Goal: Task Accomplishment & Management: Manage account settings

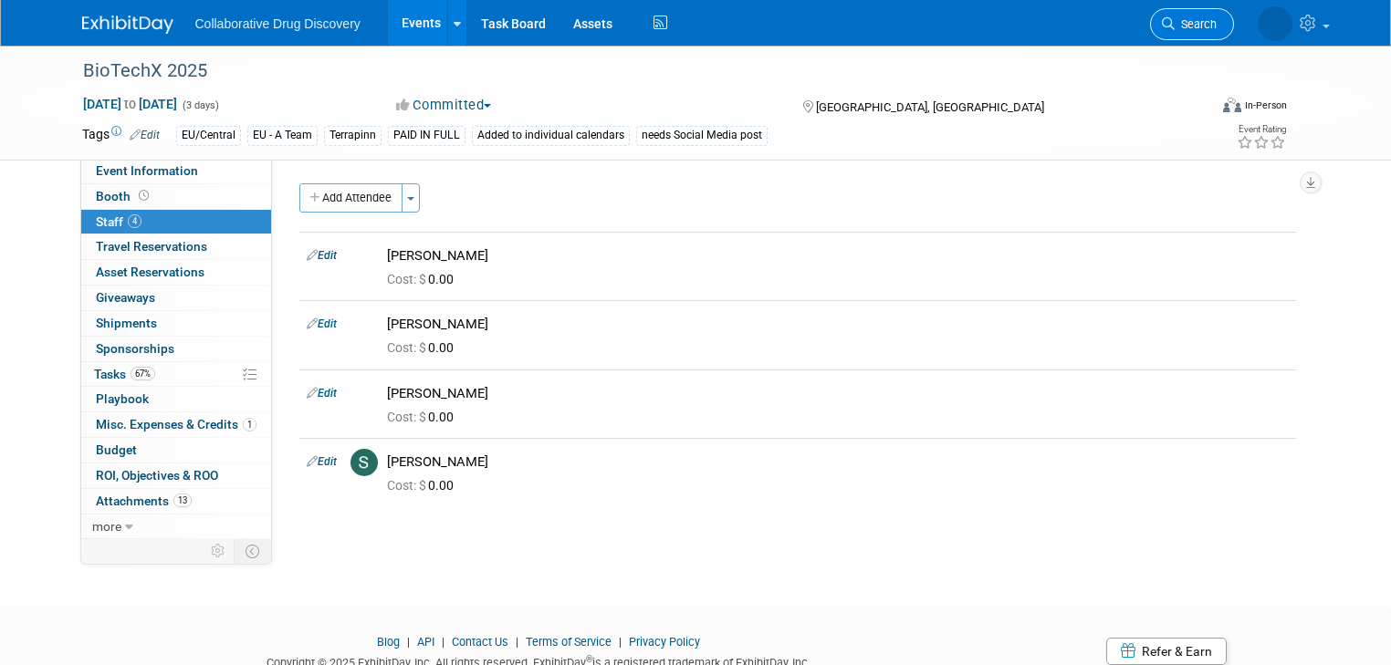
click at [1217, 23] on span "Search" at bounding box center [1196, 24] width 42 height 14
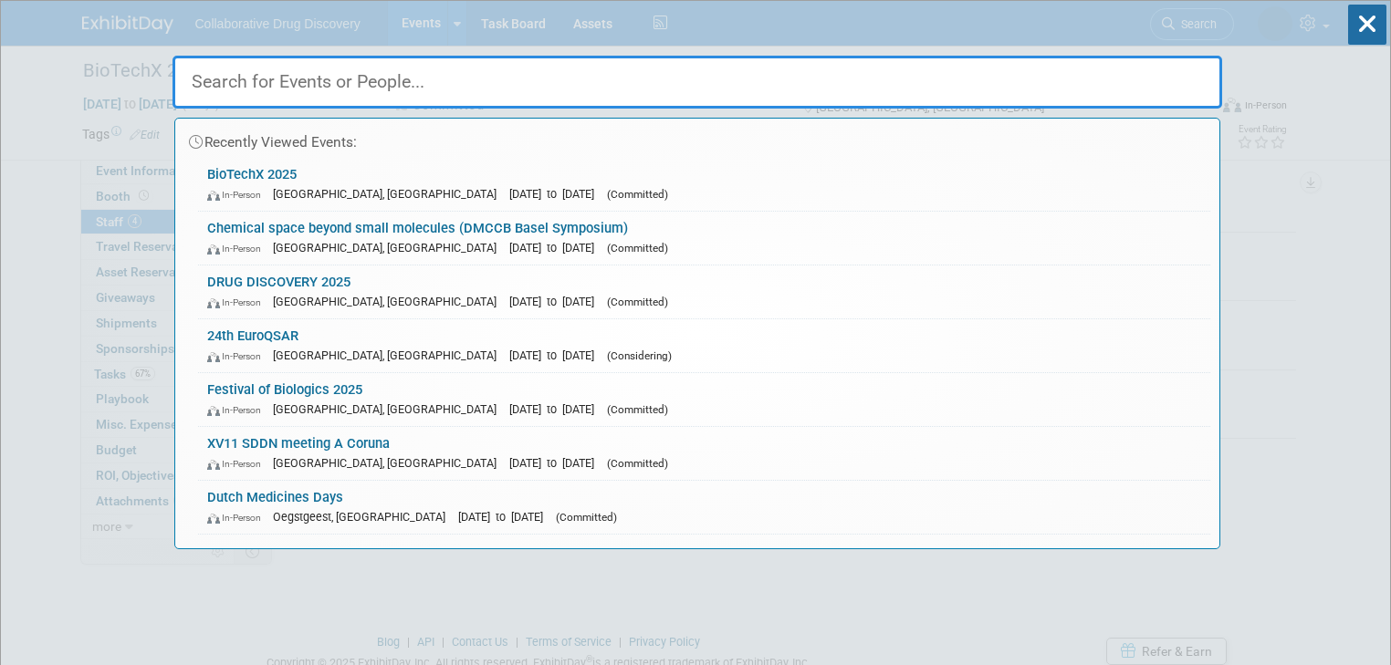
click at [350, 88] on input "text" at bounding box center [698, 82] width 1050 height 53
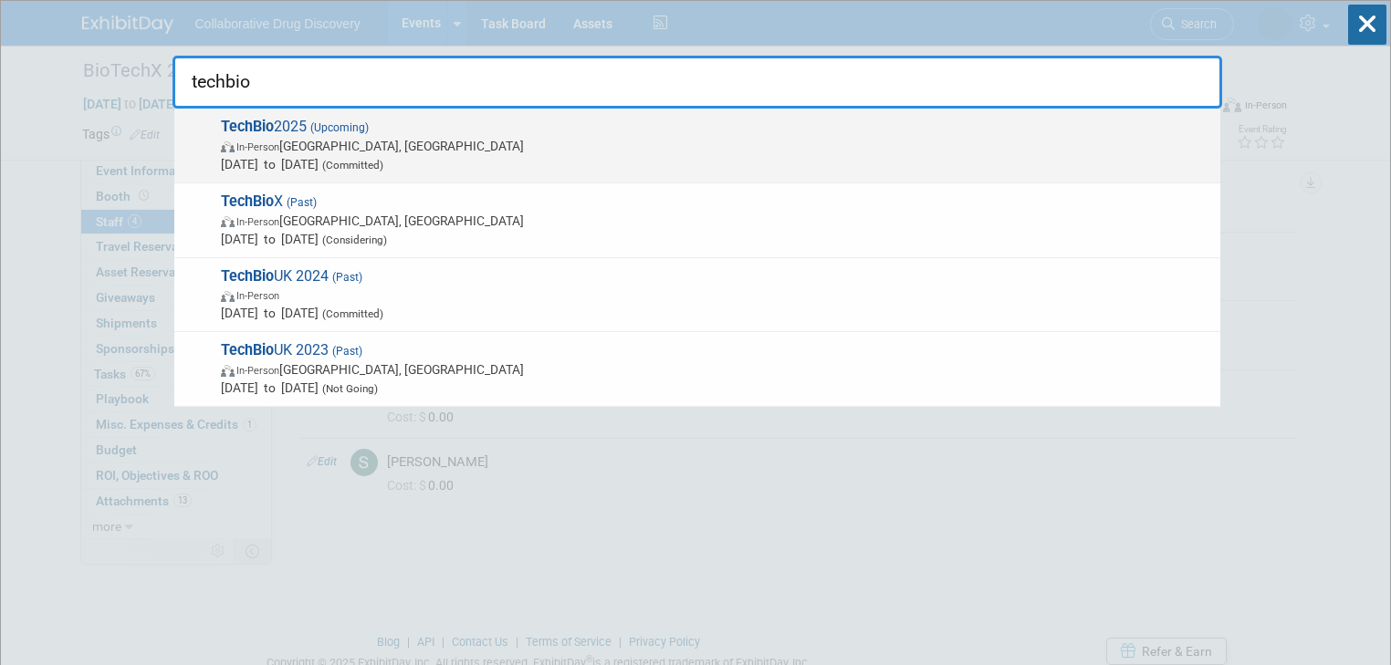
type input "techbio"
click at [305, 125] on span "TechBio 2025 (Upcoming) In-Person London, United Kingdom Oct 16, 2025 to Oct 16…" at bounding box center [713, 146] width 996 height 56
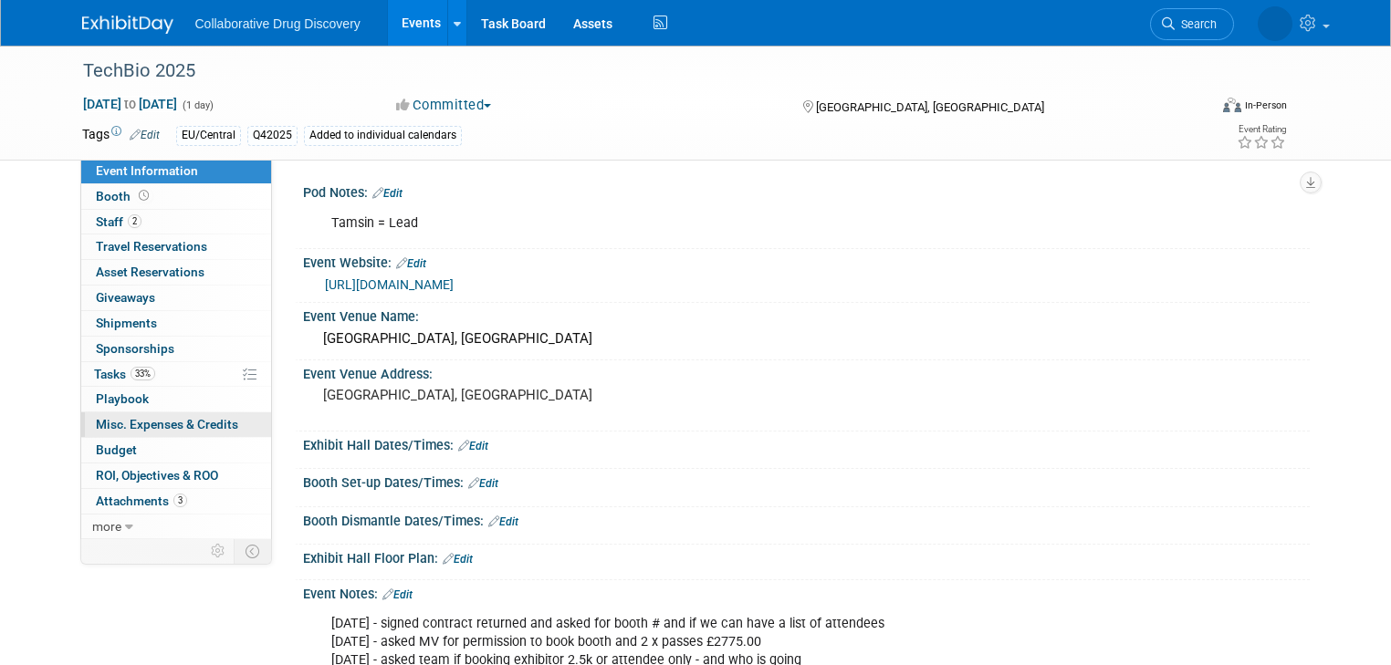
click at [180, 419] on span "Misc. Expenses & Credits 0" at bounding box center [167, 424] width 142 height 15
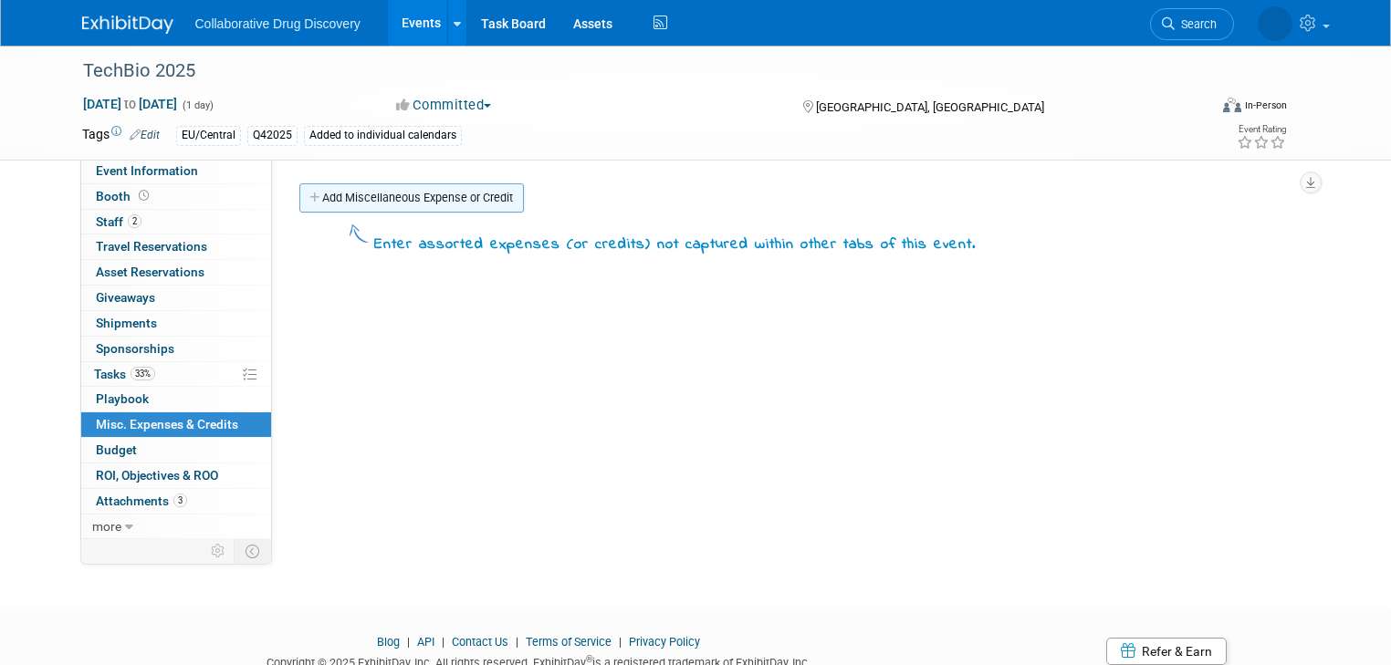
click at [399, 201] on link "Add Miscellaneous Expense or Credit" at bounding box center [411, 197] width 225 height 29
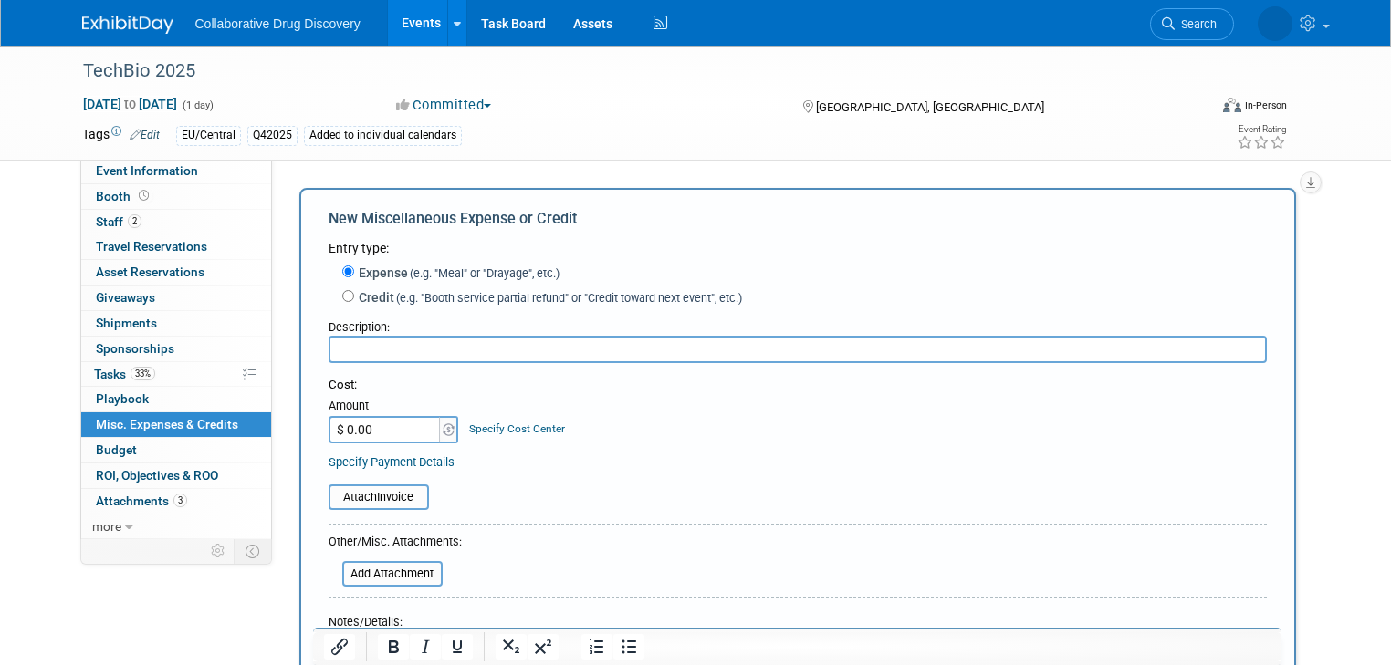
click at [477, 344] on input "text" at bounding box center [798, 349] width 938 height 27
type input "Invoice sent to CDD 30SEP2025 - GBP 2775.00"
click at [360, 491] on input "file" at bounding box center [318, 497] width 217 height 22
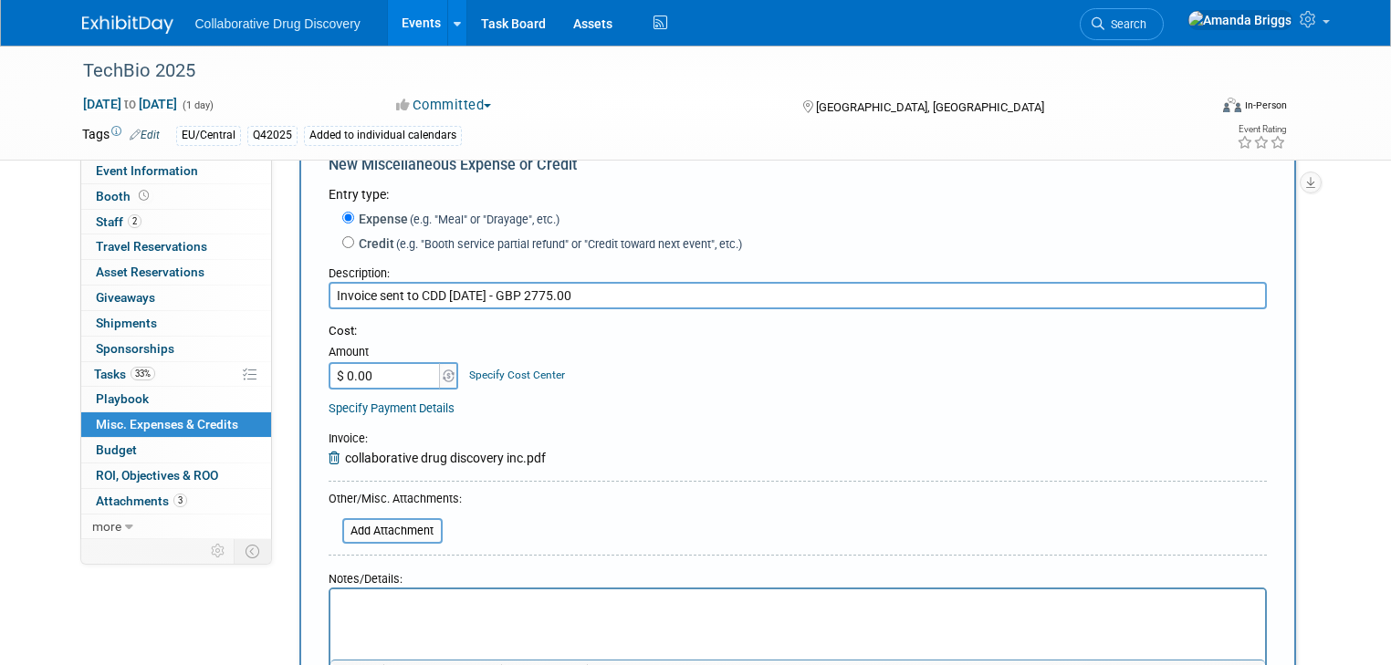
scroll to position [146, 0]
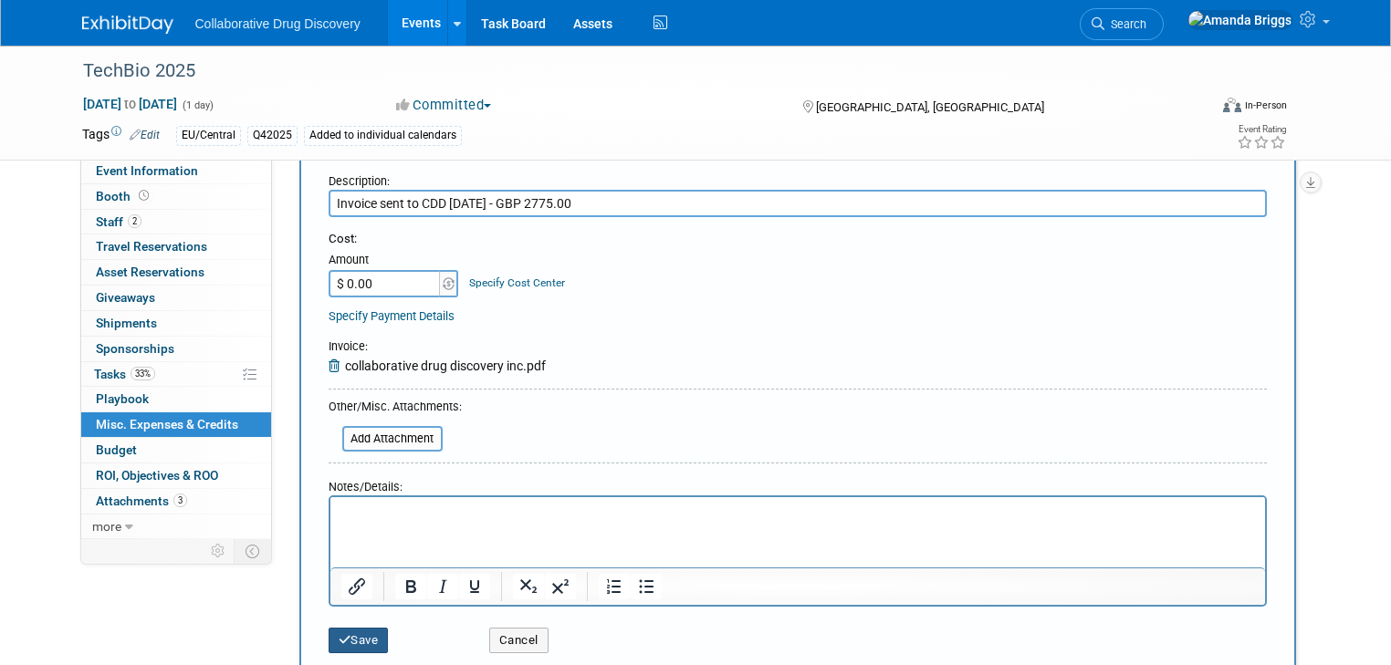
click at [358, 636] on button "Save" at bounding box center [359, 641] width 60 height 26
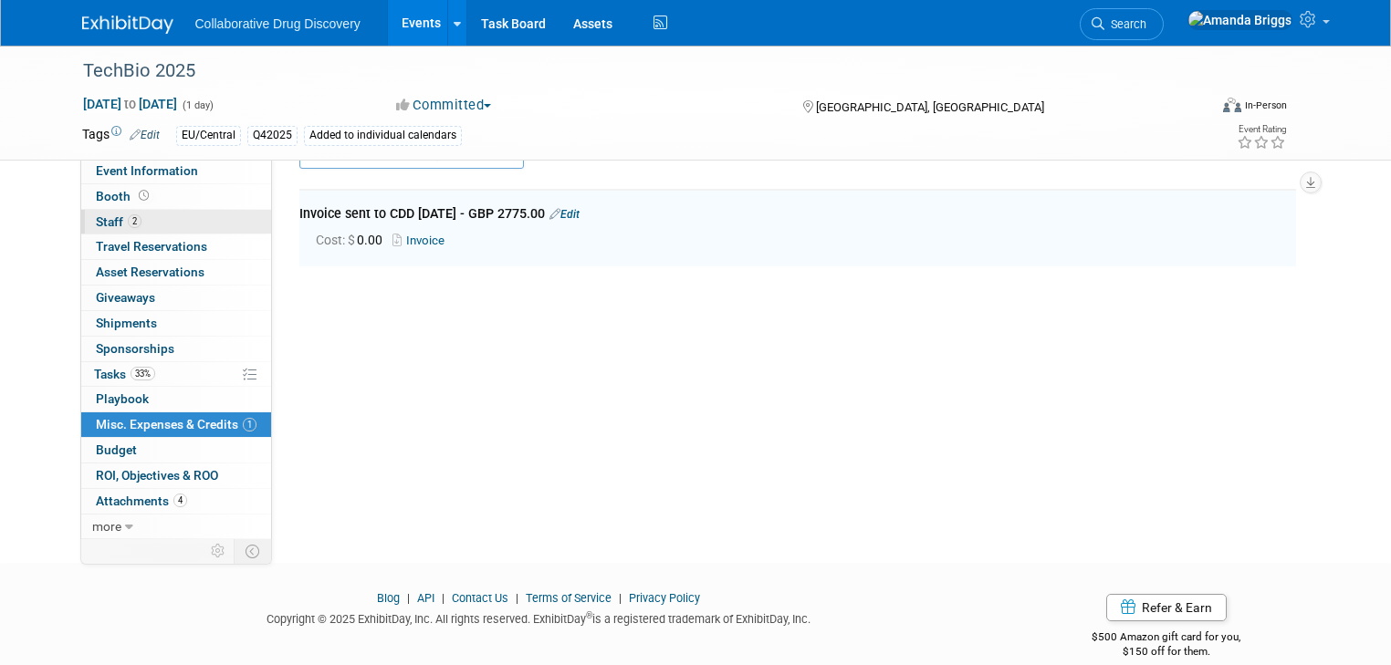
scroll to position [39, 0]
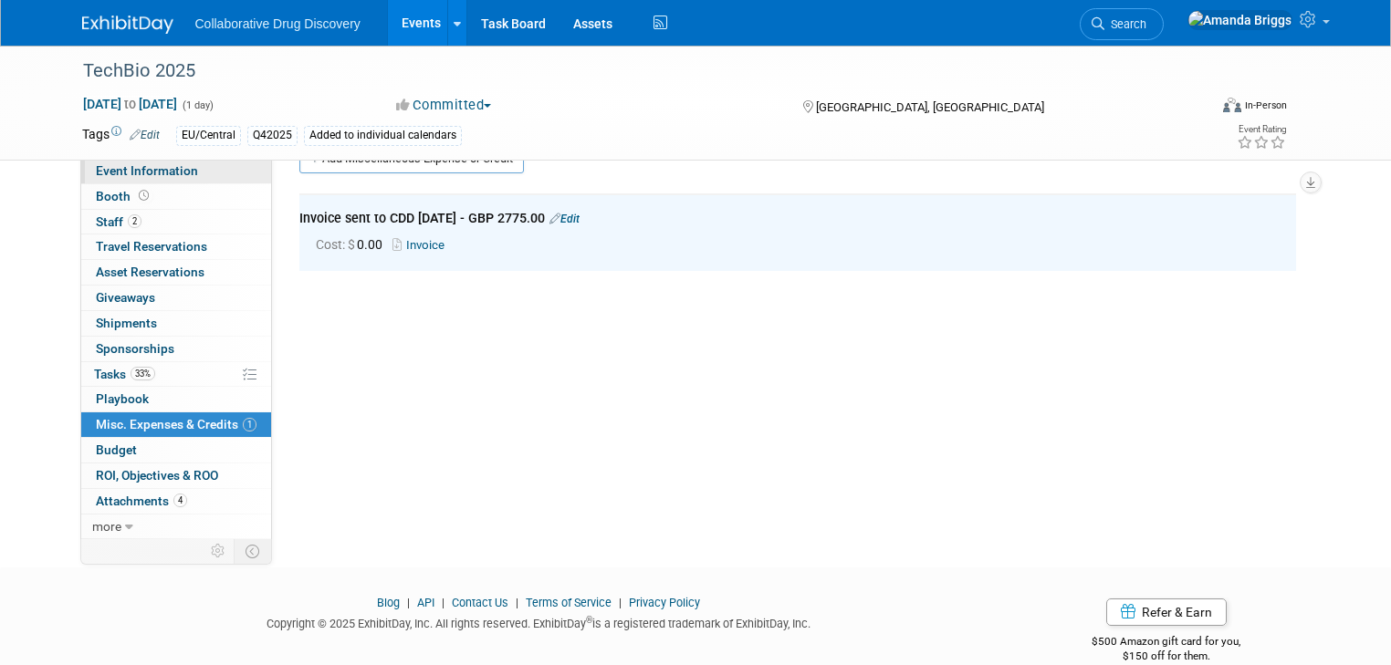
click at [136, 177] on span "Event Information" at bounding box center [147, 170] width 102 height 15
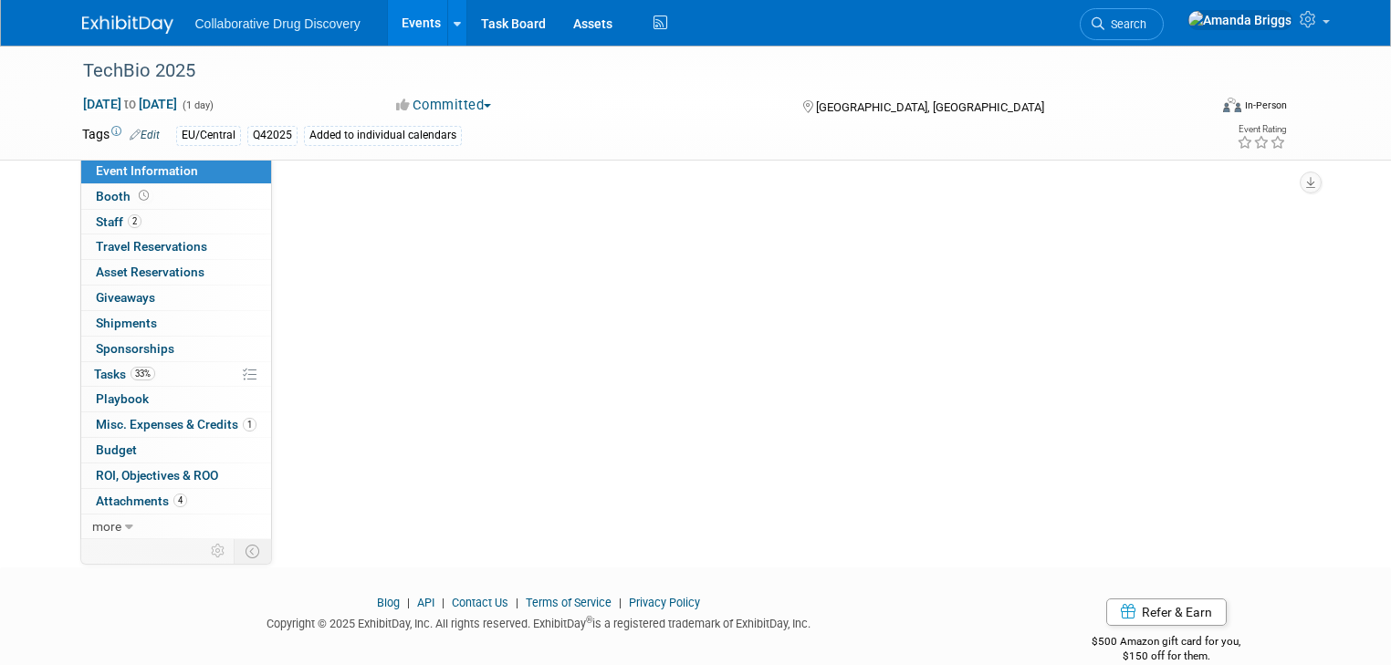
scroll to position [0, 0]
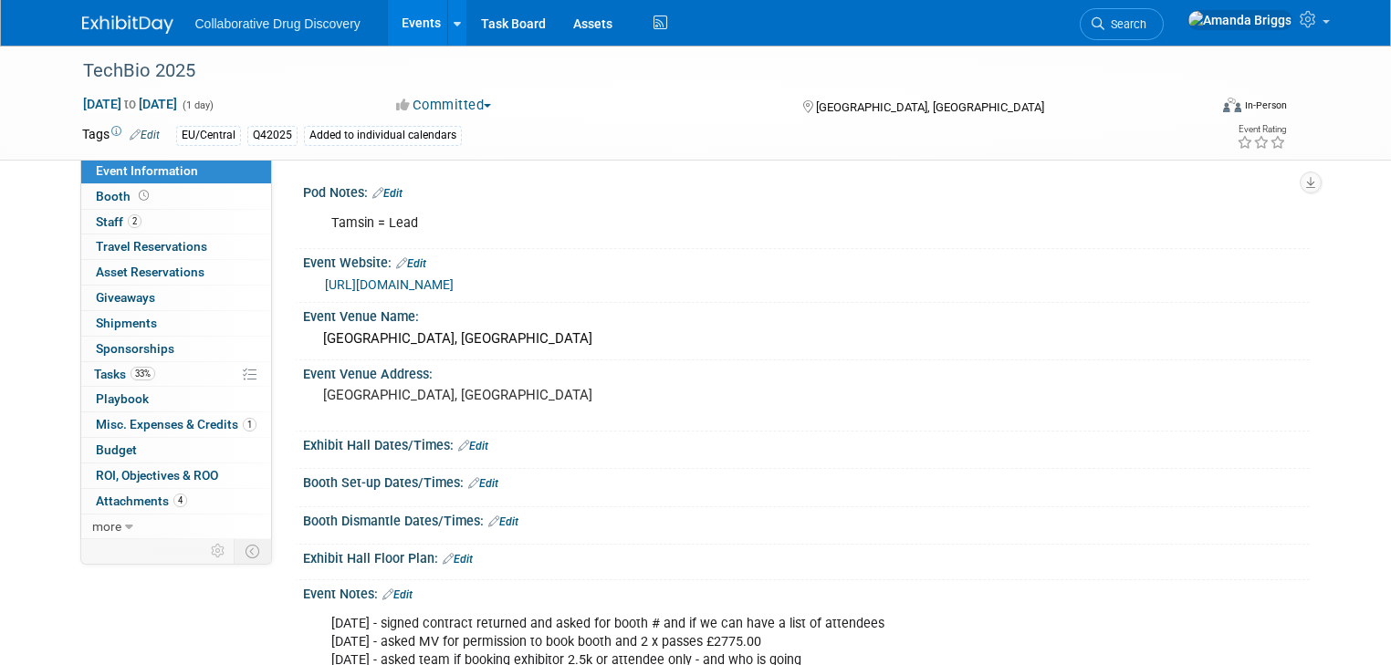
click at [137, 131] on link "Edit" at bounding box center [145, 135] width 30 height 13
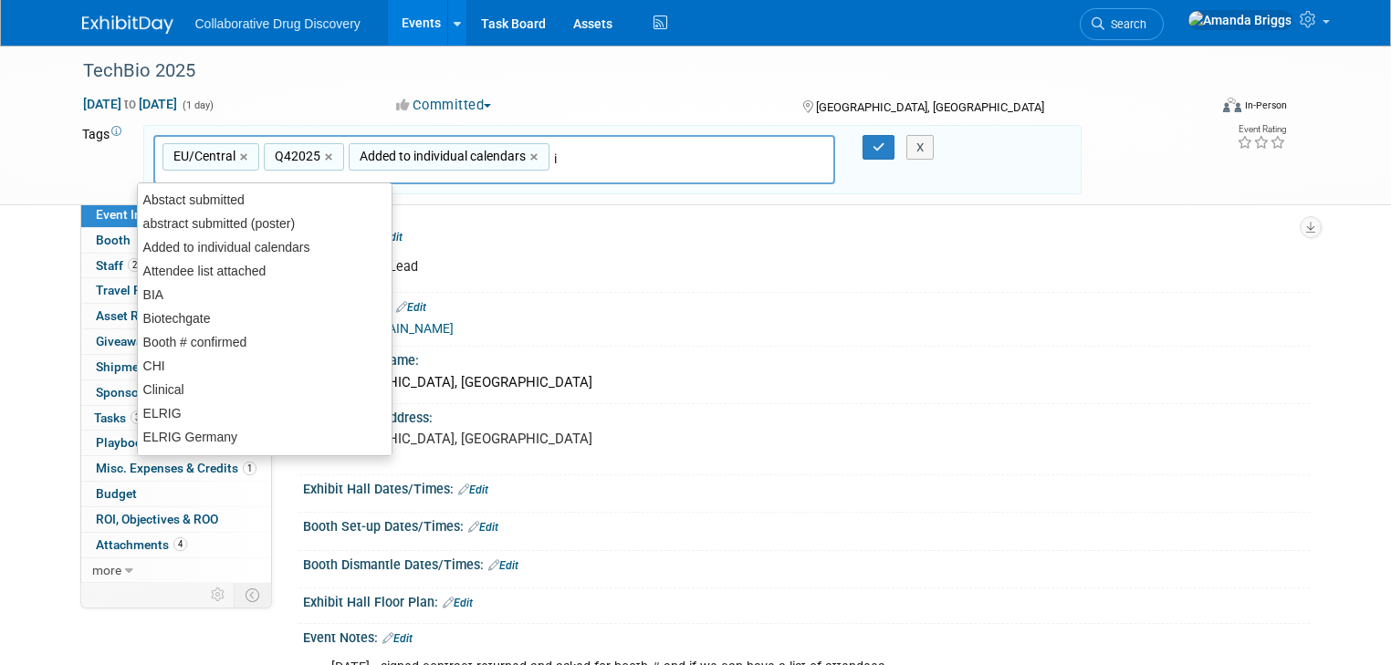
type input "in"
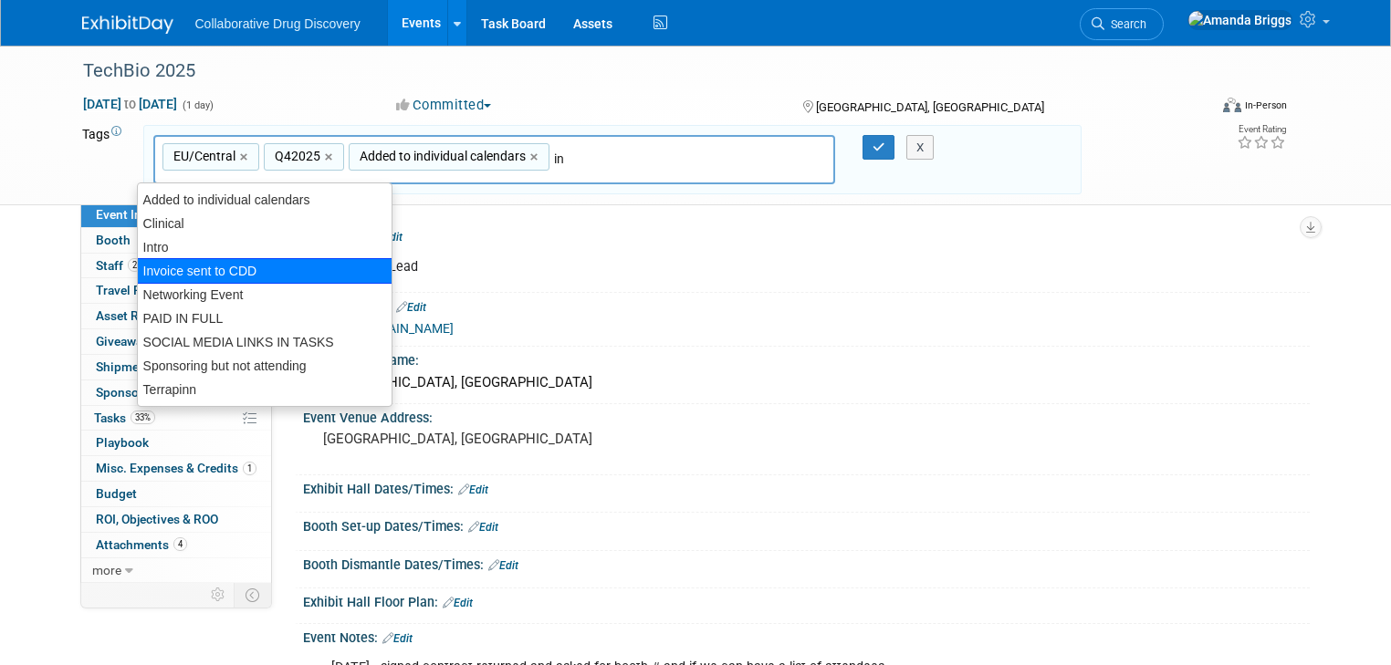
click at [183, 261] on div "Invoice sent to CDD" at bounding box center [265, 271] width 256 height 26
type input "EU/Central, Q42025, Added to individual calendars, Invoice sent to CDD"
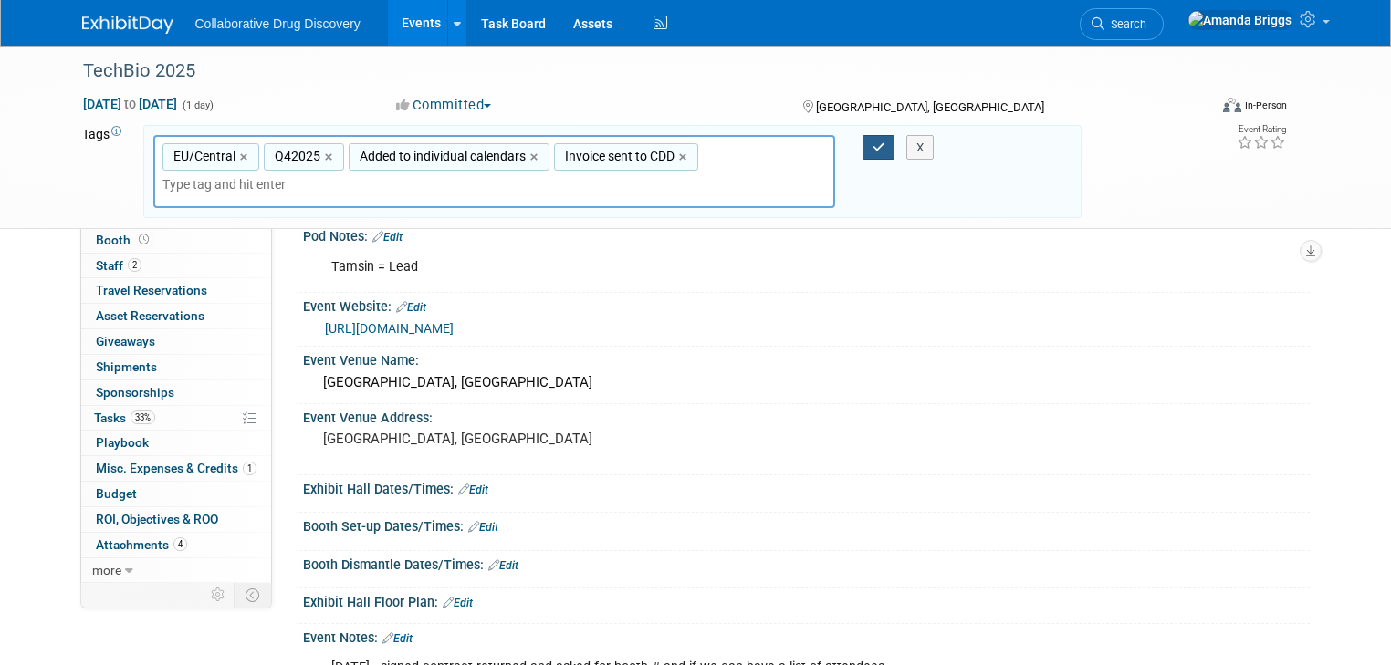
click at [884, 151] on icon "button" at bounding box center [879, 147] width 13 height 12
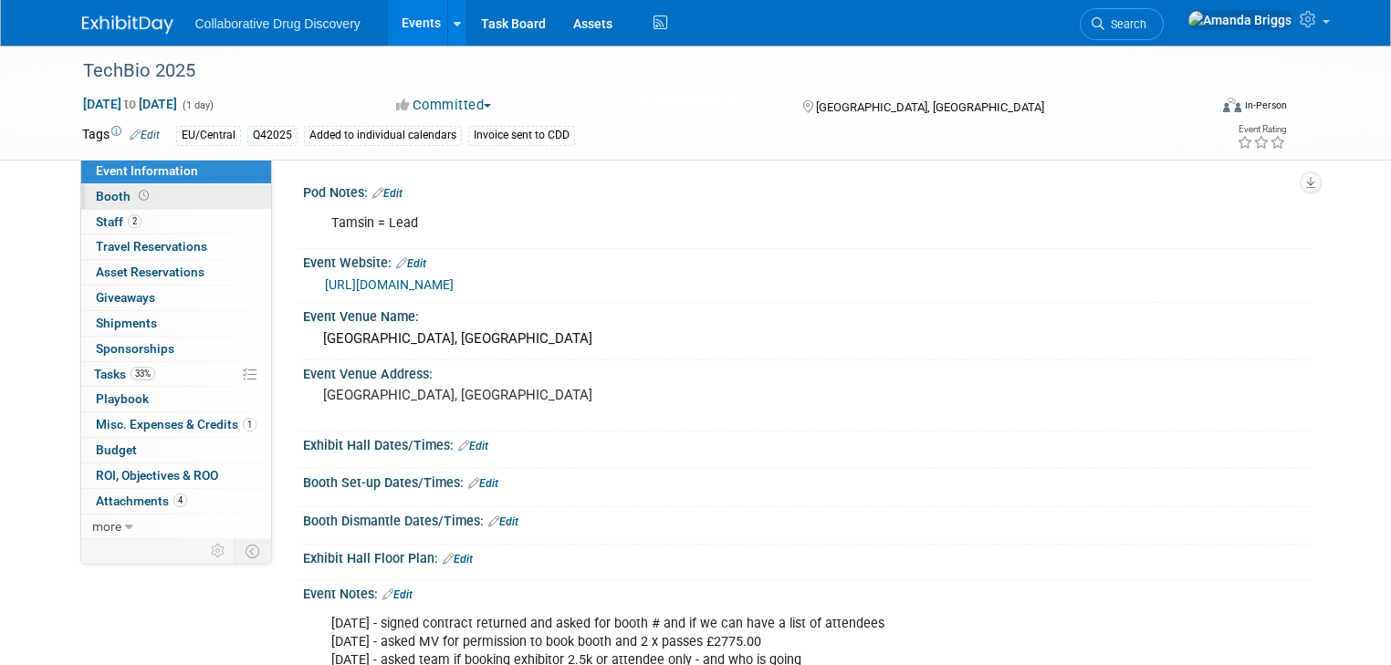
click at [110, 196] on span "Booth" at bounding box center [124, 196] width 57 height 15
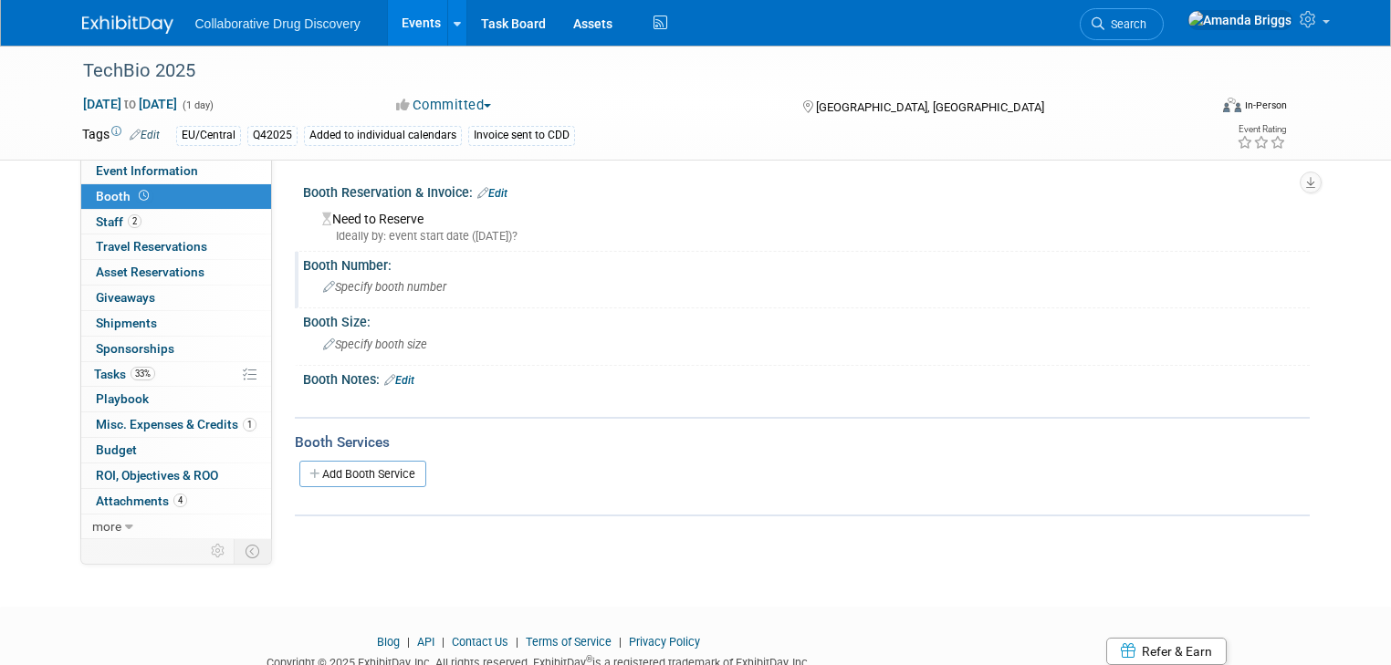
click at [347, 285] on span "Specify booth number" at bounding box center [384, 287] width 123 height 14
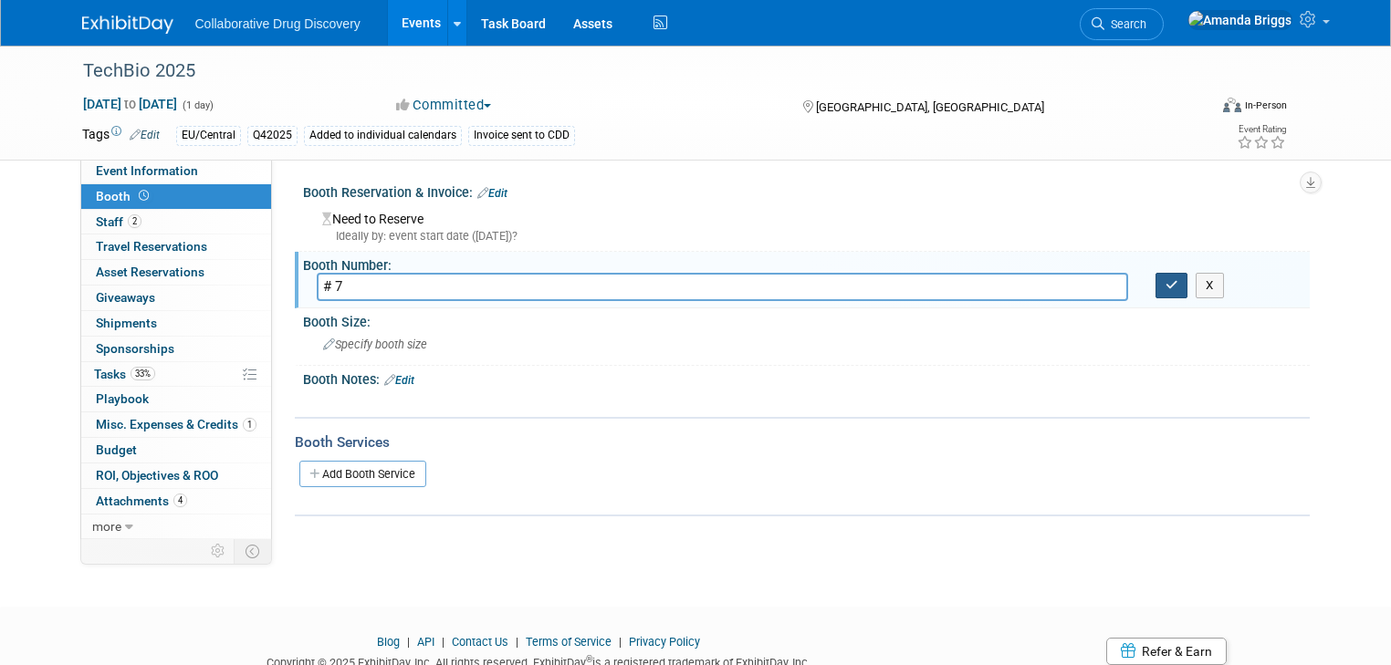
type input "# 7"
click at [1188, 288] on button "button" at bounding box center [1172, 286] width 33 height 26
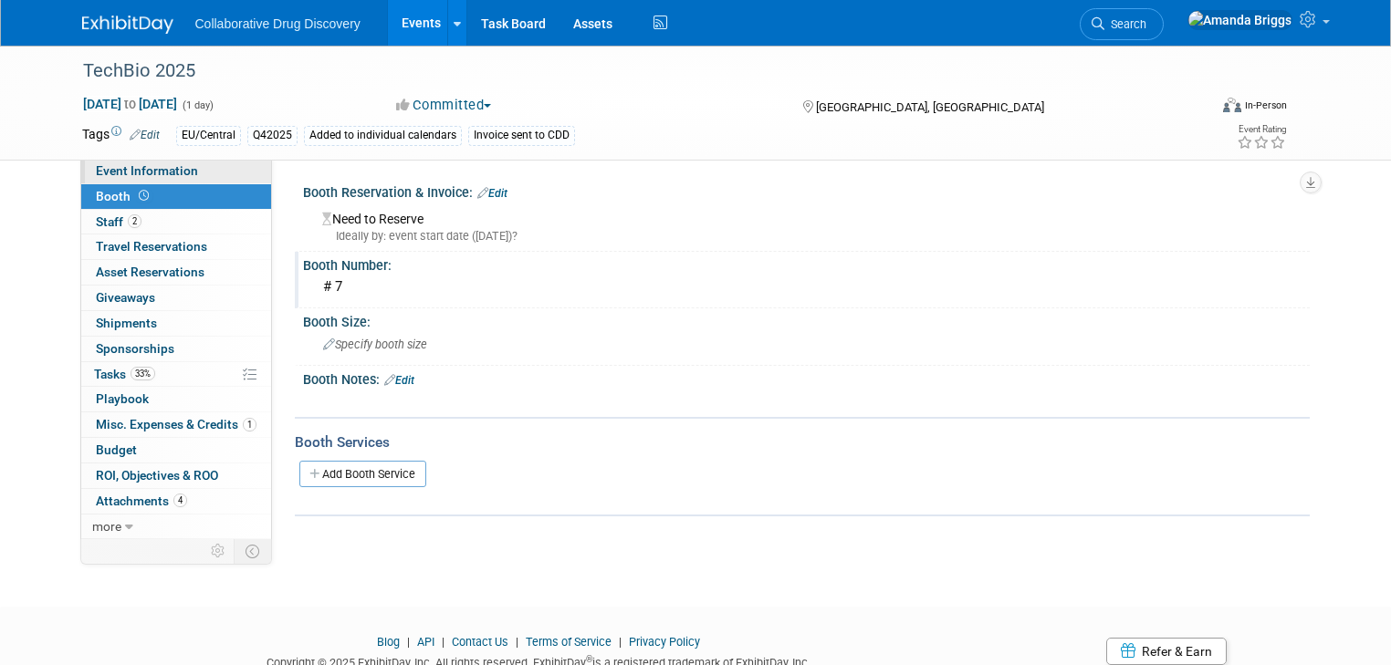
click at [146, 173] on span "Event Information" at bounding box center [147, 170] width 102 height 15
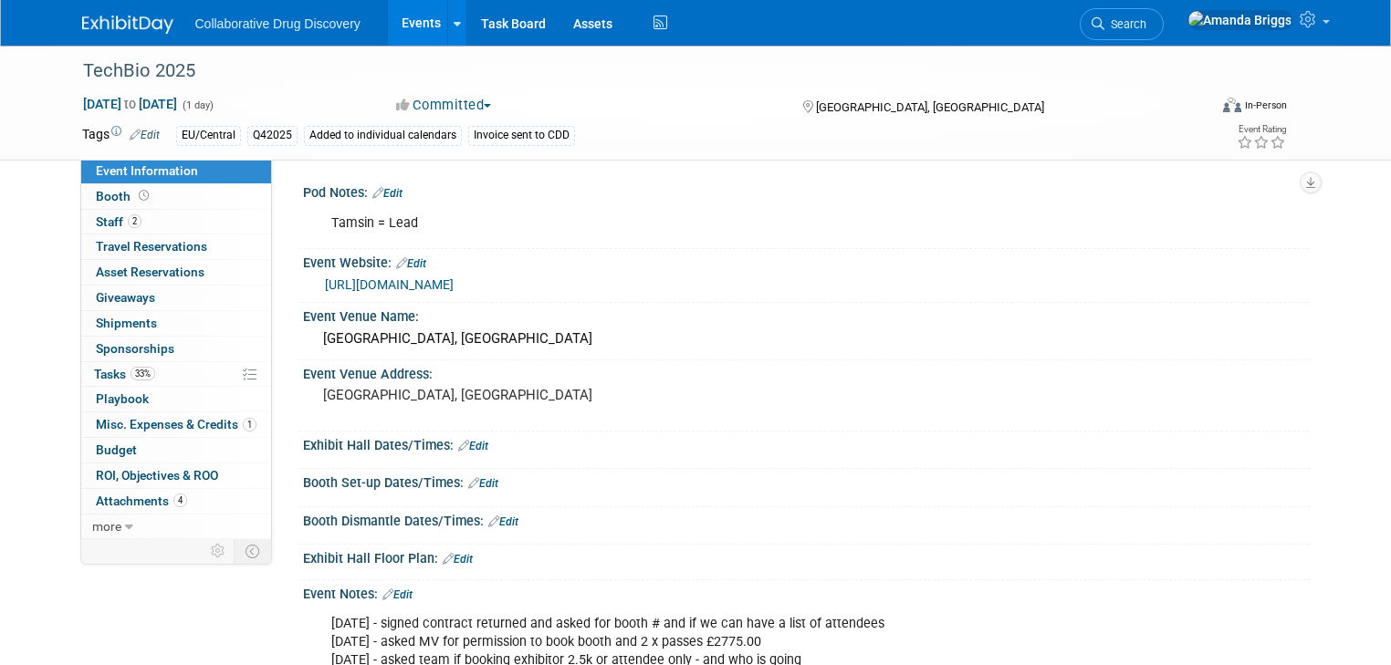
click at [382, 193] on link "Edit" at bounding box center [387, 193] width 30 height 13
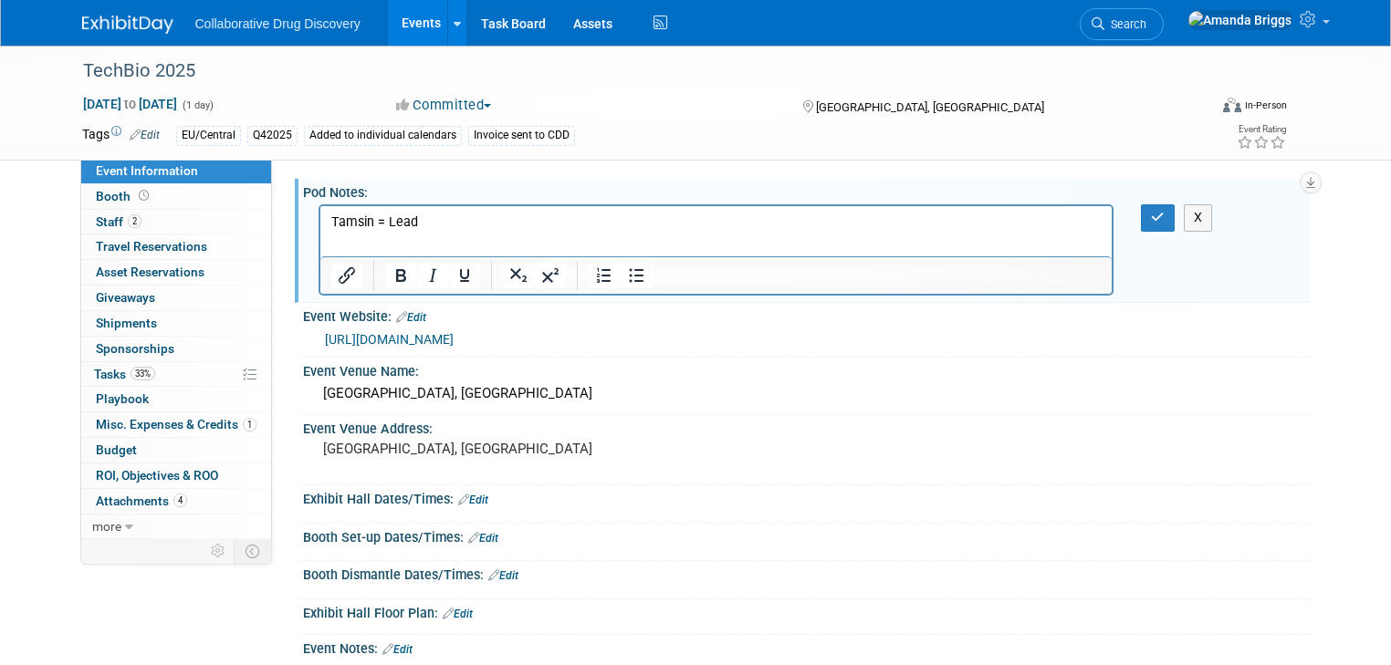
click at [432, 223] on p "Tamsin = Lead" at bounding box center [715, 223] width 771 height 18
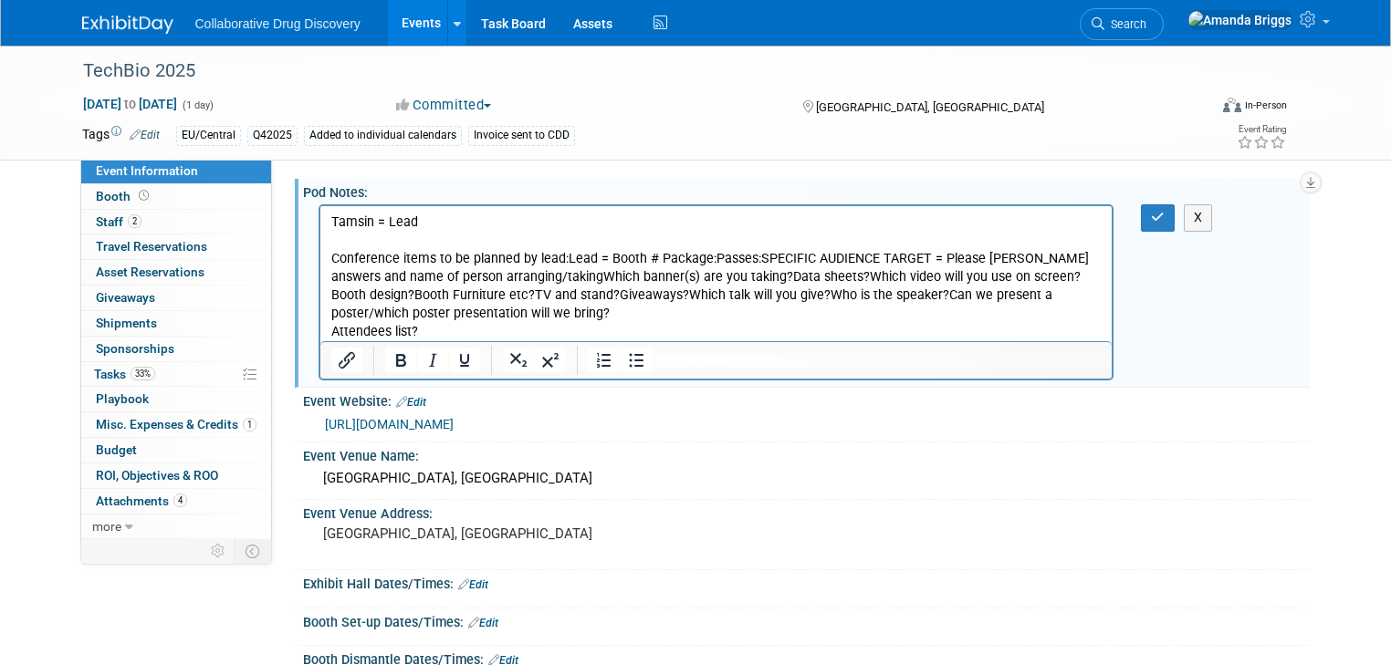
click at [561, 256] on p "Conference items to be planned by lead:Lead = Booth # Package:Passes:SPECIFIC A…" at bounding box center [715, 295] width 771 height 91
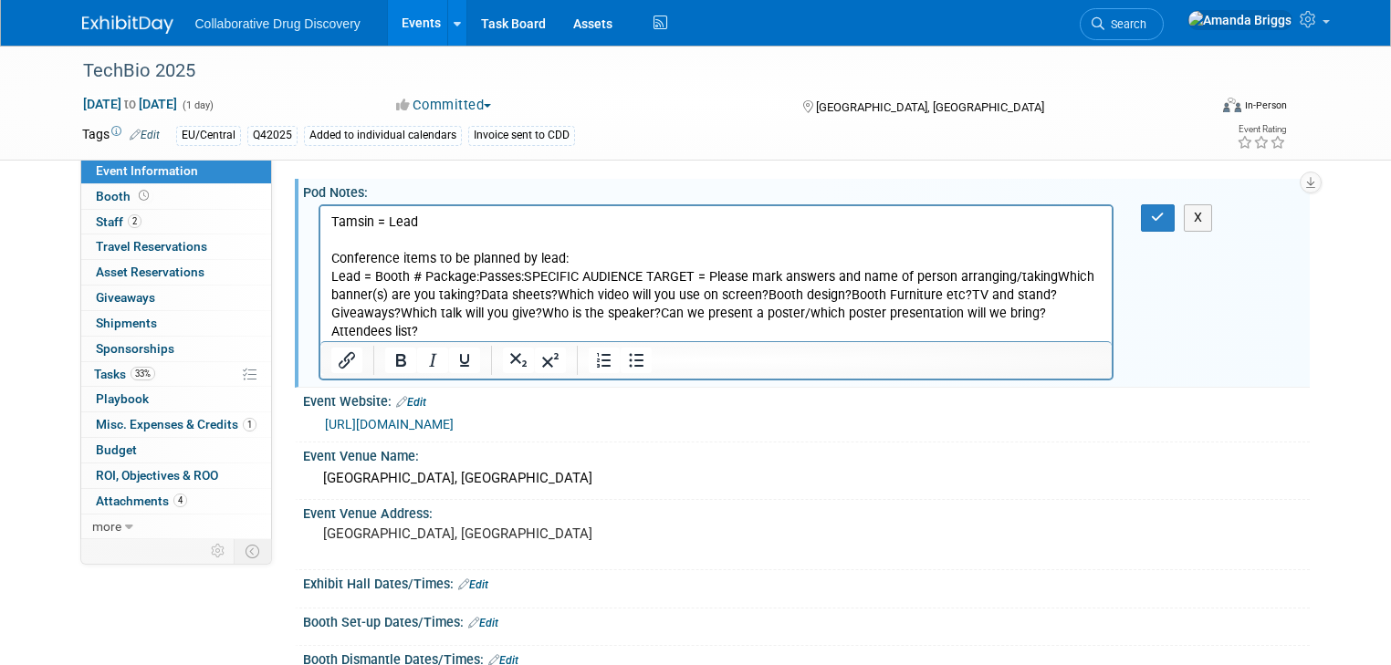
click at [567, 257] on p "Conference items to be planned by lead:" at bounding box center [715, 259] width 771 height 18
drag, startPoint x: 373, startPoint y: 278, endPoint x: 322, endPoint y: 279, distance: 51.1
click at [322, 279] on html "Tamsin = Lead Conference items to be planned by lead: Lead = Booth # Package:Pa…" at bounding box center [715, 274] width 792 height 136
click at [380, 278] on p "Booth # Package:Passes:SPECIFIC AUDIENCE TARGET = Please mark answers and name …" at bounding box center [715, 304] width 771 height 73
click at [387, 278] on p "Booth # 7Package:Passes:SPECIFIC AUDIENCE TARGET = Please mark answers and name…" at bounding box center [715, 304] width 771 height 73
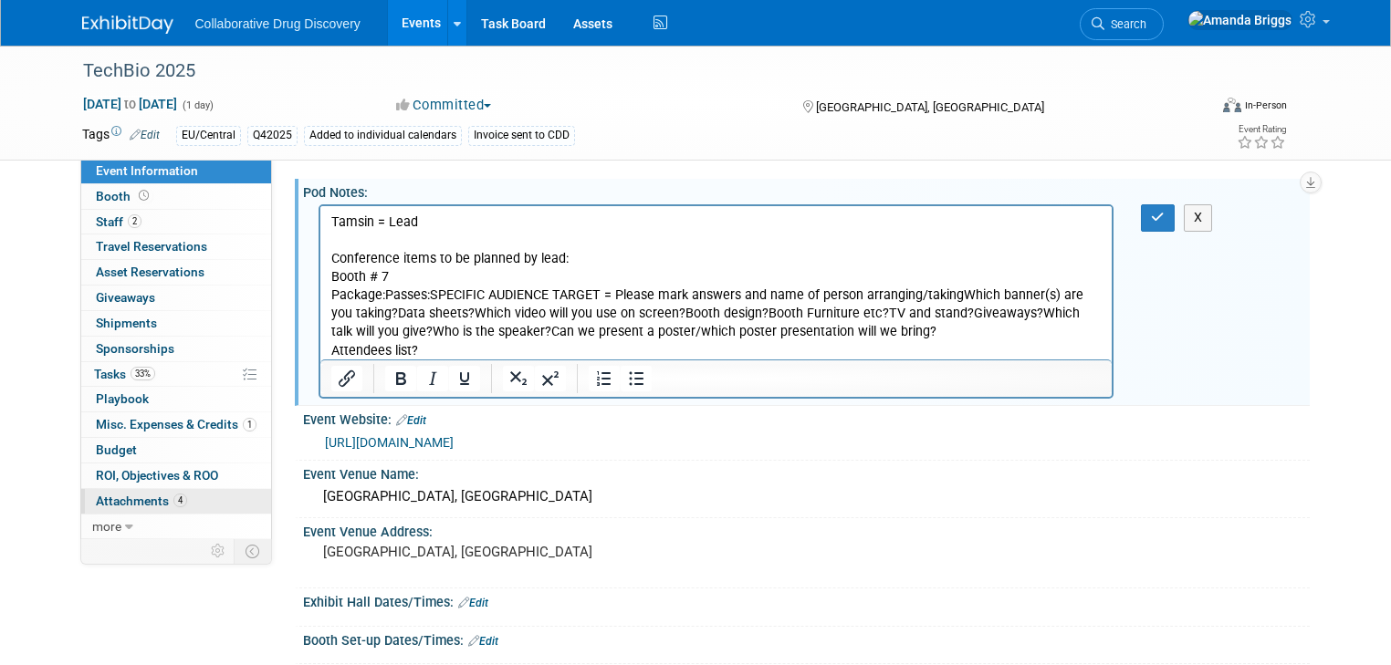
click at [127, 497] on span "Attachments 4" at bounding box center [141, 501] width 91 height 15
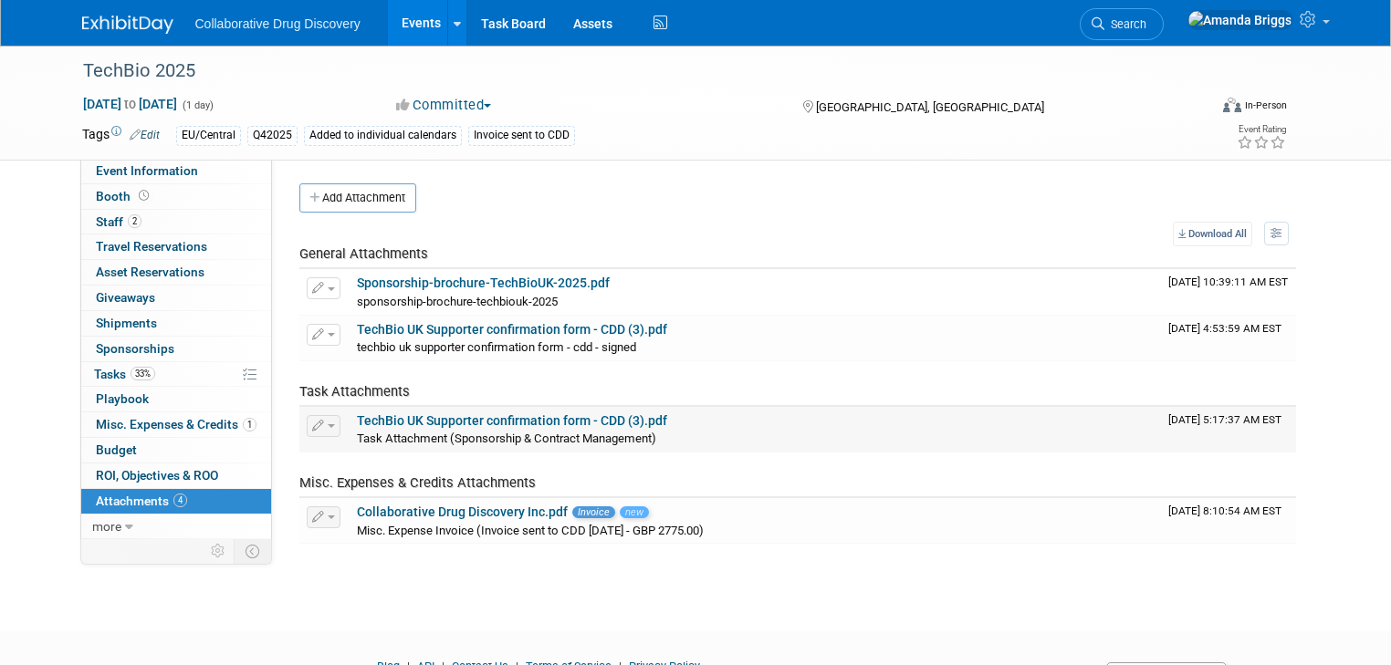
click at [475, 420] on link "TechBio UK Supporter confirmation form - CDD (3).pdf" at bounding box center [512, 420] width 310 height 15
click at [133, 169] on span "Event Information" at bounding box center [147, 170] width 102 height 15
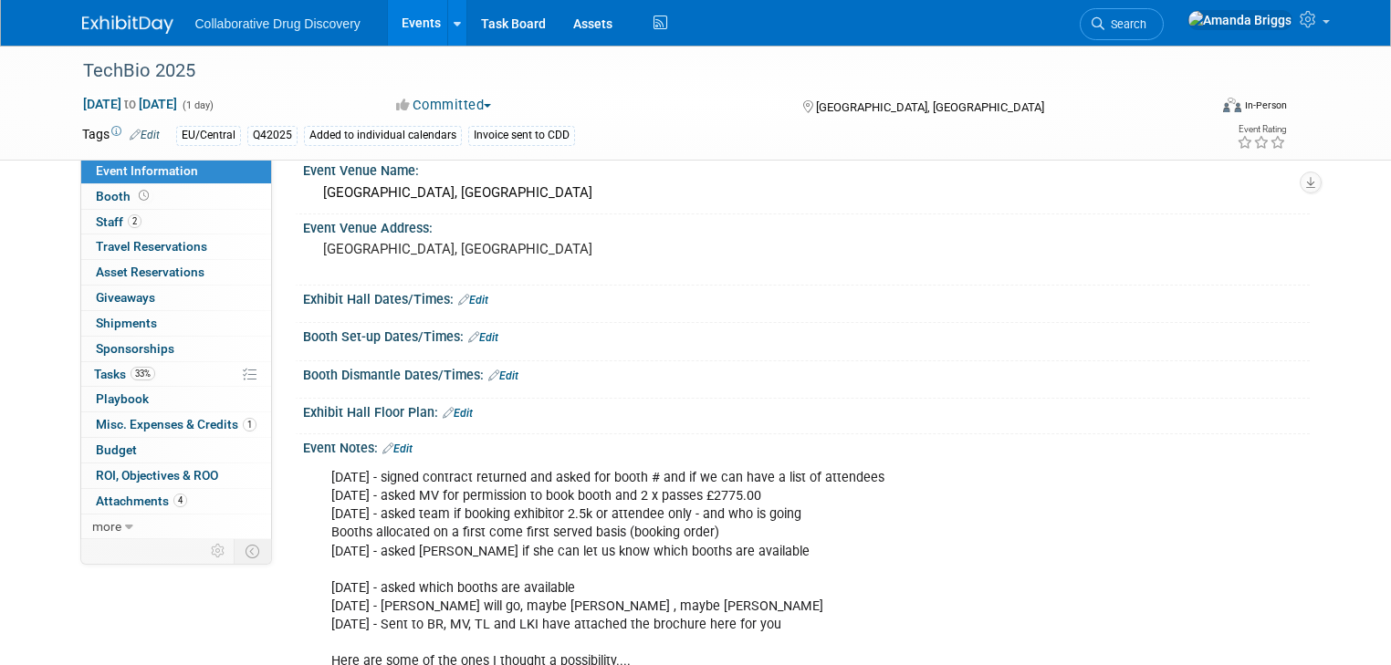
scroll to position [219, 0]
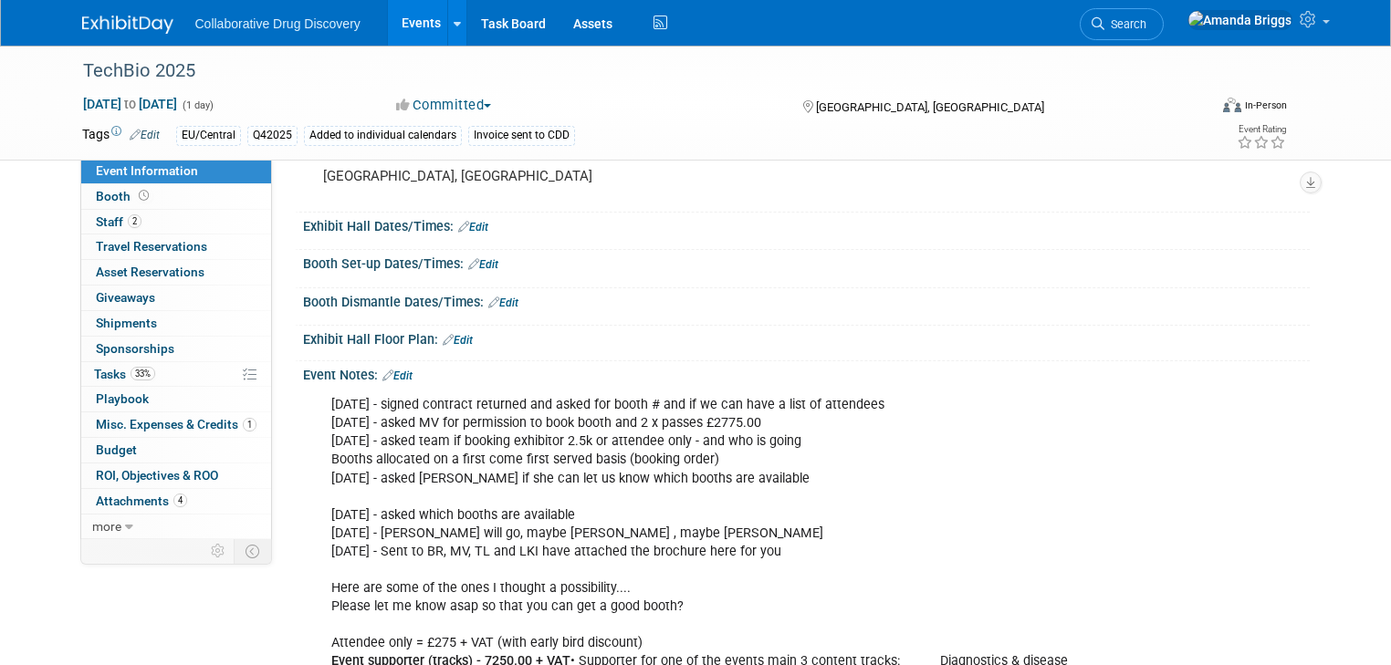
click at [389, 372] on link "Edit" at bounding box center [397, 376] width 30 height 13
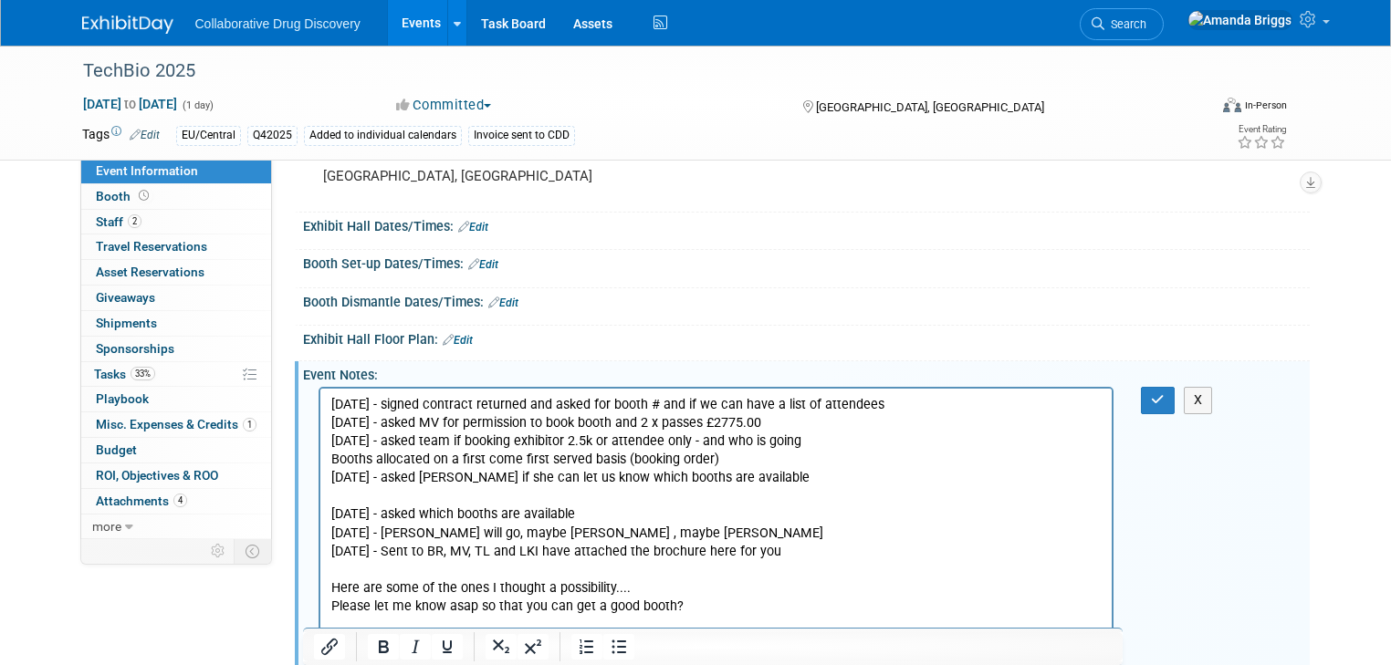
scroll to position [0, 0]
click at [389, 372] on div "Event Notes: Edit" at bounding box center [806, 372] width 1007 height 23
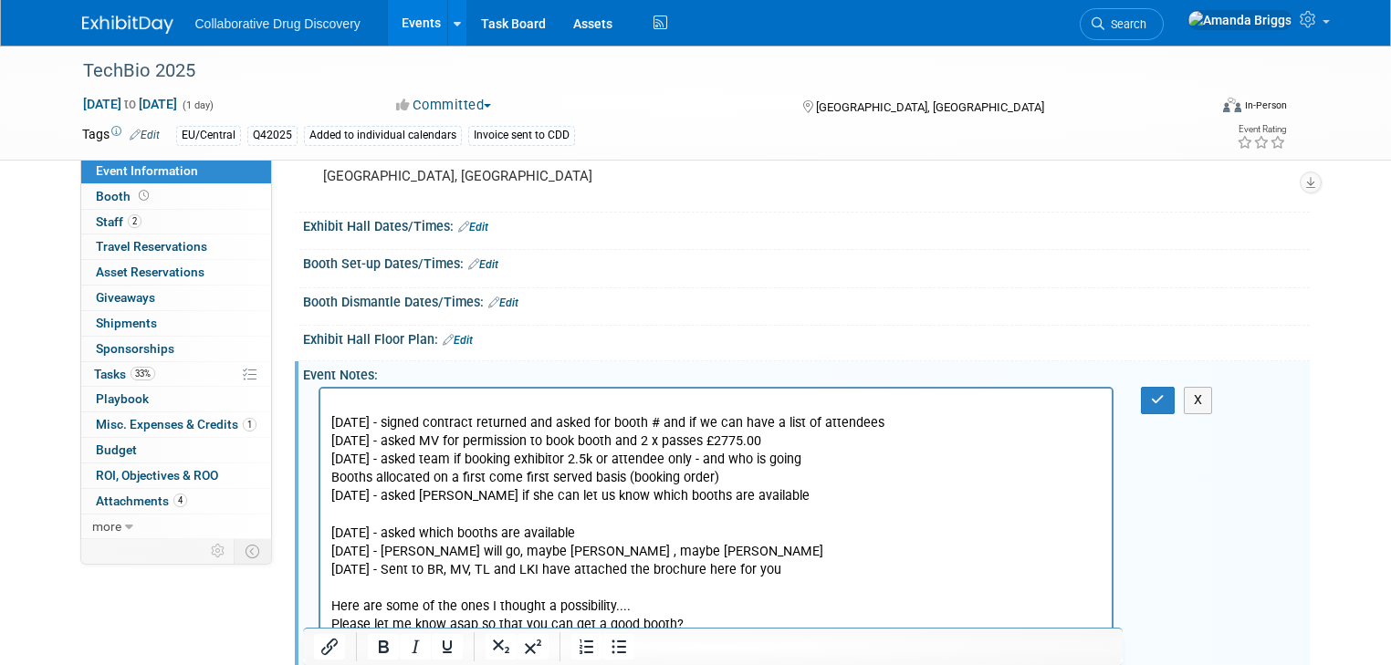
paste body "Rich Text Area. Press ALT-0 for help."
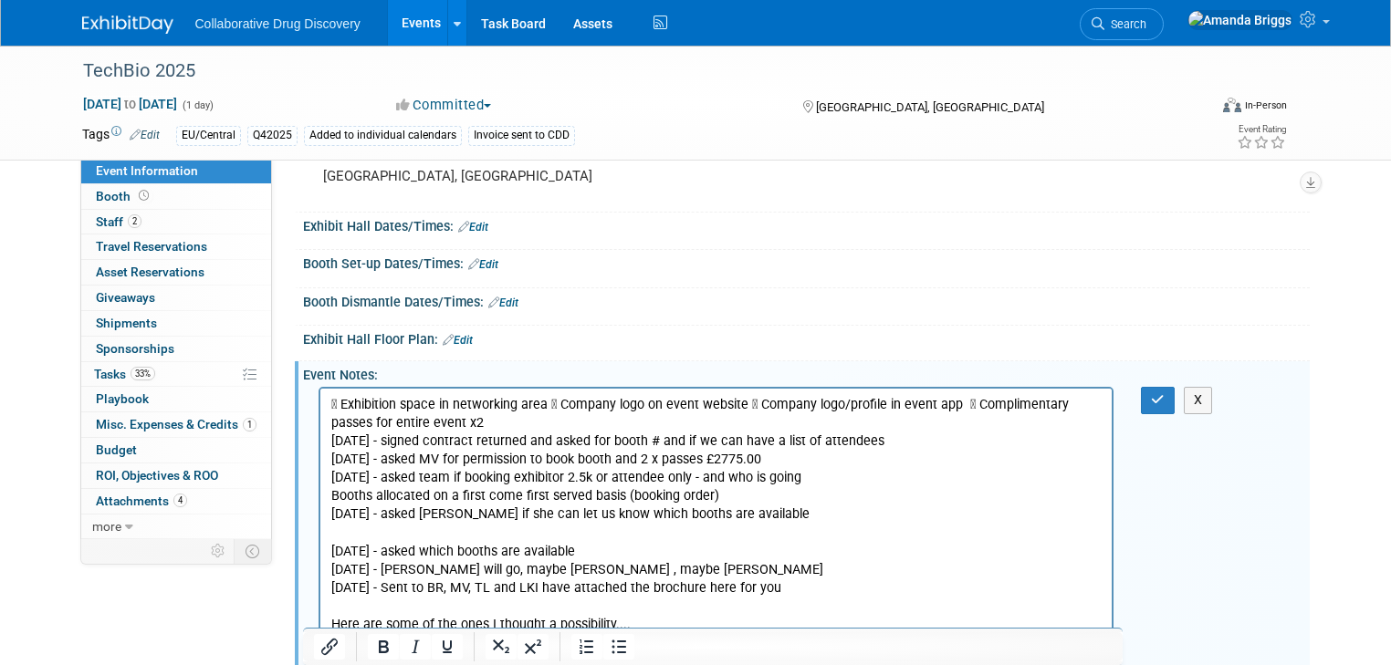
click at [546, 404] on p " Exhibition space in networking area  Company logo on event website  Company…" at bounding box center [715, 414] width 771 height 37
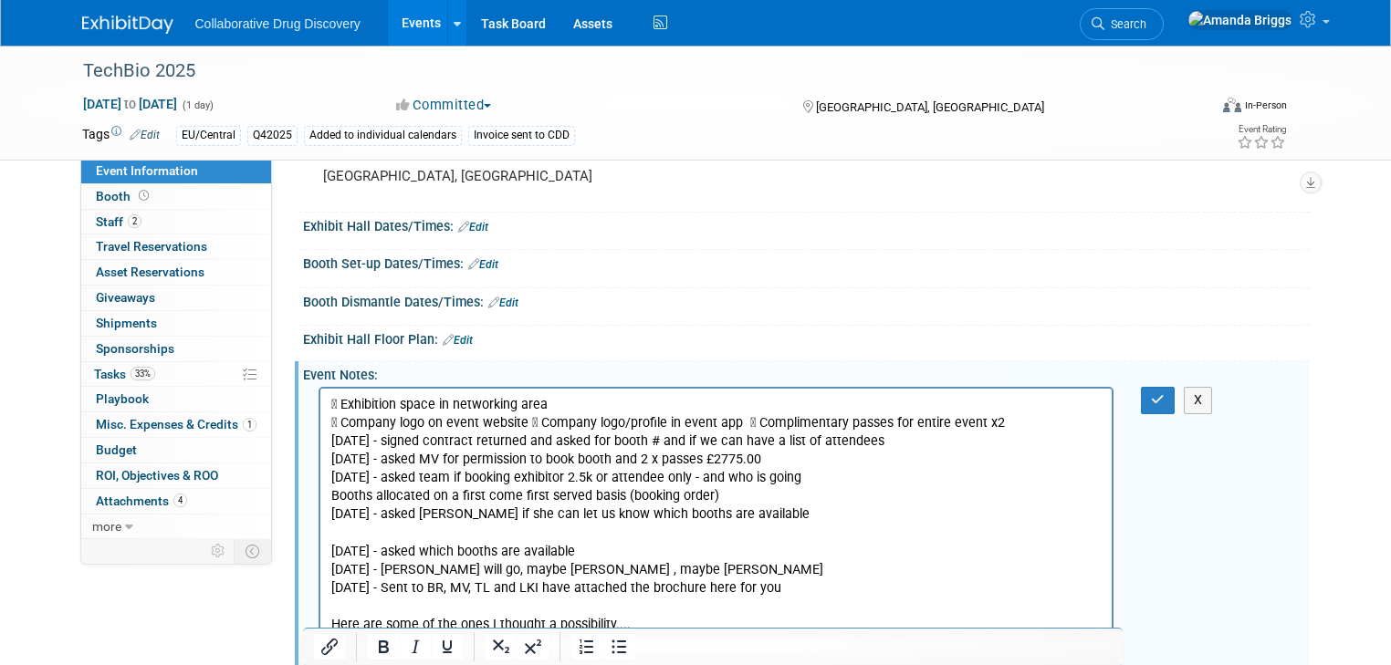
click at [528, 420] on p " Company logo on event website  Company logo/profile in event app  Complimen…" at bounding box center [715, 423] width 771 height 18
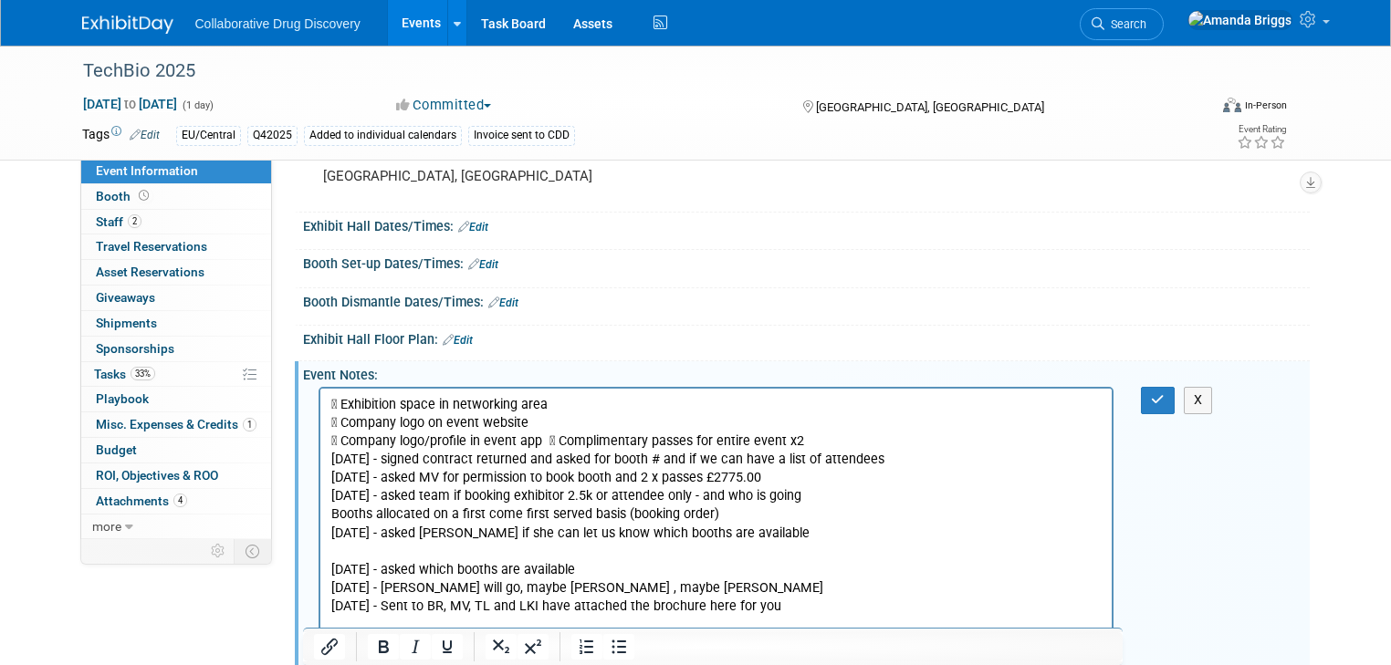
click at [545, 439] on p " Company logo/profile in event app  Complimentary passes for entire event x2" at bounding box center [715, 442] width 771 height 18
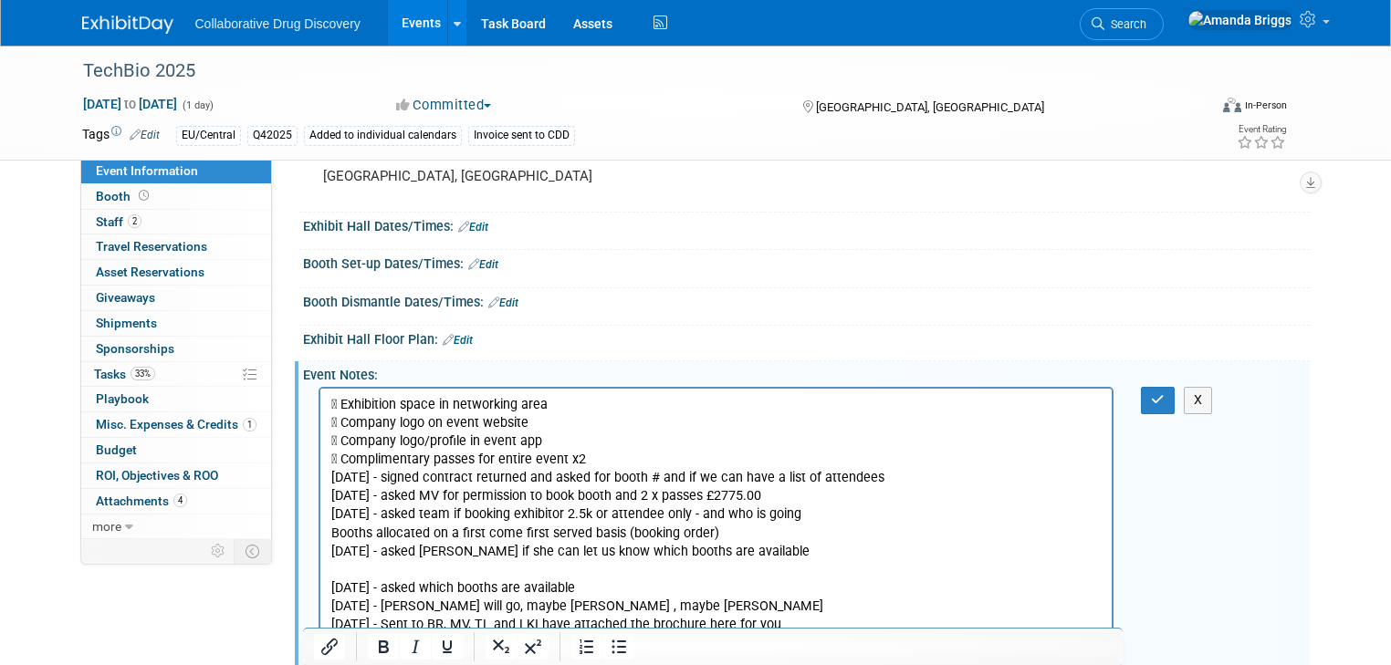
click at [595, 462] on p " Complimentary passes for entire event x2" at bounding box center [715, 460] width 771 height 18
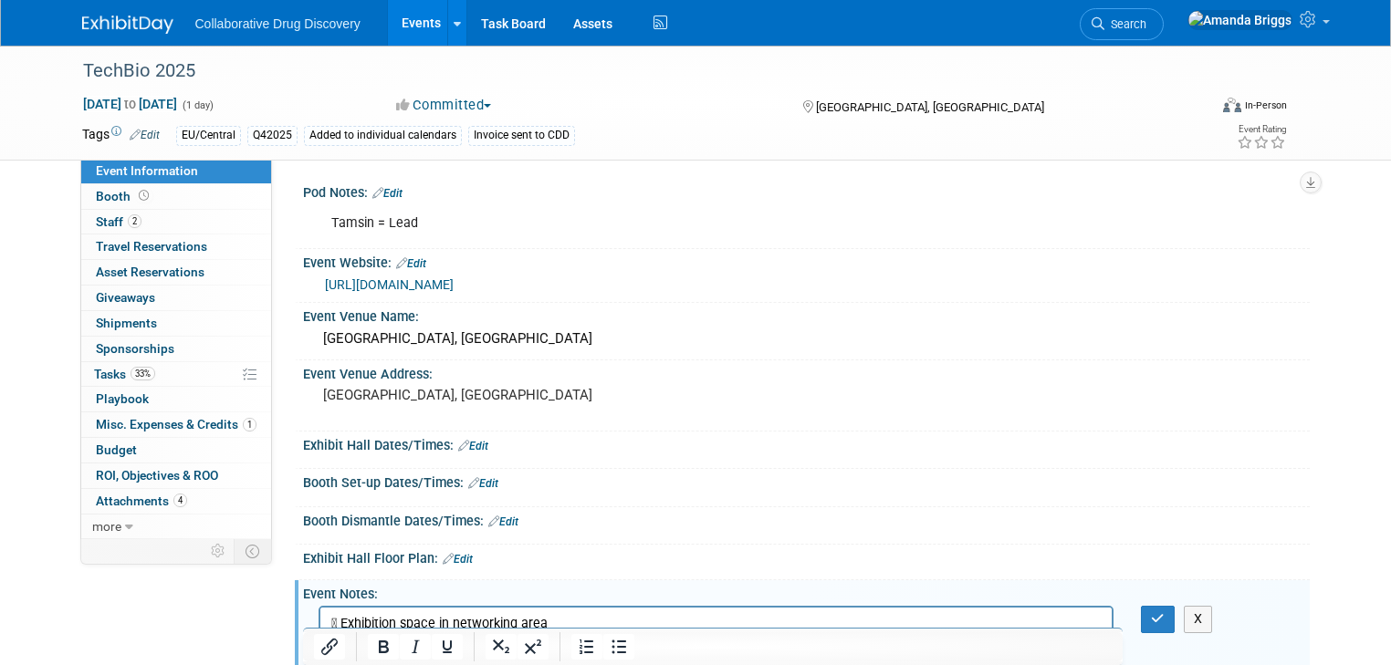
click at [383, 195] on link "Edit" at bounding box center [387, 193] width 30 height 13
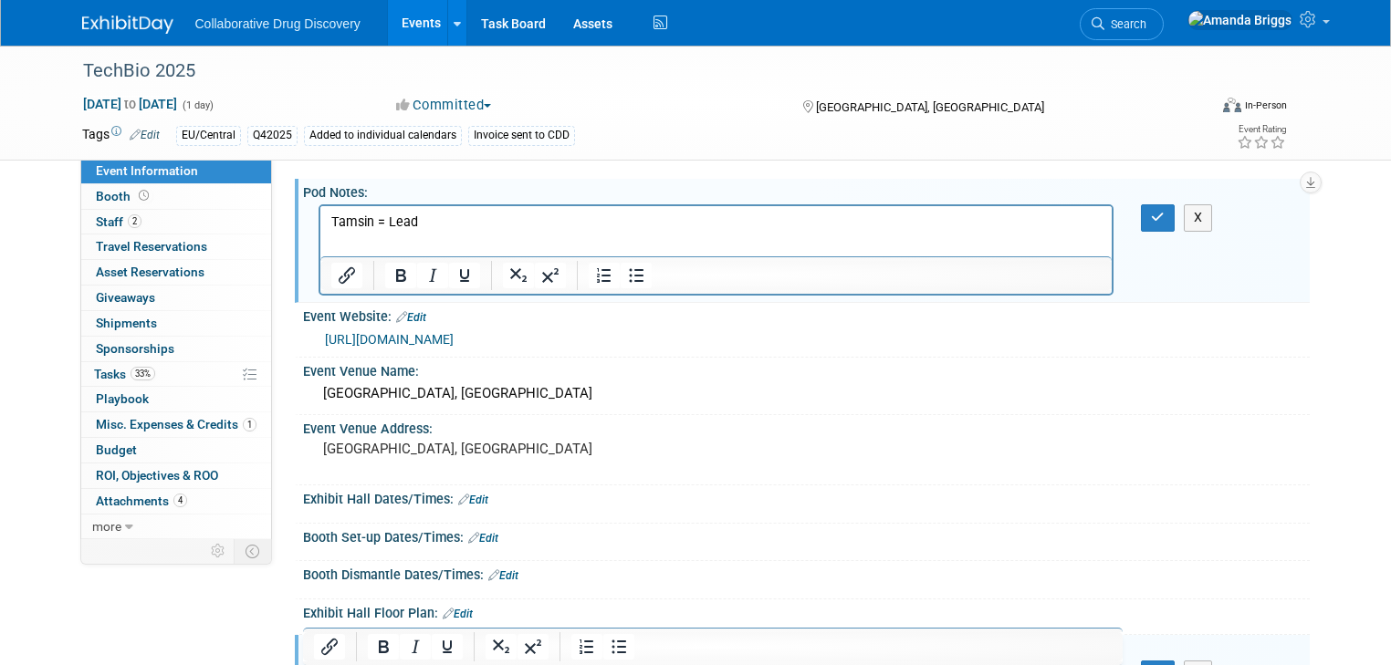
click at [433, 223] on p "Tamsin = Lead" at bounding box center [715, 223] width 771 height 18
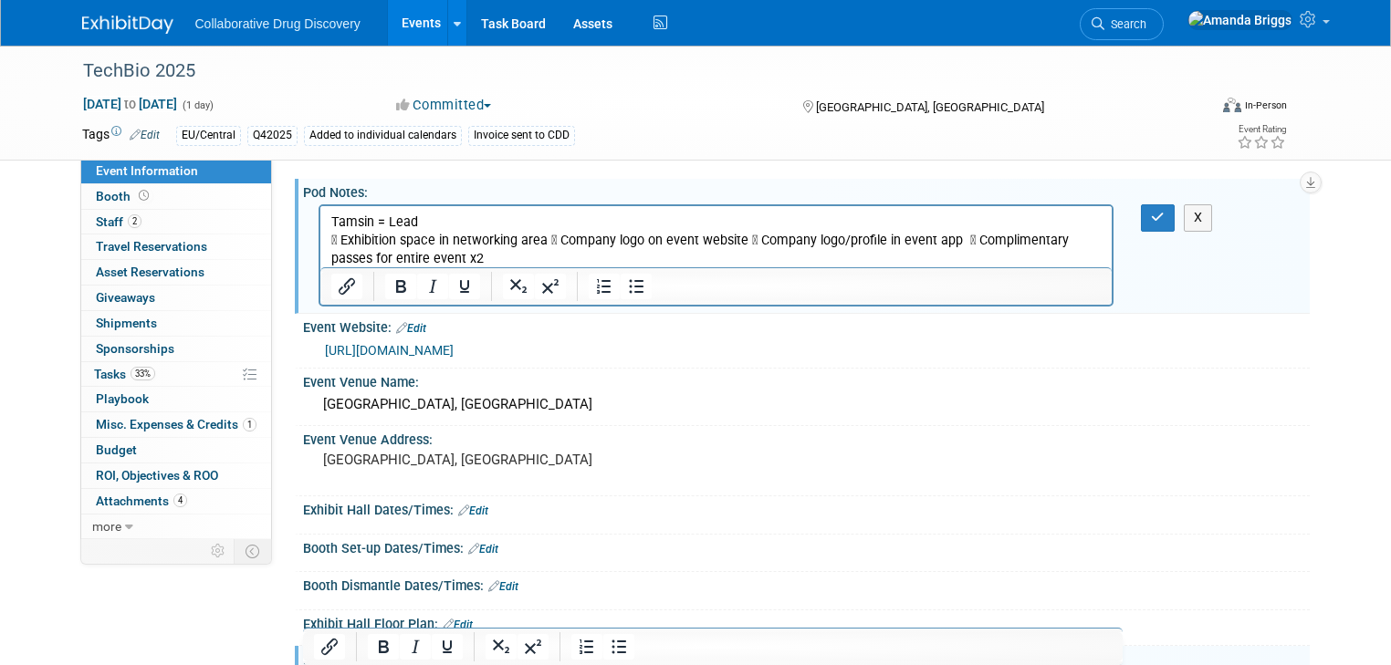
click at [430, 261] on p " Exhibition space in networking area  Company logo on event website  Company…" at bounding box center [715, 250] width 771 height 37
drag, startPoint x: 430, startPoint y: 260, endPoint x: 320, endPoint y: 246, distance: 110.5
click at [320, 246] on html "Tamsin = Lead  Exhibition space in networking area  Company logo on event web…" at bounding box center [715, 237] width 792 height 62
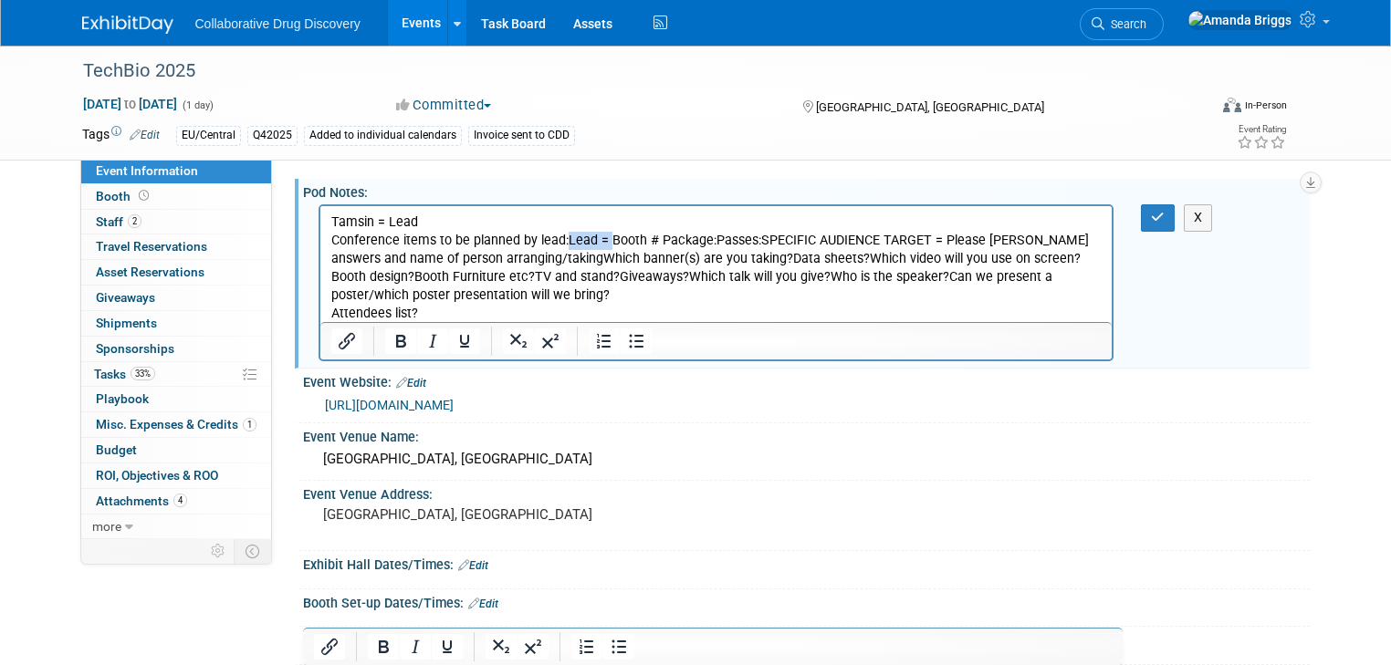
drag, startPoint x: 604, startPoint y: 240, endPoint x: 563, endPoint y: 240, distance: 41.1
click at [563, 240] on p "Conference items to be planned by lead:Lead = Booth # Package:Passes:SPECIFIC A…" at bounding box center [715, 277] width 771 height 91
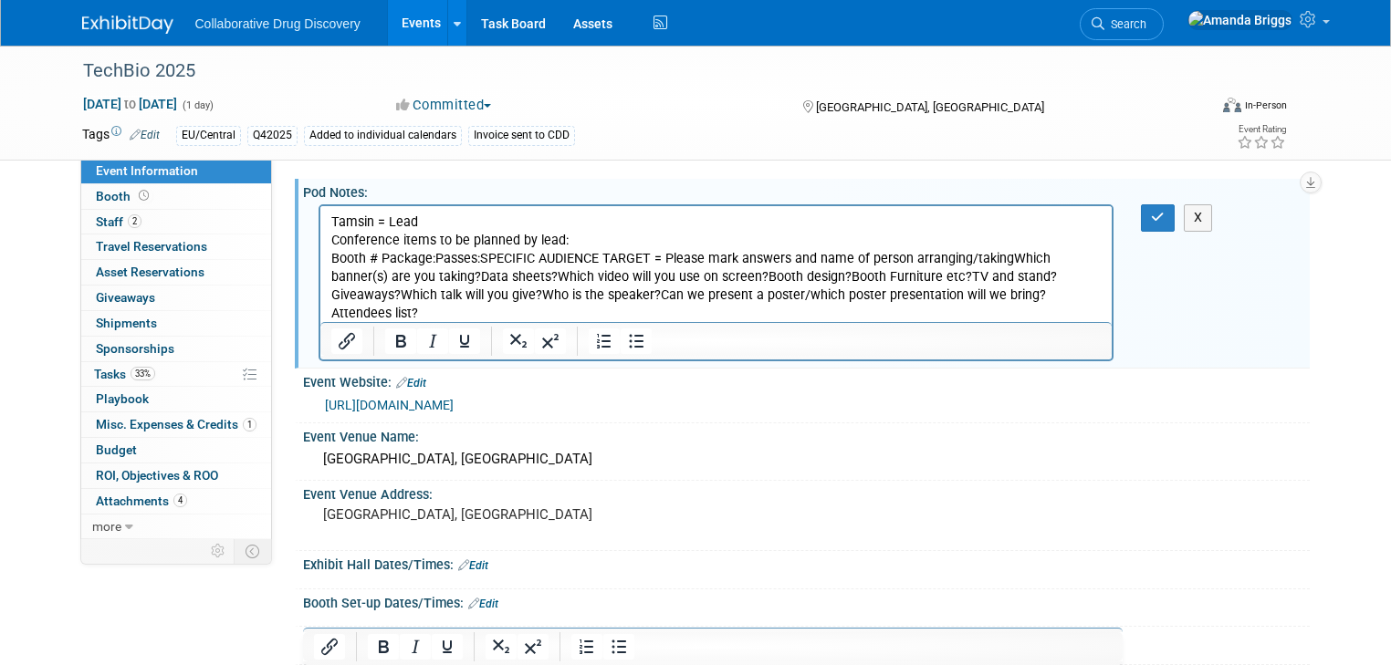
click at [379, 256] on p "Booth # Package:Passes:SPECIFIC AUDIENCE TARGET = Please mark answers and name …" at bounding box center [715, 286] width 771 height 73
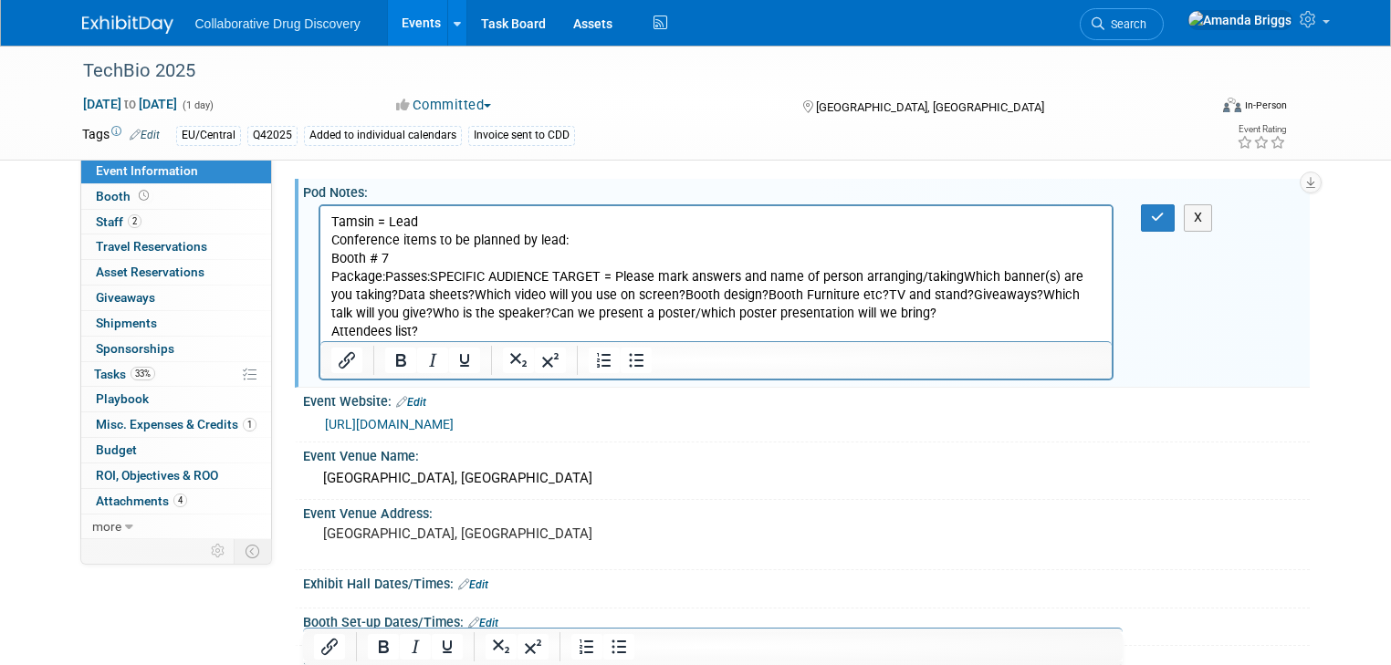
click at [382, 273] on p "Package:Passes:SPECIFIC AUDIENCE TARGET = Please mark answers and name of perso…" at bounding box center [715, 304] width 771 height 73
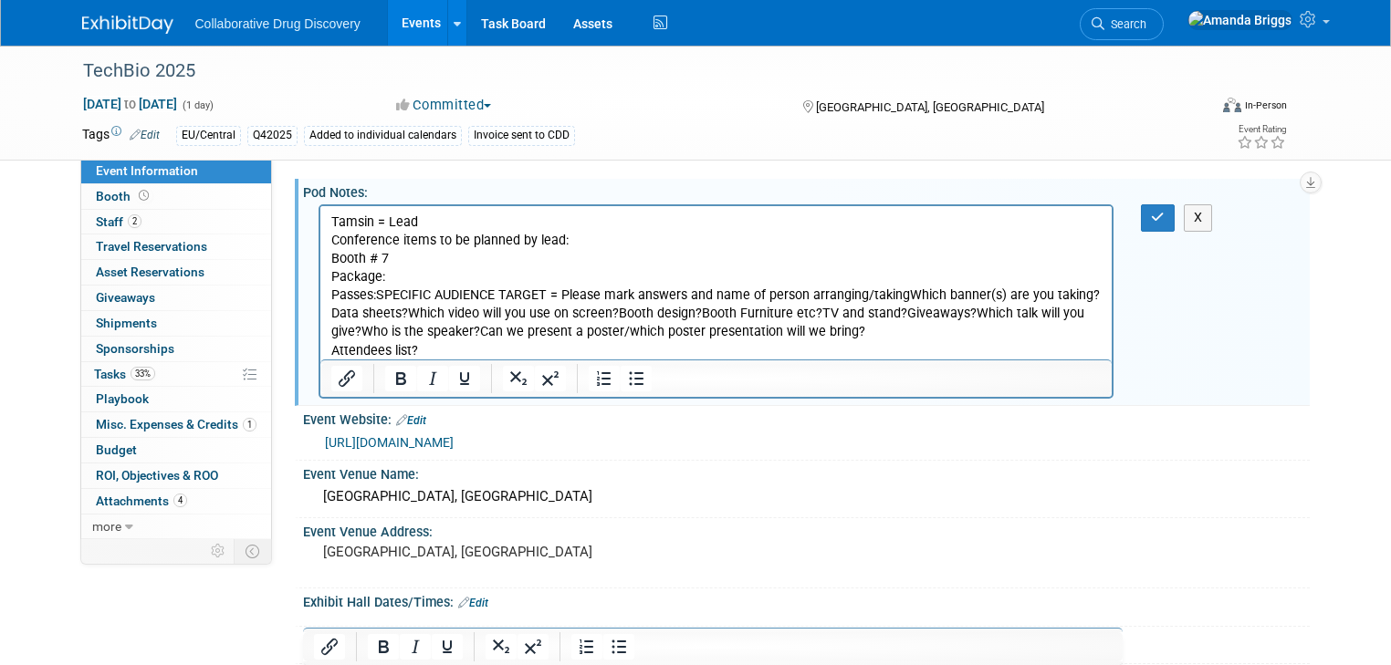
click at [377, 297] on p "Passes:SPECIFIC AUDIENCE TARGET = Please mark answers and name of person arrang…" at bounding box center [715, 323] width 771 height 73
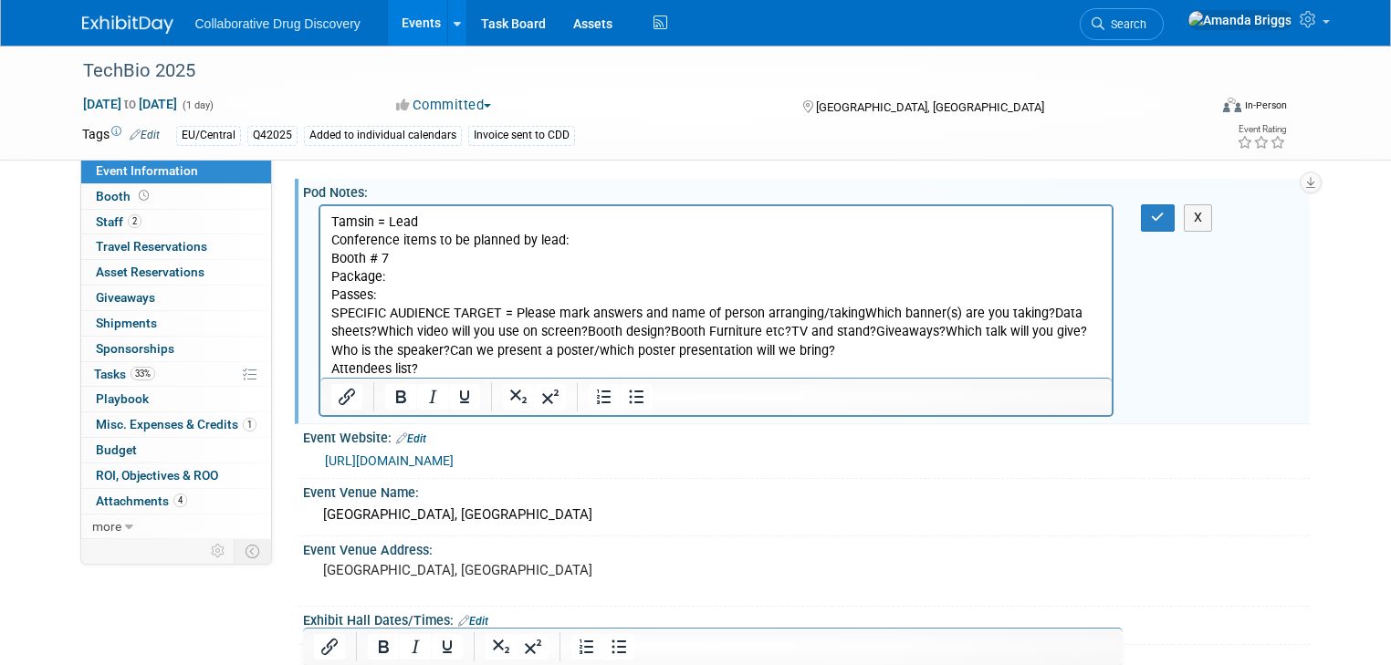
click at [514, 312] on p "SPECIFIC AUDIENCE TARGET = Please mark answers and name of person arranging/tak…" at bounding box center [715, 341] width 771 height 73
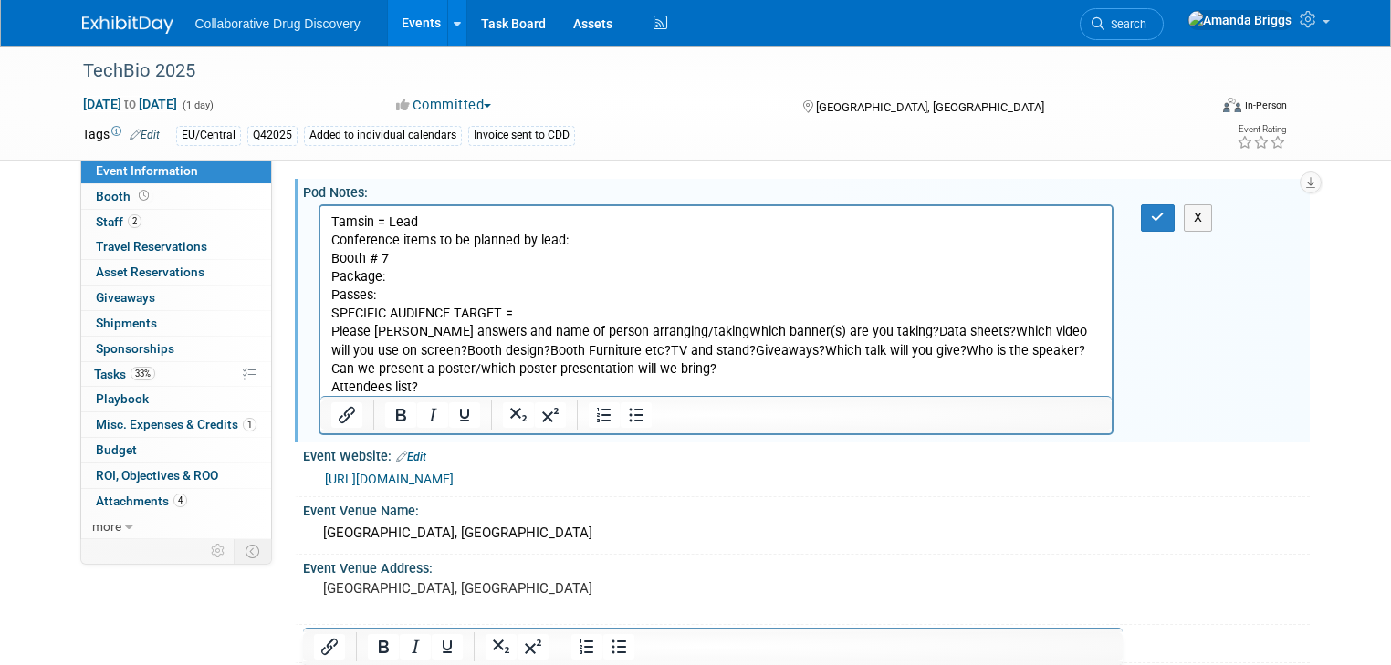
click at [532, 311] on p "SPECIFIC AUDIENCE TARGET =" at bounding box center [715, 314] width 771 height 18
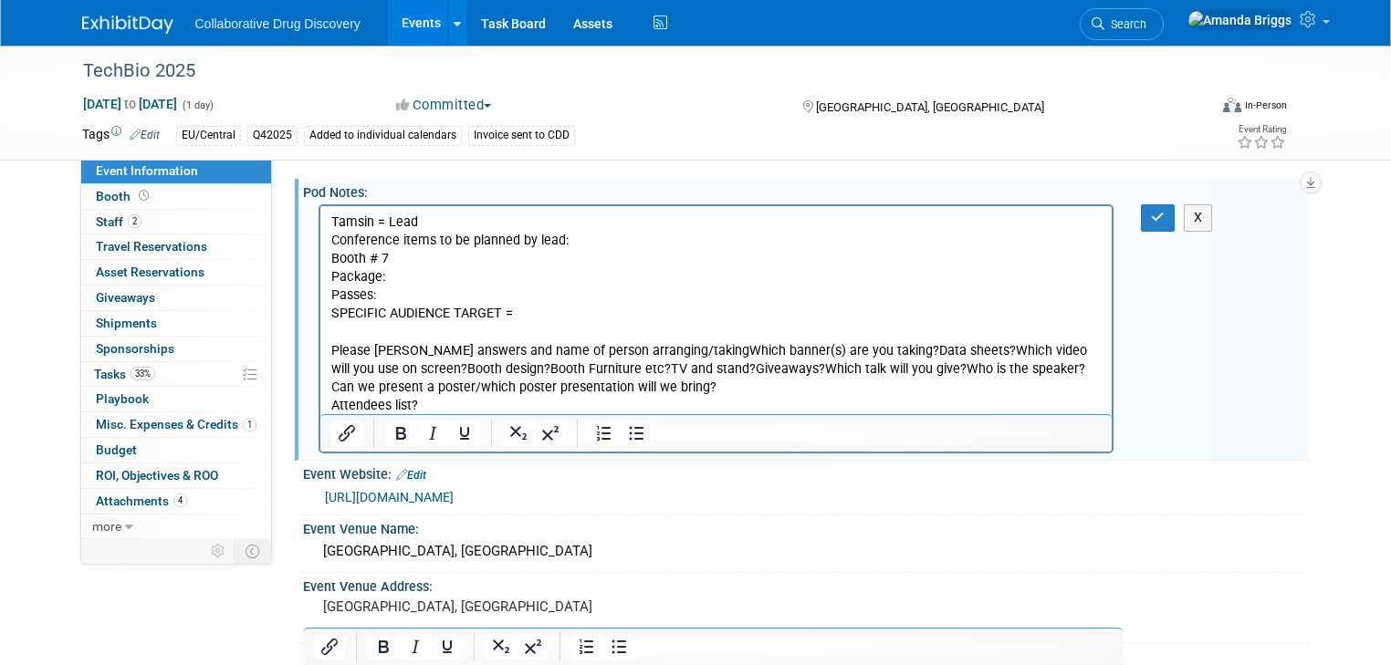
click at [377, 370] on p "Please [PERSON_NAME] answers and name of person arranging/takingWhich banner(s)…" at bounding box center [715, 378] width 771 height 73
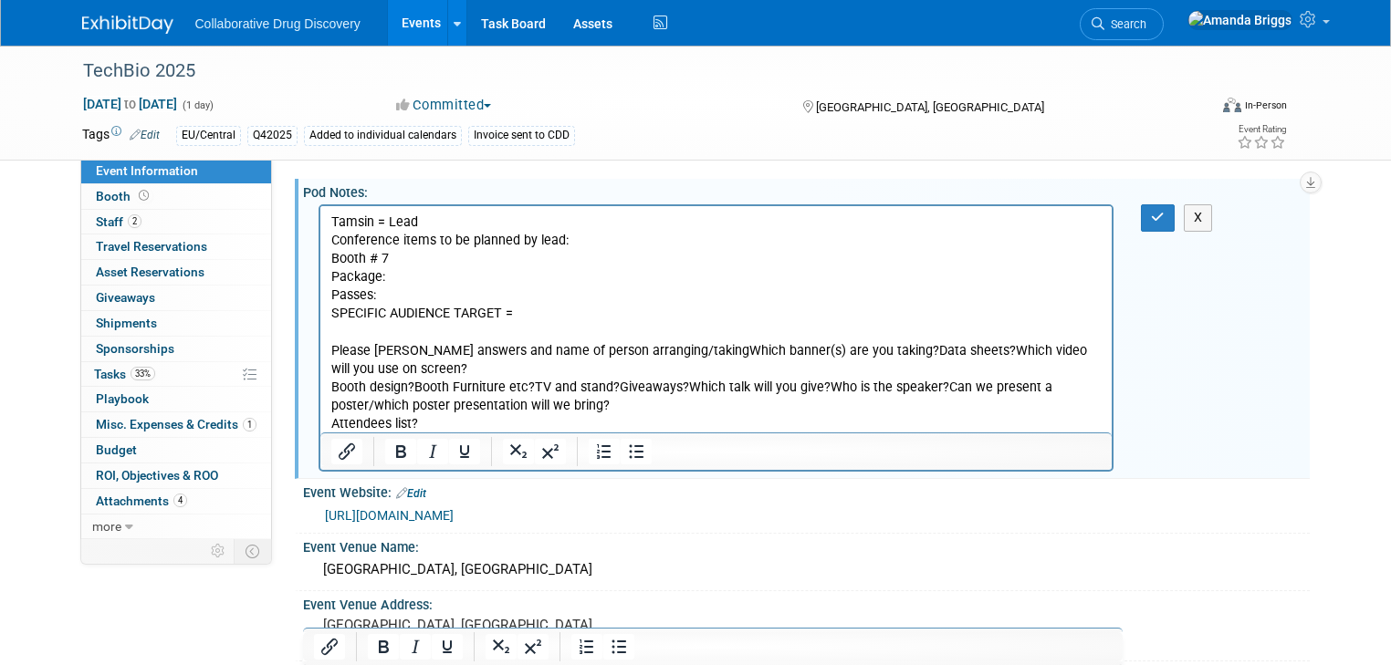
click at [413, 388] on p "Booth design?Booth Furniture etc?TV and stand?Giveaways?Which talk will you giv…" at bounding box center [715, 406] width 771 height 55
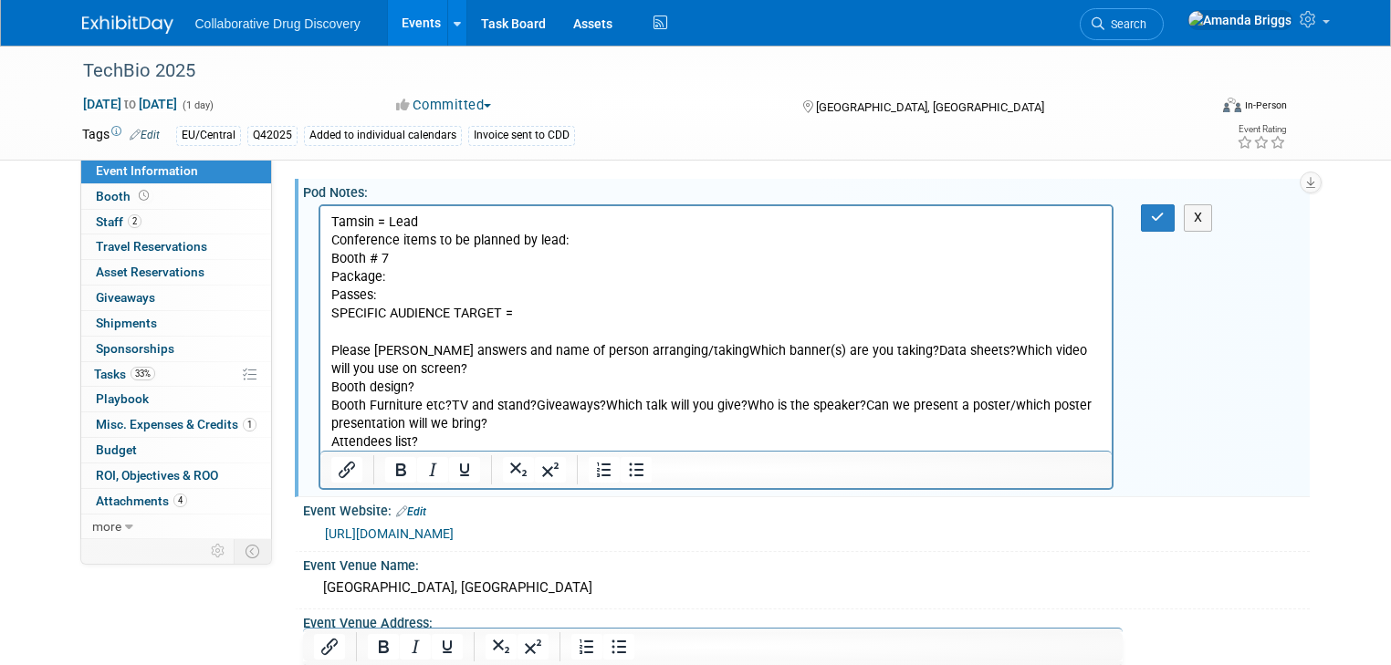
click at [423, 403] on p "Booth Furniture etc?TV and stand?Giveaways?Which talk will you give?Who is the …" at bounding box center [715, 424] width 771 height 55
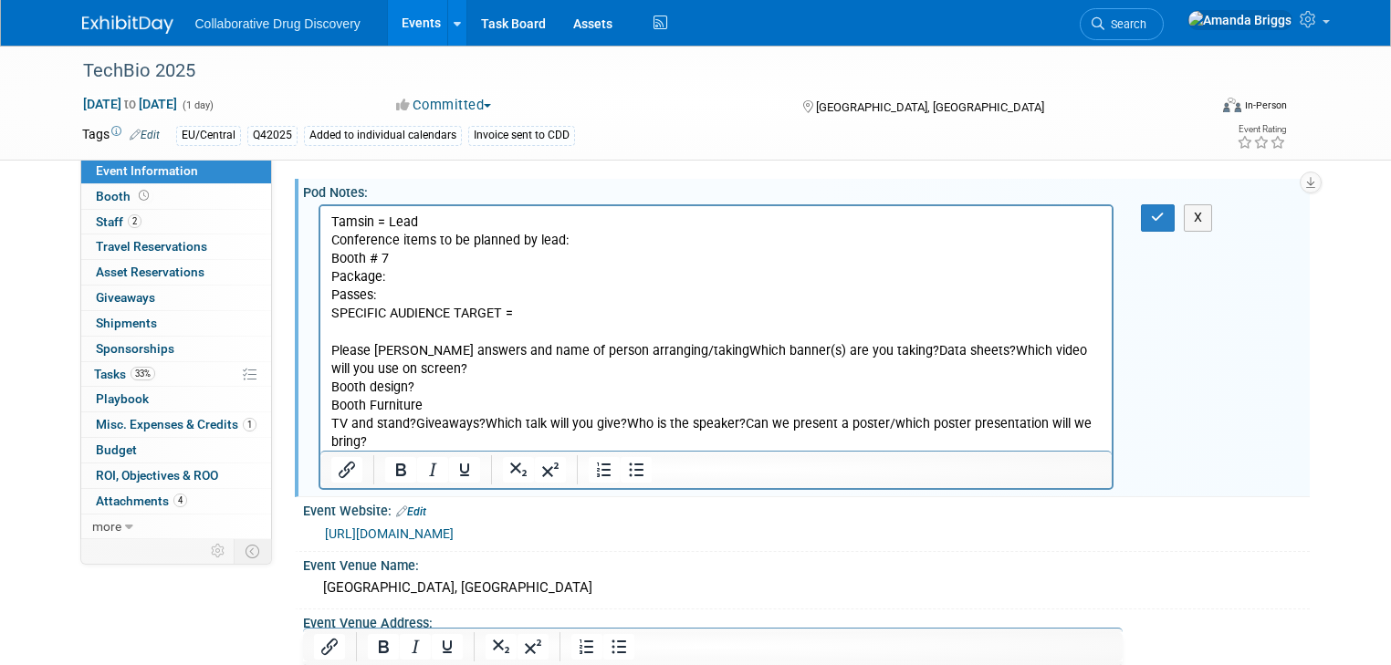
click at [413, 423] on p "TV and stand?Giveaways?Which talk will you give?Who is the speaker?Can we prese…" at bounding box center [715, 442] width 771 height 55
click at [413, 424] on p "TV and stand?Giveaways?Which talk will you give?Who is the speaker?Can we prese…" at bounding box center [715, 442] width 771 height 55
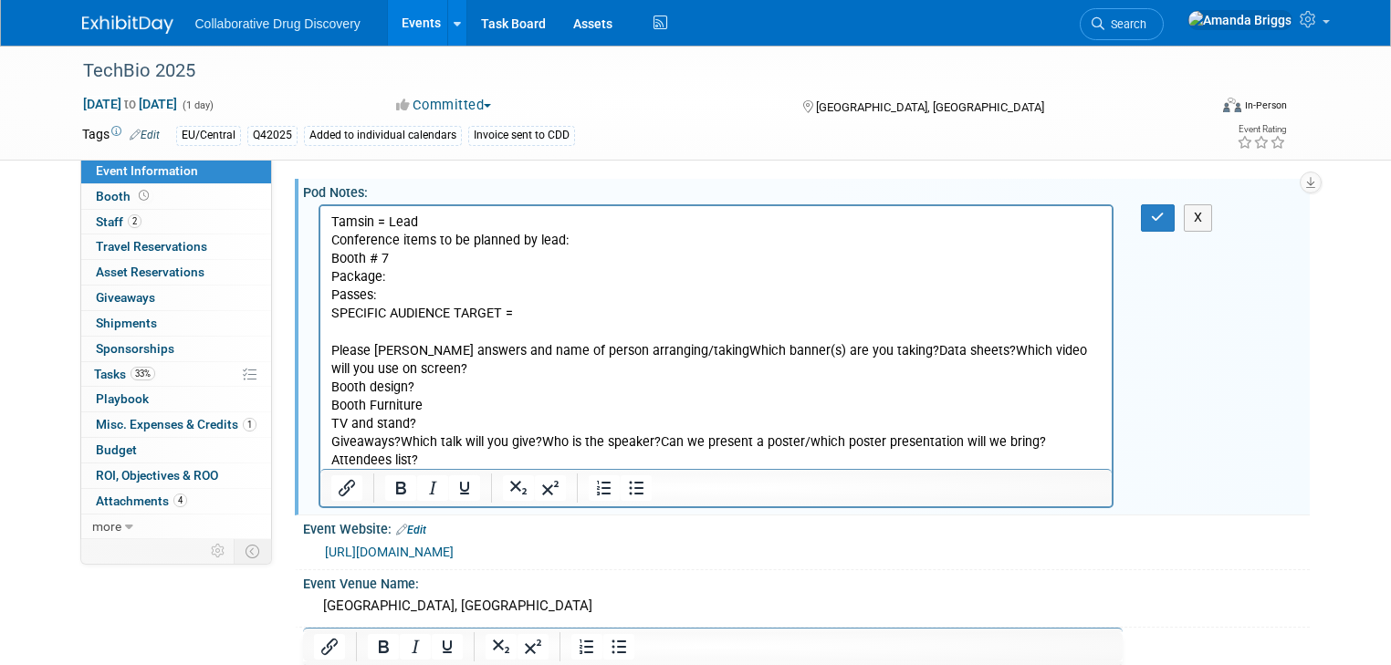
click at [399, 441] on p "Giveaways?Which talk will you give?Who is the speaker?Can we present a poster/w…" at bounding box center [715, 452] width 771 height 37
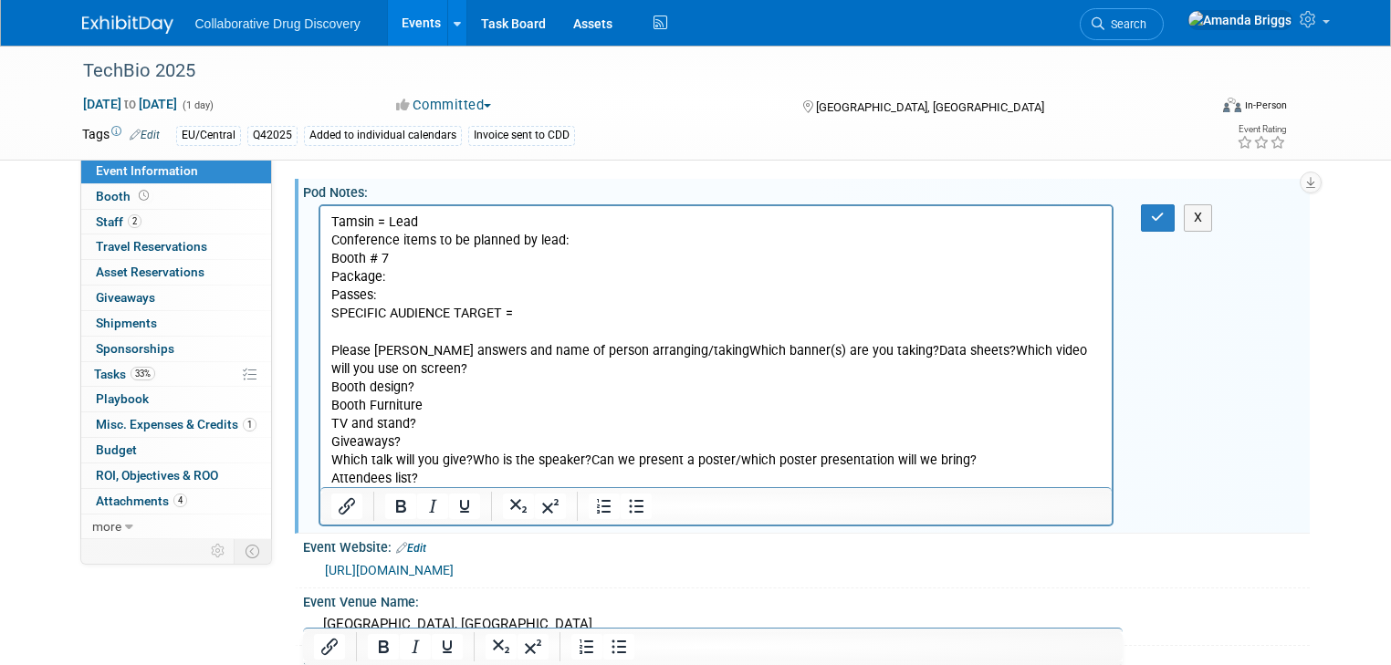
click at [472, 458] on p "Which talk will you give?Who is the speaker?Can we present a poster/which poste…" at bounding box center [715, 470] width 771 height 37
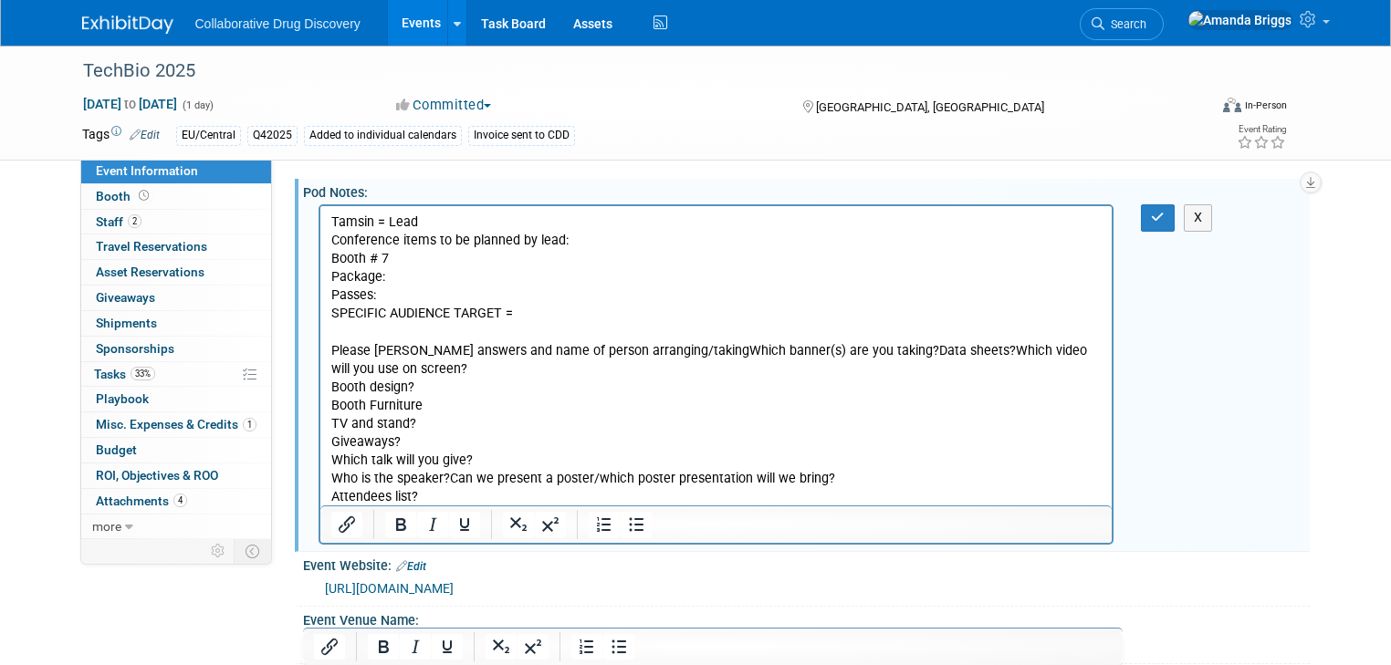
click at [445, 477] on p "Who is the speaker?Can we present a poster/which poster presentation will we br…" at bounding box center [715, 488] width 771 height 37
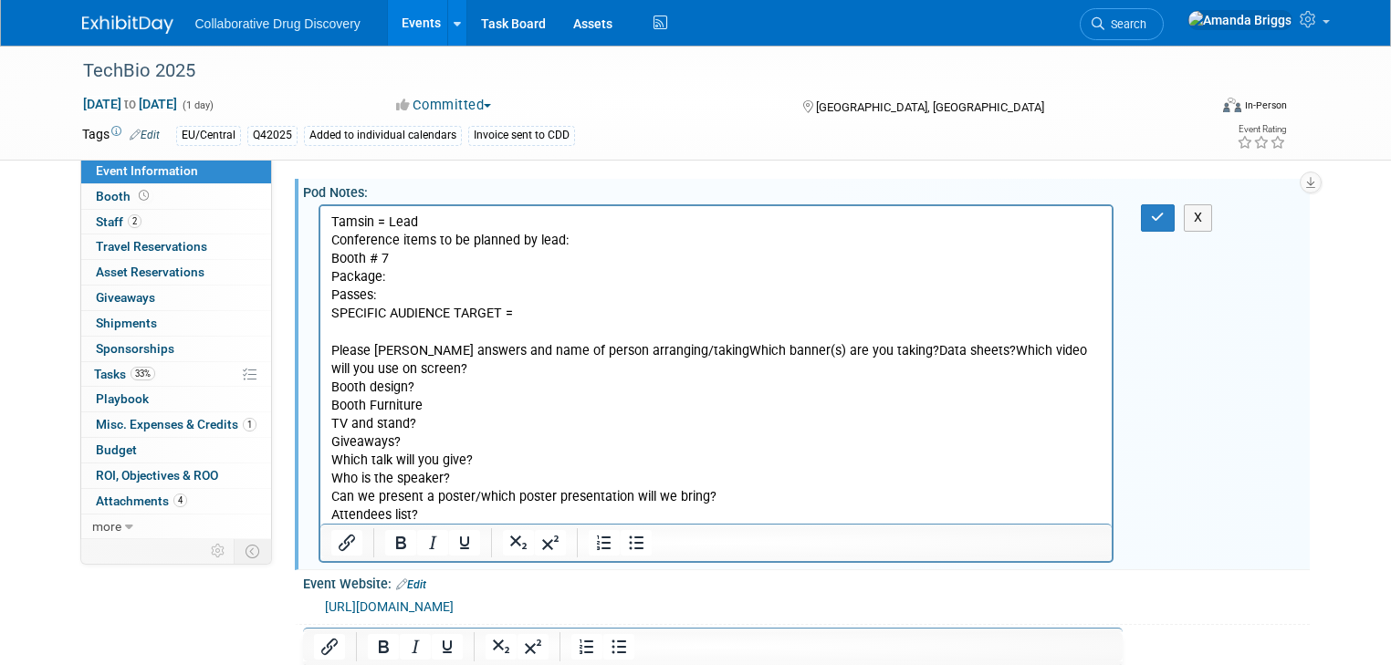
click at [399, 278] on p "Package:" at bounding box center [715, 277] width 771 height 18
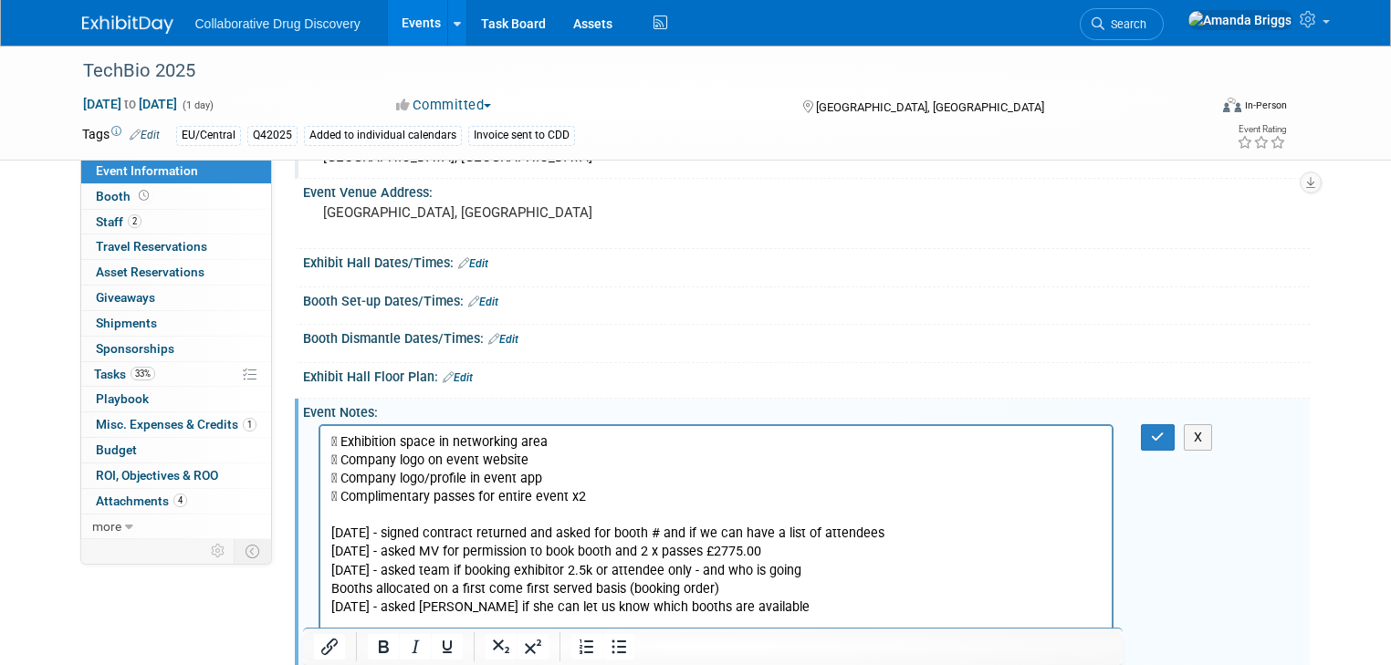
scroll to position [511, 0]
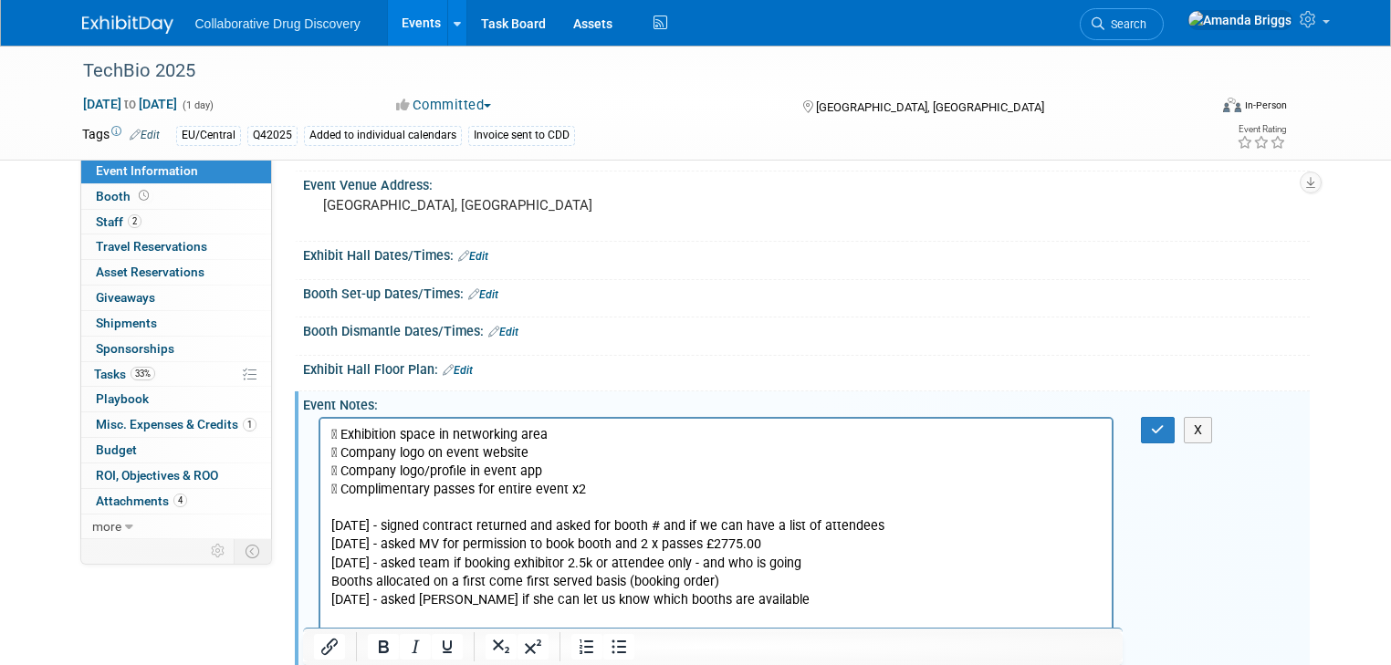
drag, startPoint x: 600, startPoint y: 495, endPoint x: 619, endPoint y: 853, distance: 359.2
copy body " Exhibition space in networking area  Company logo on event website  Company…"
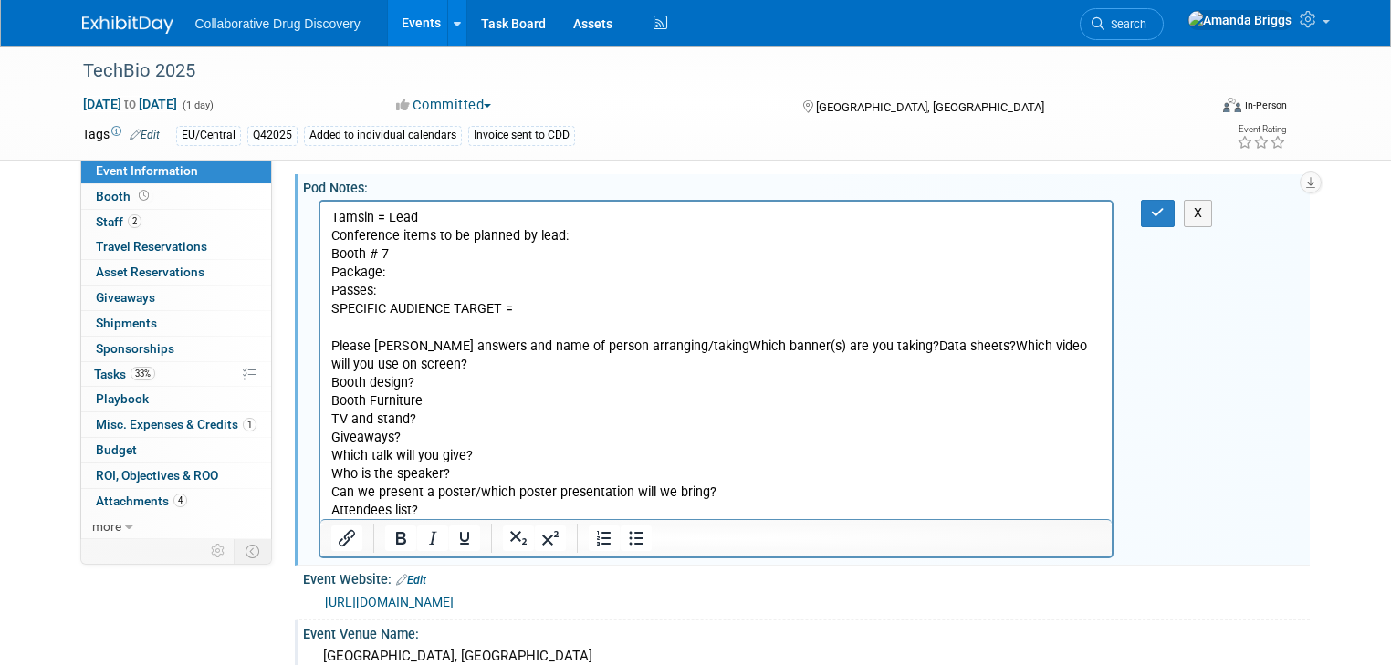
scroll to position [0, 0]
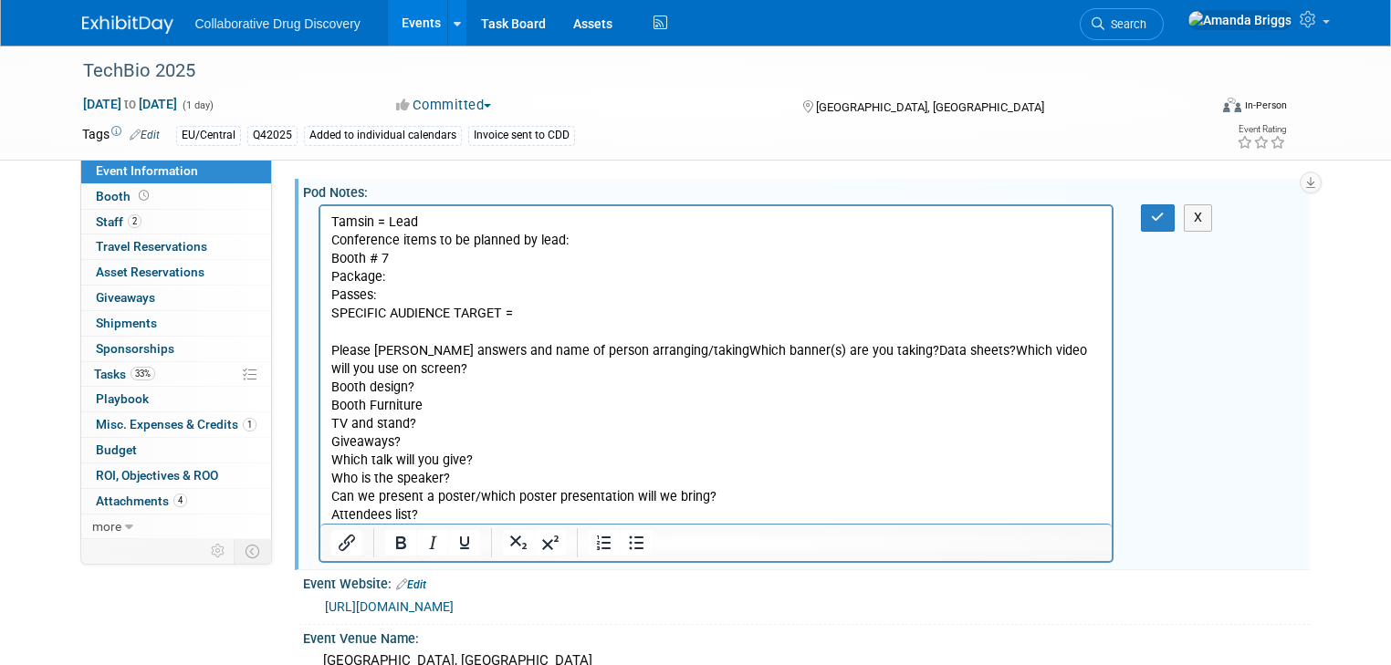
click at [677, 348] on p "Please mark answers and name of person arranging/takingWhich banner(s) are you …" at bounding box center [715, 360] width 771 height 37
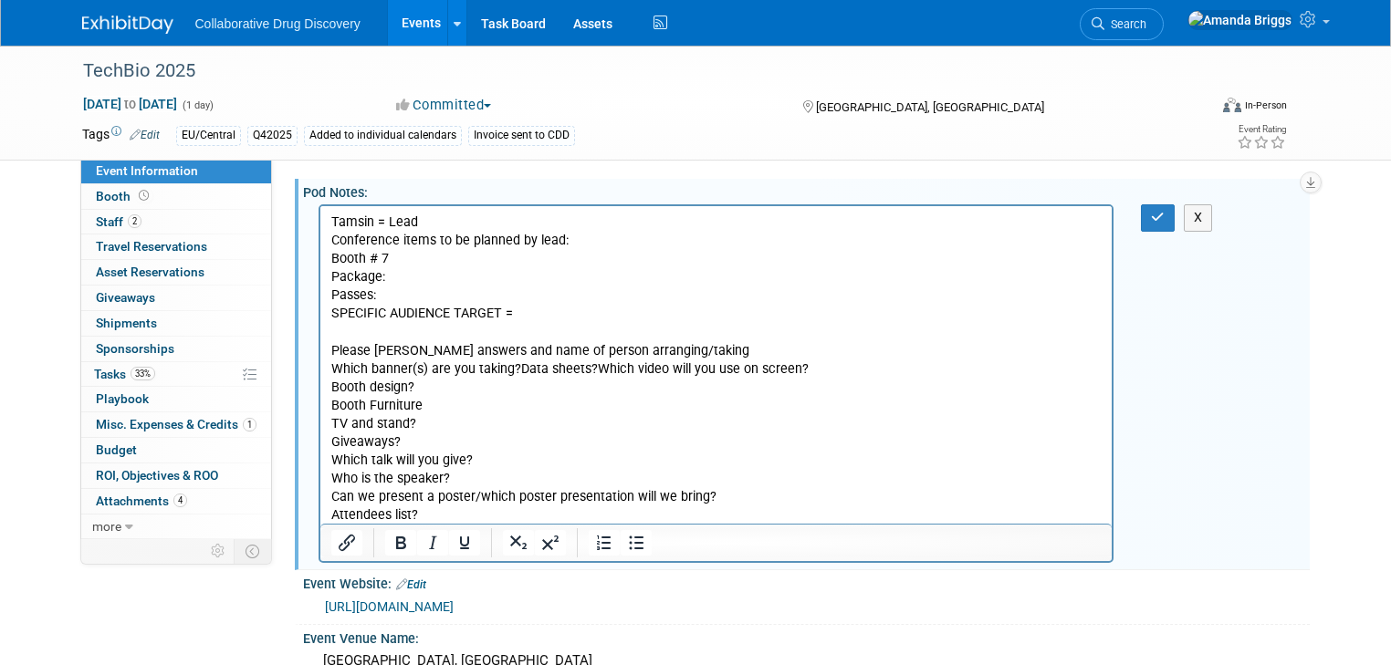
click at [516, 366] on p "Which banner(s) are you taking?Data sheets?Which video will you use on screen?" at bounding box center [715, 370] width 771 height 18
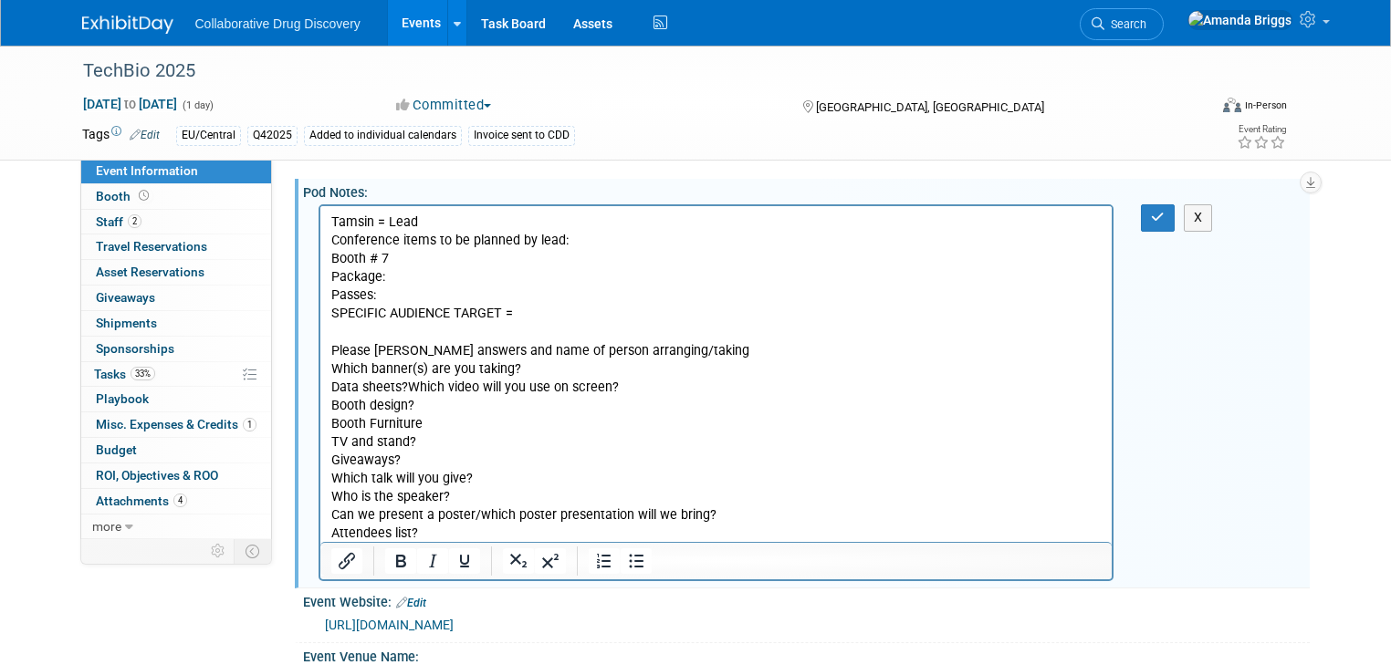
click at [407, 384] on p "Data sheets?Which video will you use on screen?" at bounding box center [715, 388] width 771 height 18
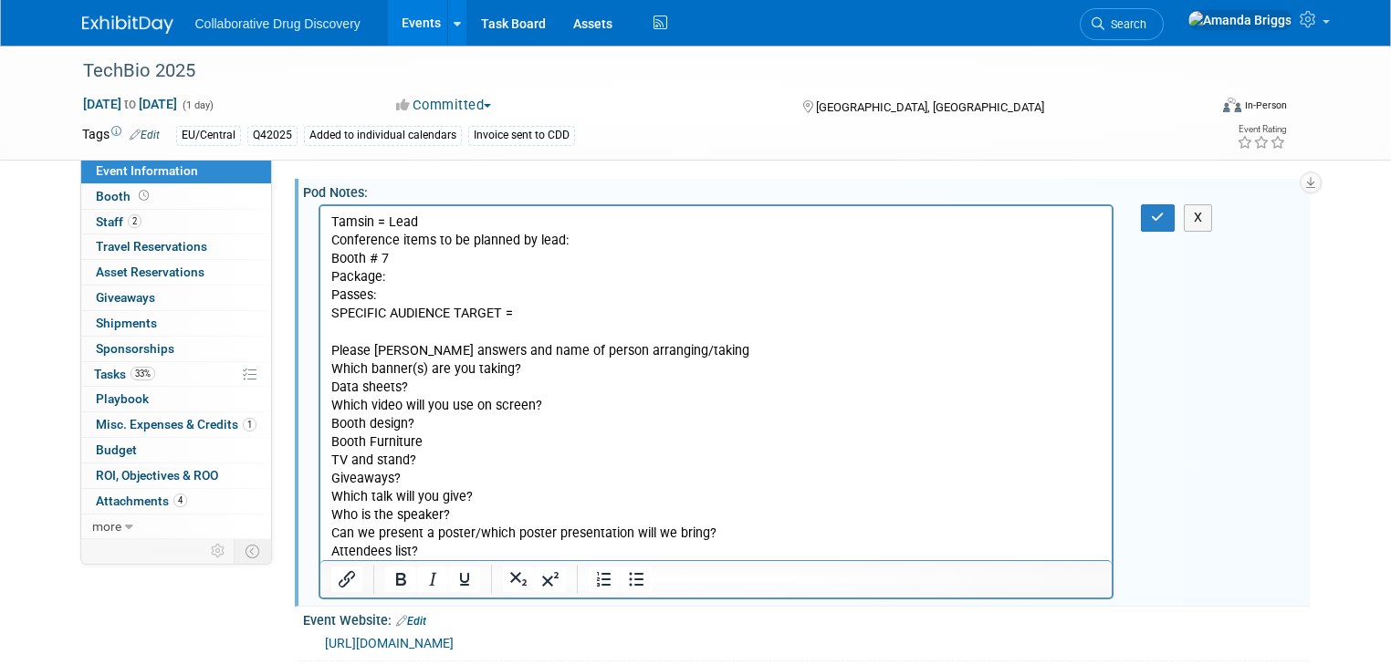
click at [399, 282] on p "Package:" at bounding box center [715, 277] width 771 height 18
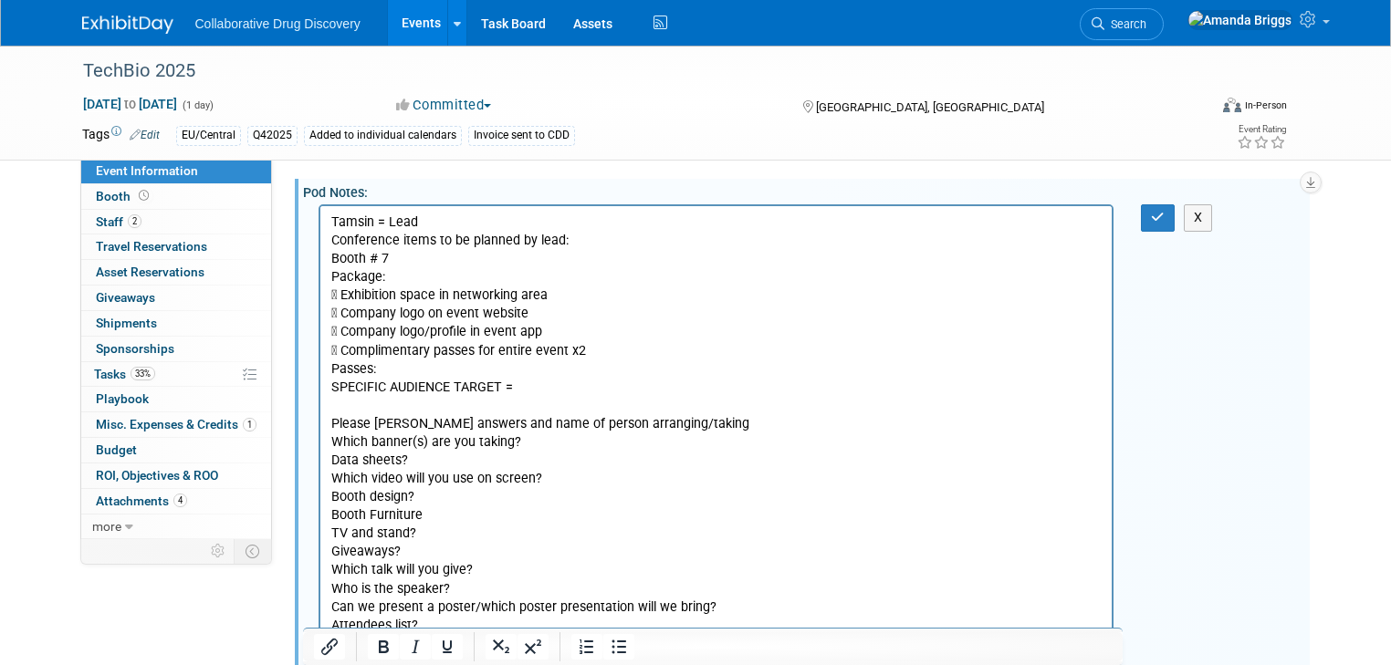
click at [421, 364] on p "Passes:" at bounding box center [715, 370] width 771 height 18
click at [545, 395] on p "SPECIFIC AUDIENCE TARGET =" at bounding box center [715, 388] width 771 height 18
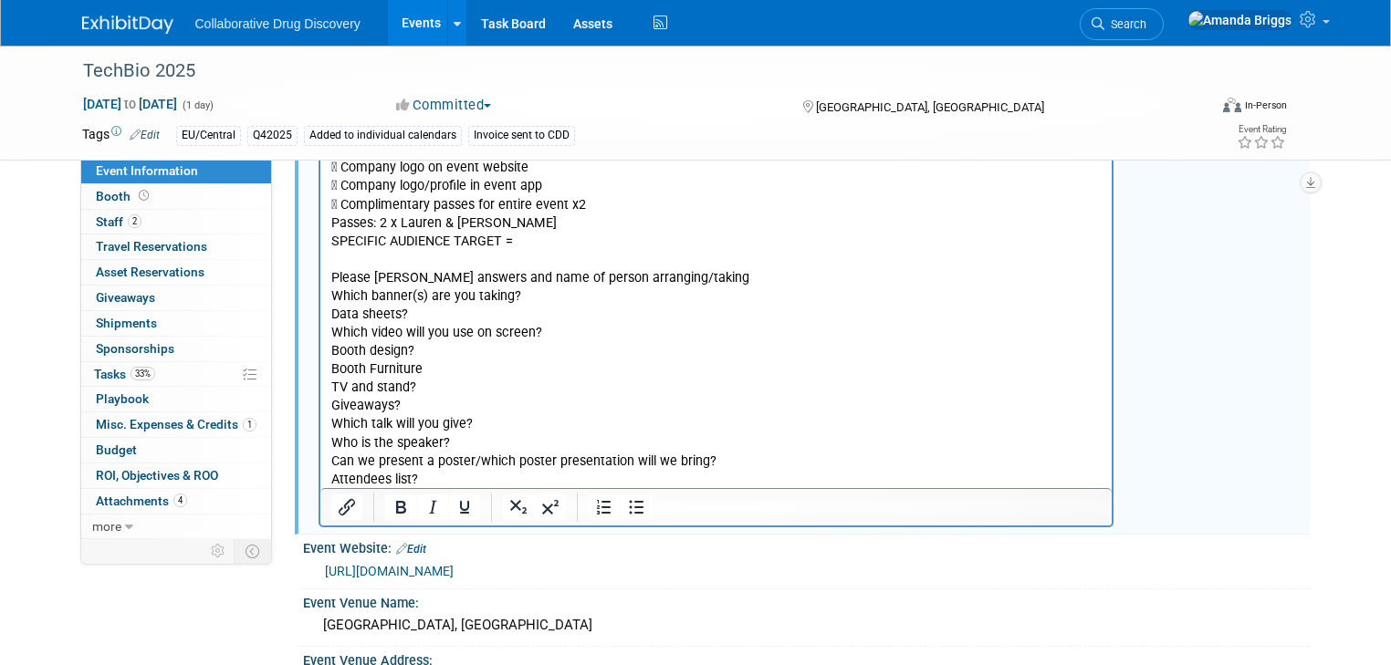
scroll to position [73, 0]
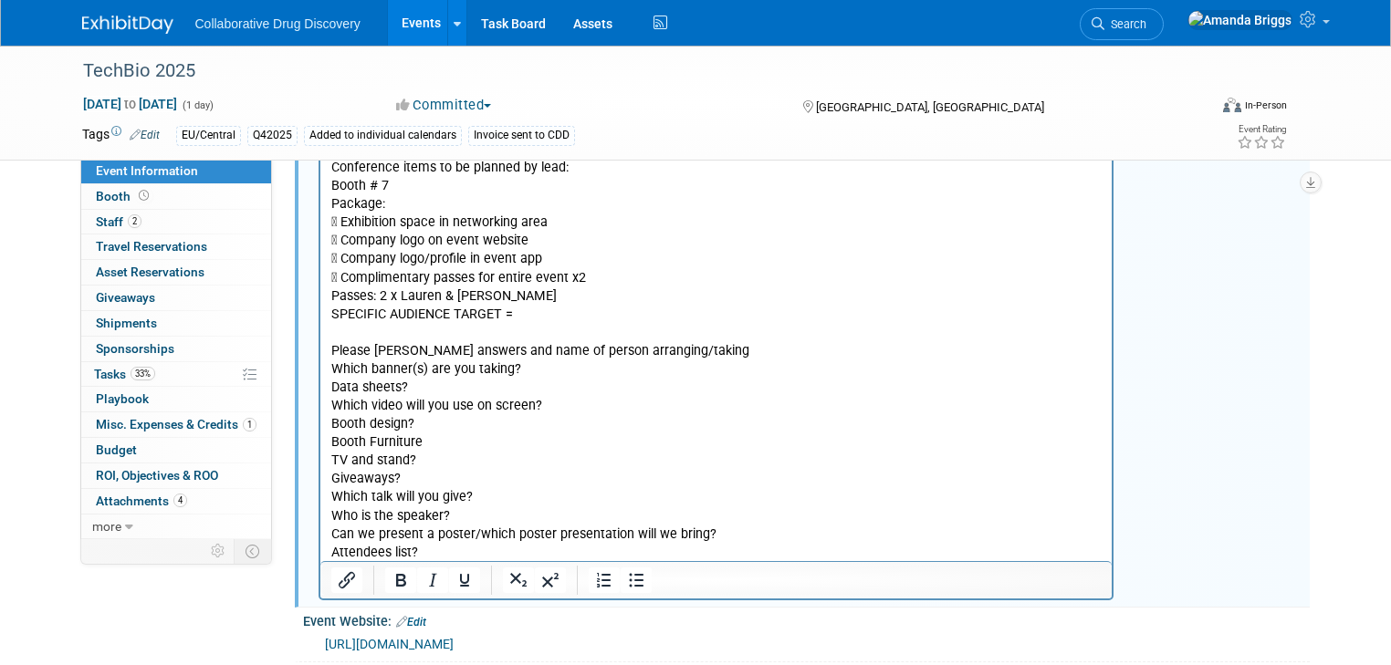
click at [440, 422] on p "Booth design?" at bounding box center [715, 424] width 771 height 18
drag, startPoint x: 440, startPoint y: 422, endPoint x: 329, endPoint y: 423, distance: 111.4
click at [329, 423] on html "Tamsin = Lead Conference items to be planned by lead: Booth # 7 Package:  Exhi…" at bounding box center [715, 347] width 792 height 429
drag, startPoint x: 430, startPoint y: 439, endPoint x: 321, endPoint y: 438, distance: 108.6
click at [321, 438] on html "Tamsin = Lead Conference items to be planned by lead: Booth # 7 Package:  Exhi…" at bounding box center [715, 347] width 792 height 429
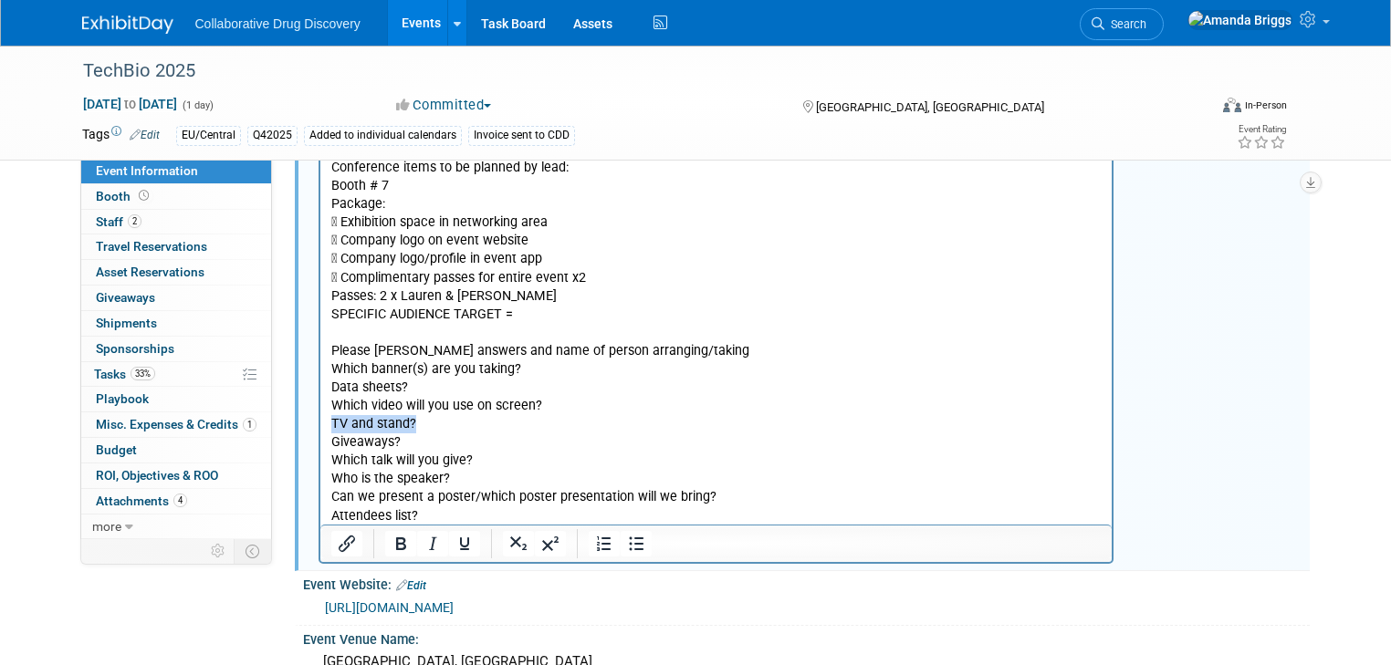
drag, startPoint x: 423, startPoint y: 426, endPoint x: 329, endPoint y: 424, distance: 93.1
click at [330, 424] on p "TV and stand?" at bounding box center [715, 424] width 771 height 18
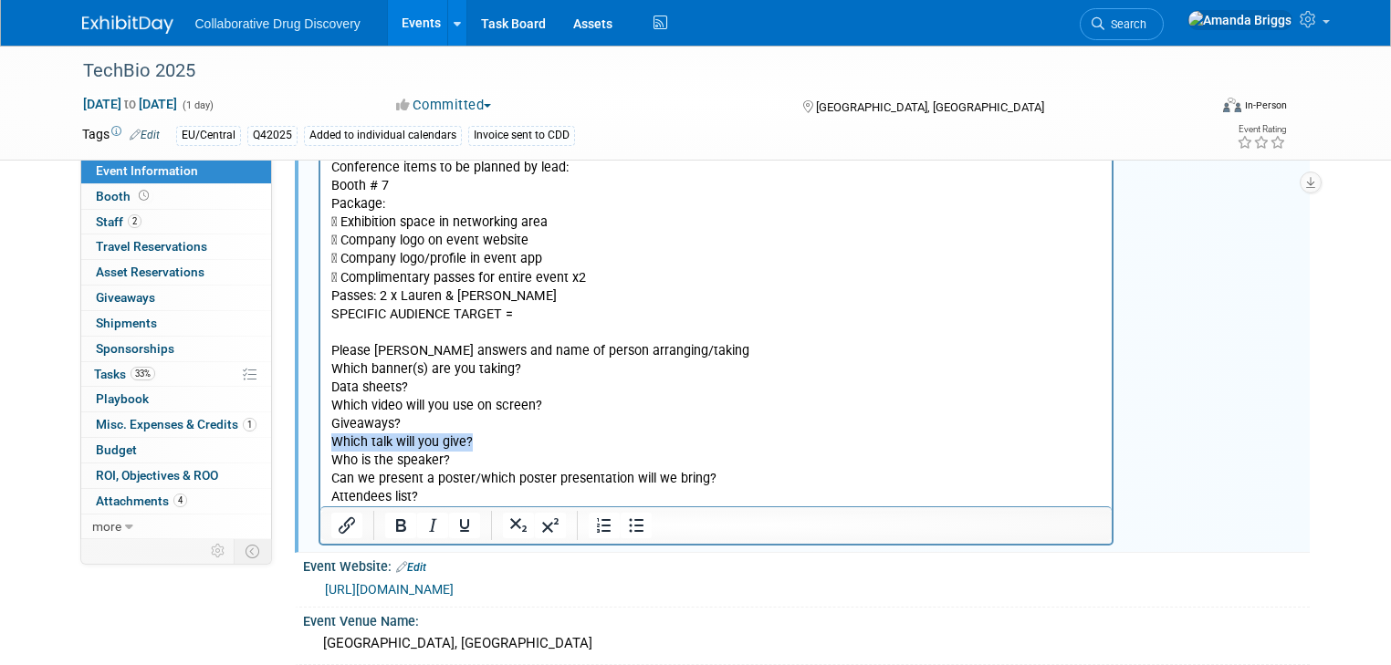
drag, startPoint x: 476, startPoint y: 438, endPoint x: 312, endPoint y: 442, distance: 164.3
click at [319, 442] on html "Tamsin = Lead Conference items to be planned by lead: Booth # 7 Package:  Exhi…" at bounding box center [715, 320] width 792 height 374
drag, startPoint x: 492, startPoint y: 458, endPoint x: 322, endPoint y: 451, distance: 169.9
click at [322, 451] on html "Tamsin = Lead Conference items to be planned by lead: Booth # 7 Package:  Exhi…" at bounding box center [715, 320] width 792 height 374
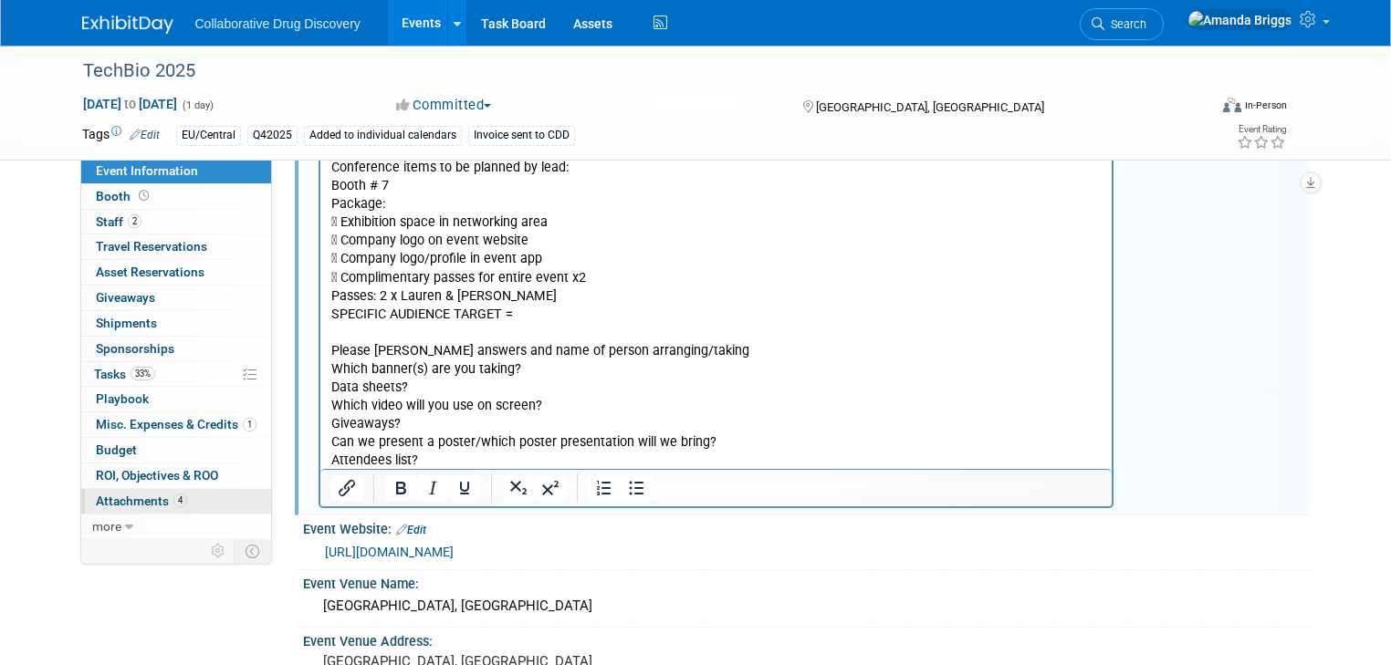
click at [125, 497] on span "Attachments 4" at bounding box center [141, 501] width 91 height 15
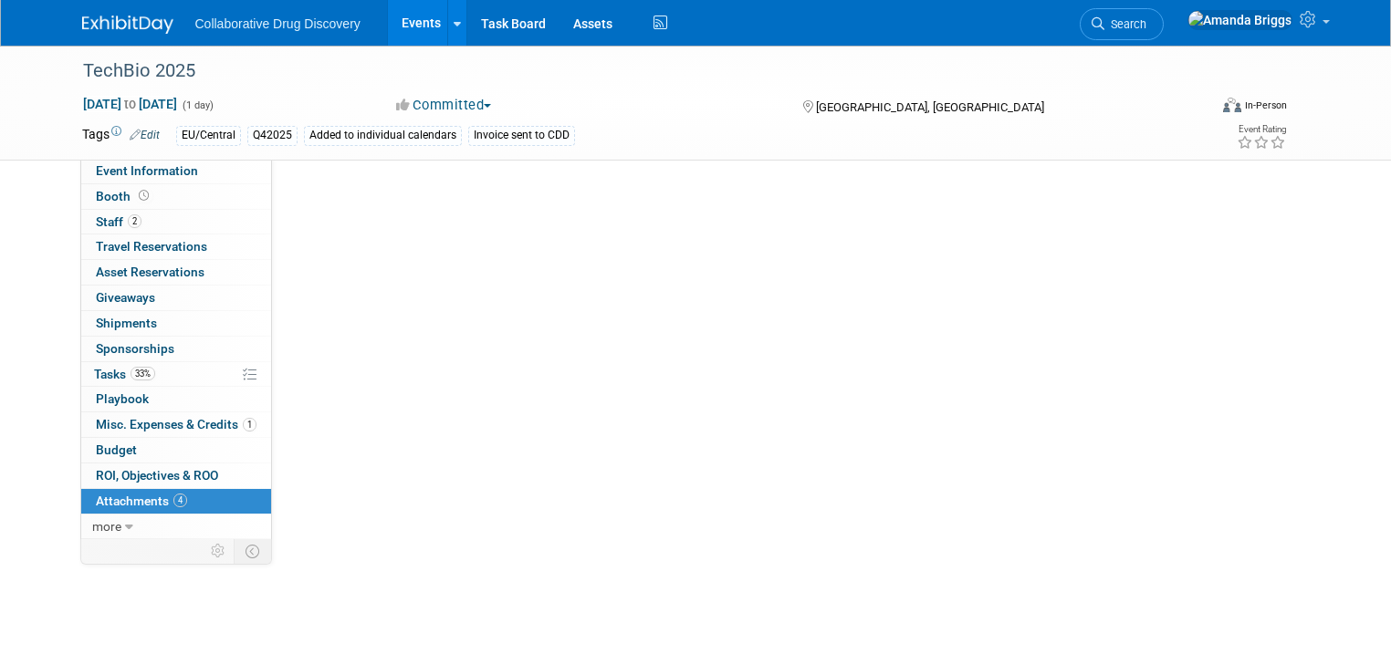
scroll to position [0, 0]
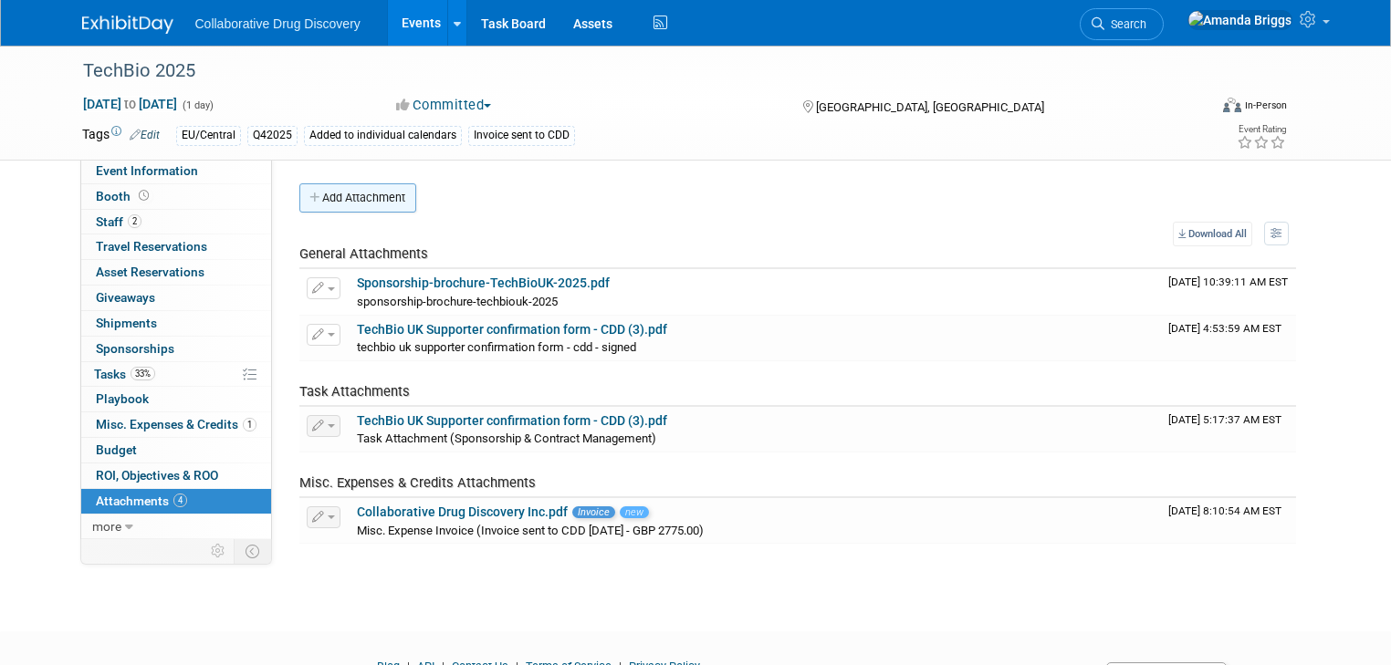
click at [336, 197] on button "Add Attachment" at bounding box center [357, 197] width 117 height 29
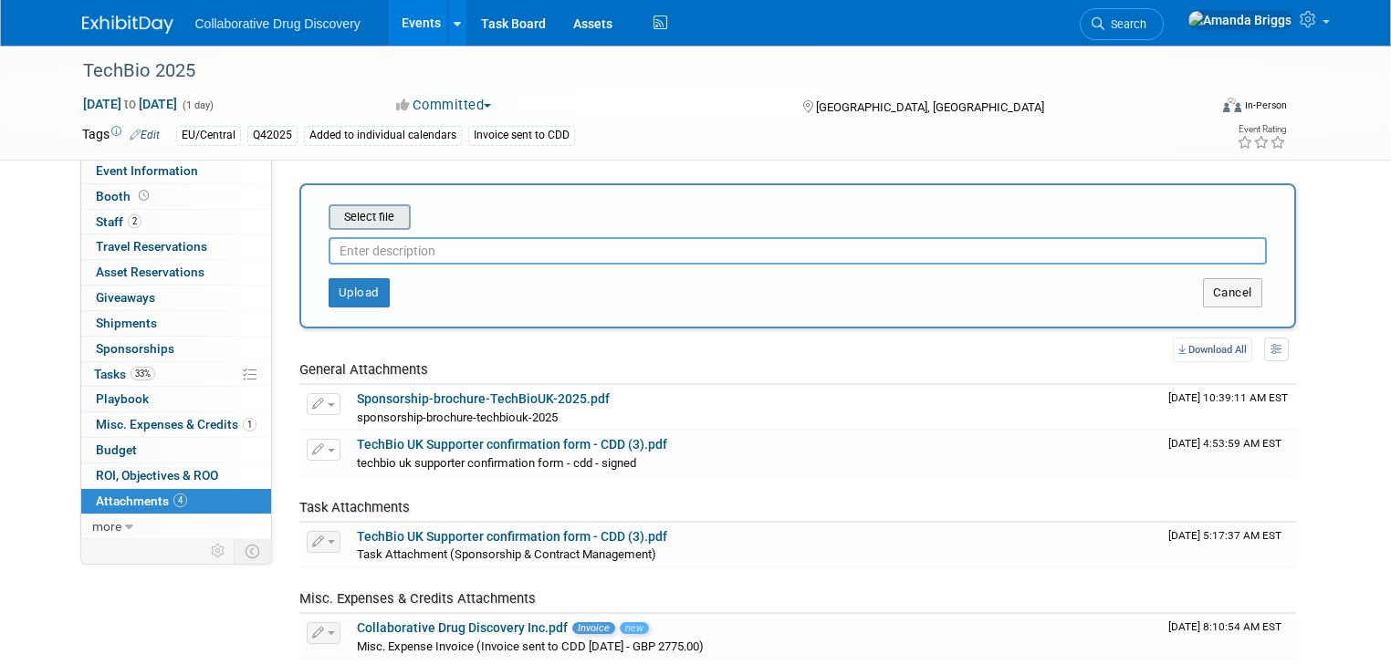
click at [343, 217] on input "file" at bounding box center [300, 217] width 217 height 22
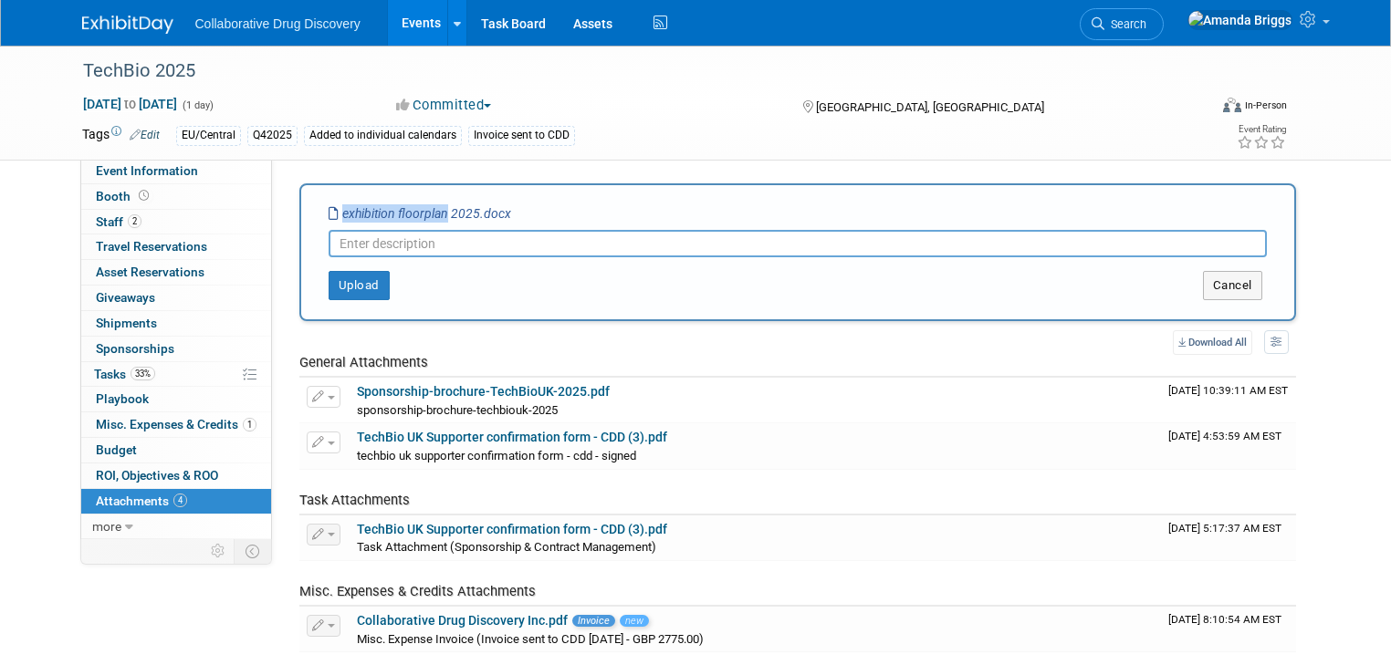
drag, startPoint x: 429, startPoint y: 210, endPoint x: 314, endPoint y: 210, distance: 115.0
click at [329, 210] on icon "exhibition floorplan 2025.docx" at bounding box center [420, 213] width 183 height 15
copy icon "exhibition floorplan"
click at [366, 242] on input "text" at bounding box center [798, 243] width 938 height 27
paste input "exhibition floorplan"
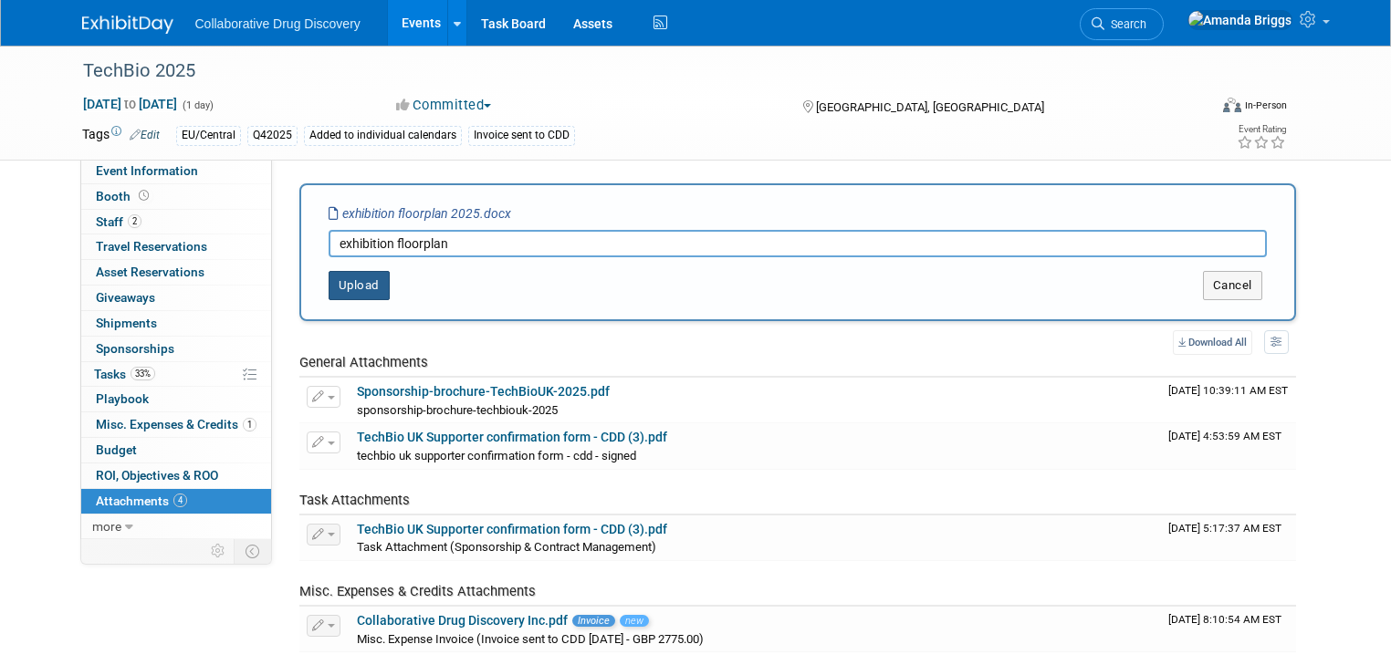
click at [345, 291] on button "Upload" at bounding box center [359, 285] width 61 height 29
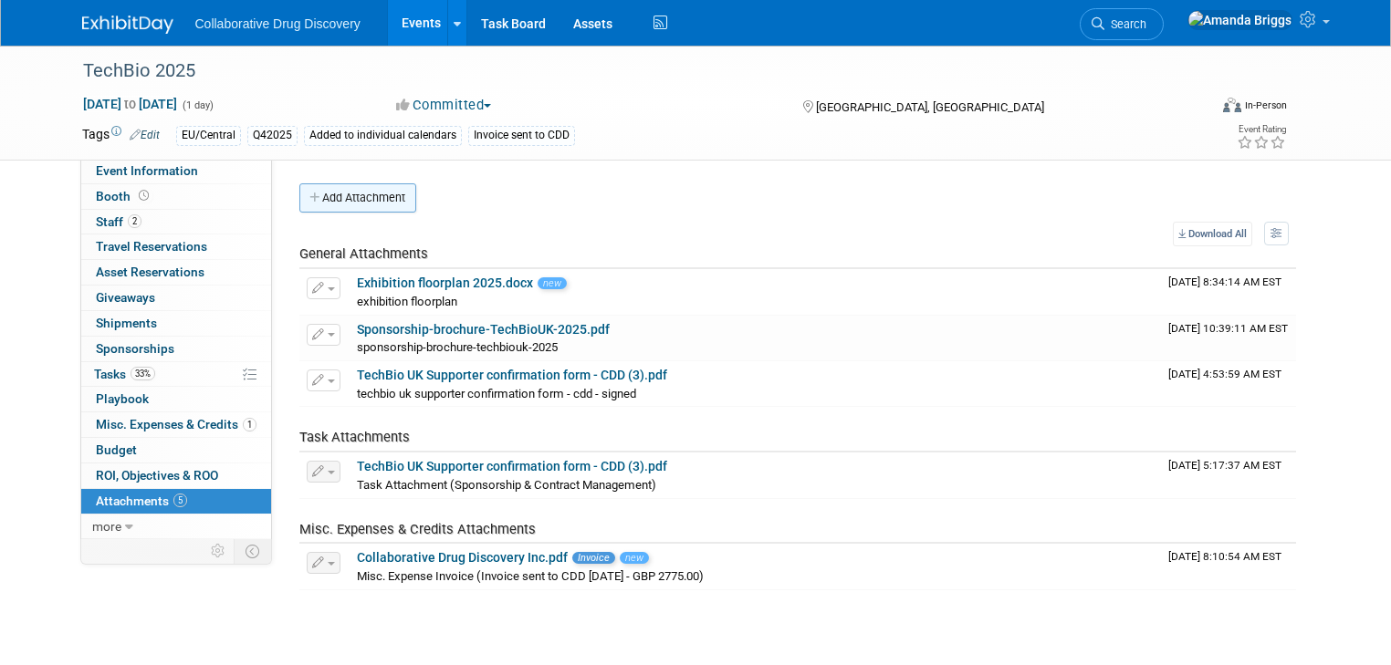
click at [333, 200] on button "Add Attachment" at bounding box center [357, 197] width 117 height 29
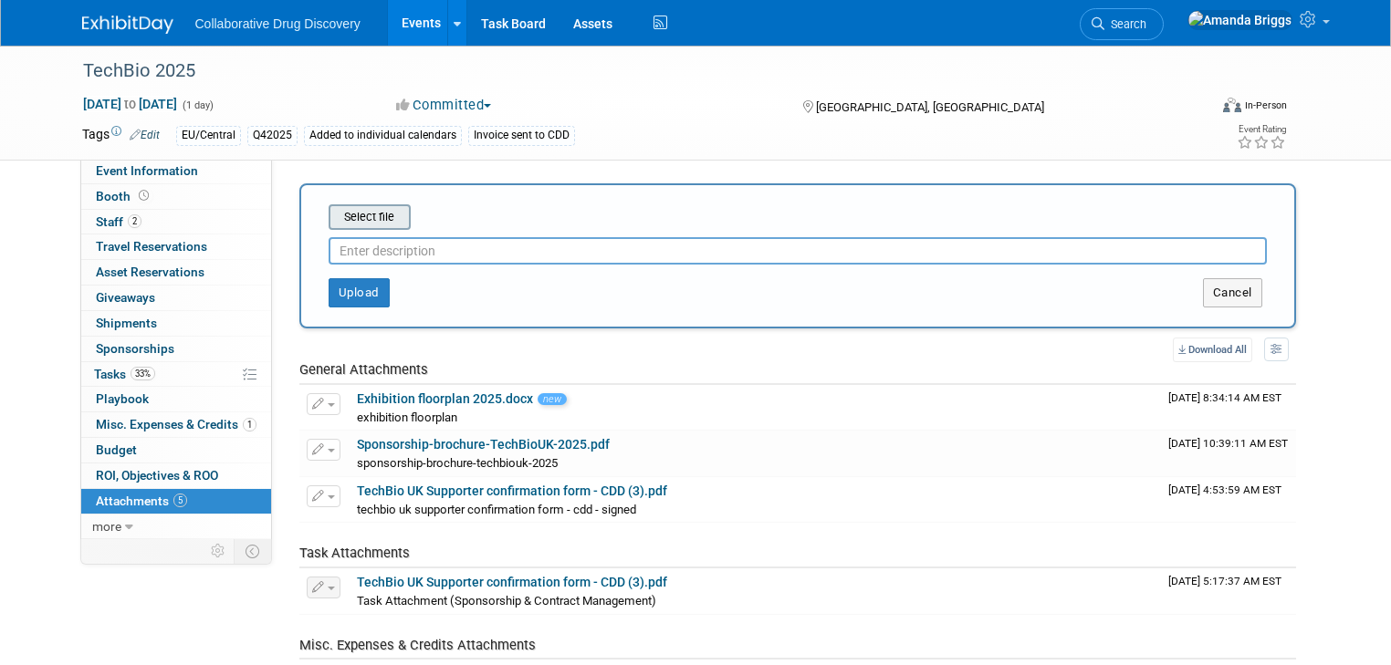
click at [348, 222] on input "file" at bounding box center [300, 217] width 217 height 22
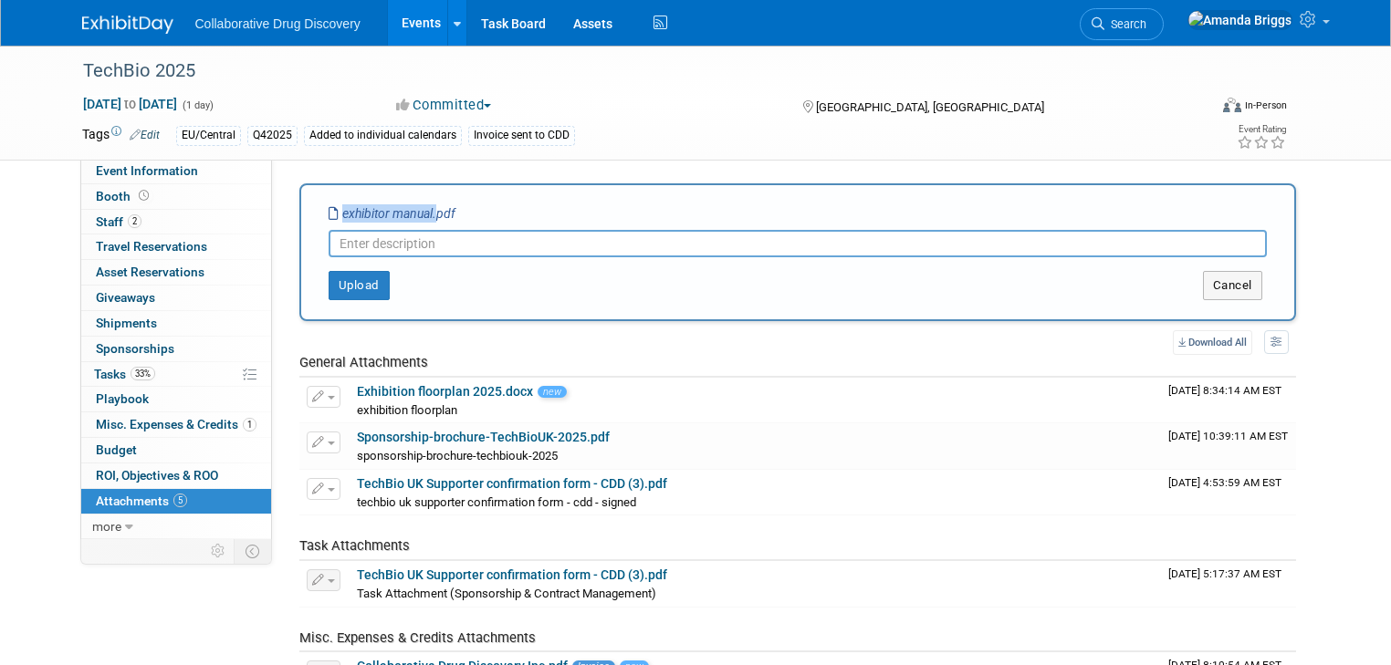
drag, startPoint x: 419, startPoint y: 215, endPoint x: 322, endPoint y: 214, distance: 96.8
click at [329, 214] on icon "exhibitor manual.pdf" at bounding box center [392, 213] width 127 height 15
copy icon "exhibitor manual."
click at [354, 243] on input "text" at bounding box center [798, 243] width 938 height 27
paste input "exhibitor manual."
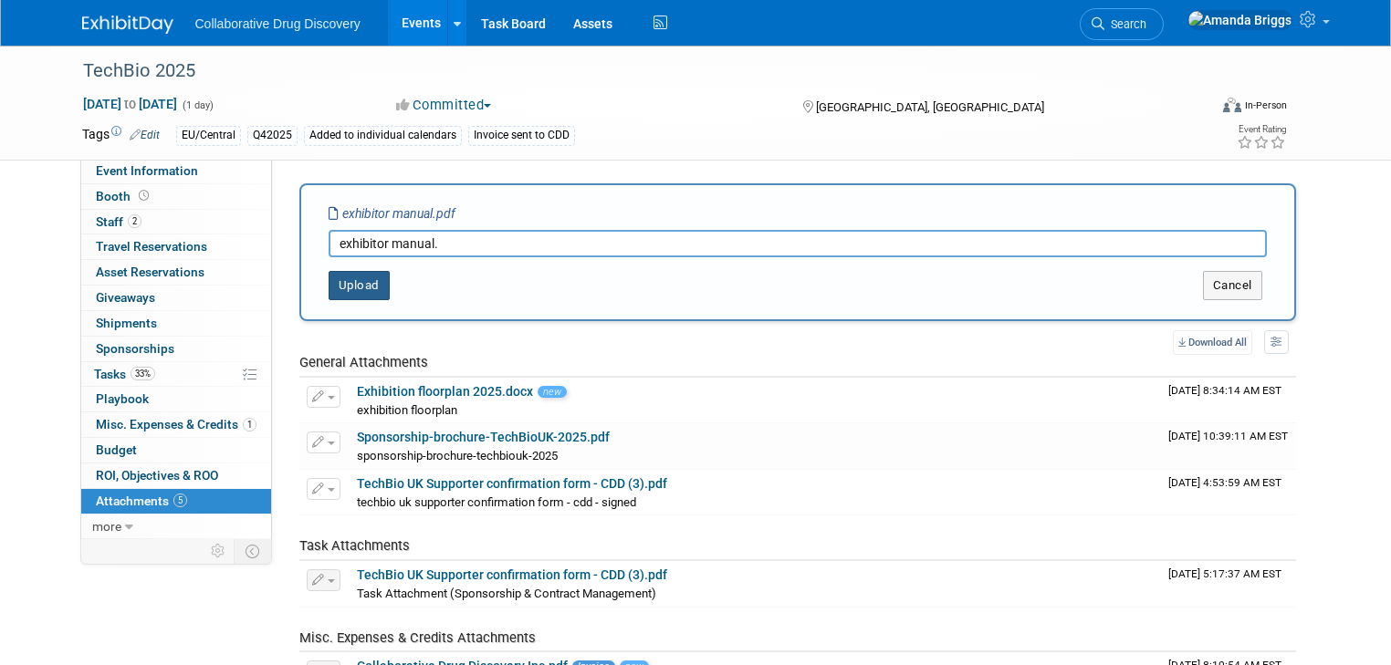
type input "exhibitor manual."
click at [350, 283] on button "Upload" at bounding box center [359, 285] width 61 height 29
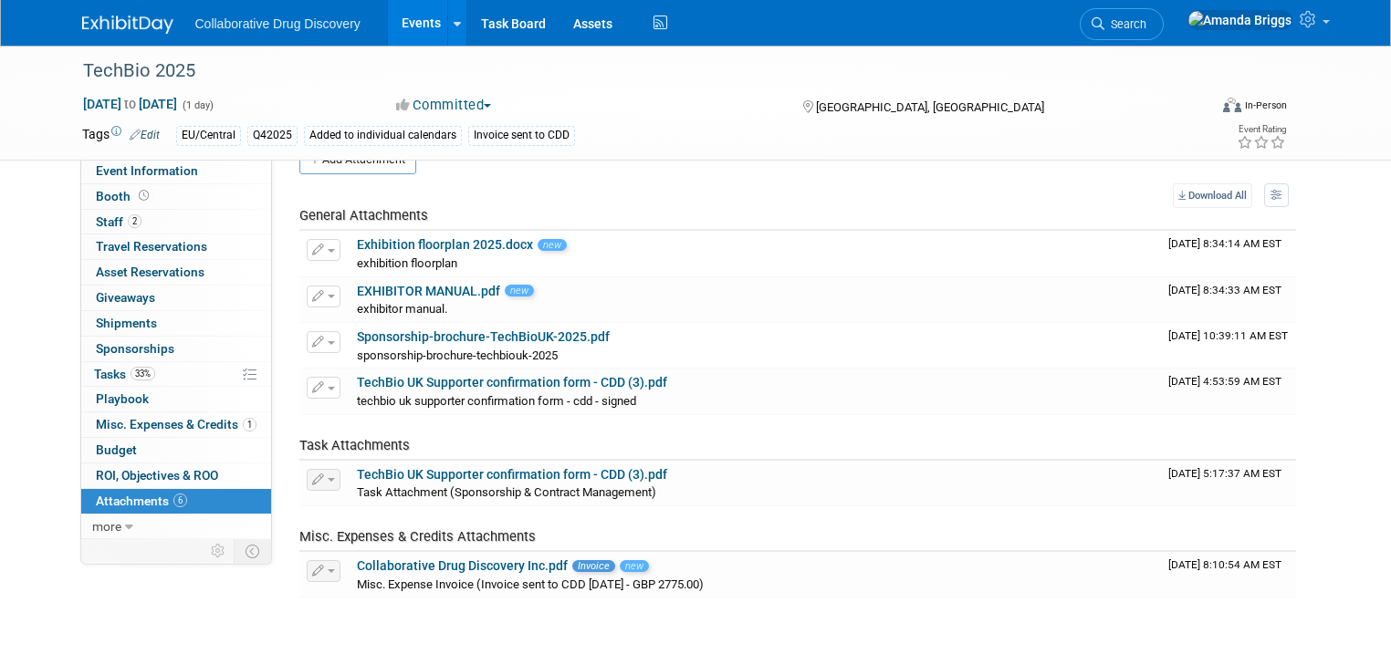
scroll to position [73, 0]
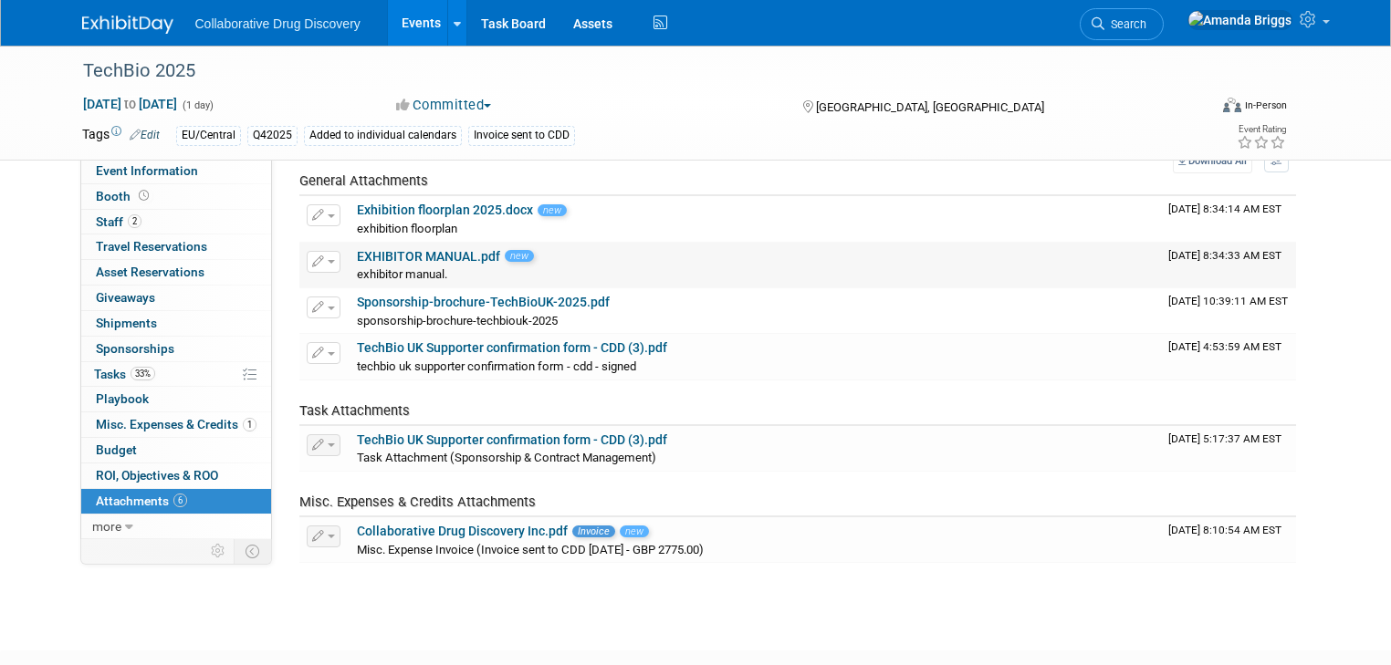
click at [392, 256] on link "EXHIBITOR MANUAL.pdf" at bounding box center [428, 256] width 143 height 15
click at [175, 170] on span "Event Information" at bounding box center [147, 170] width 102 height 15
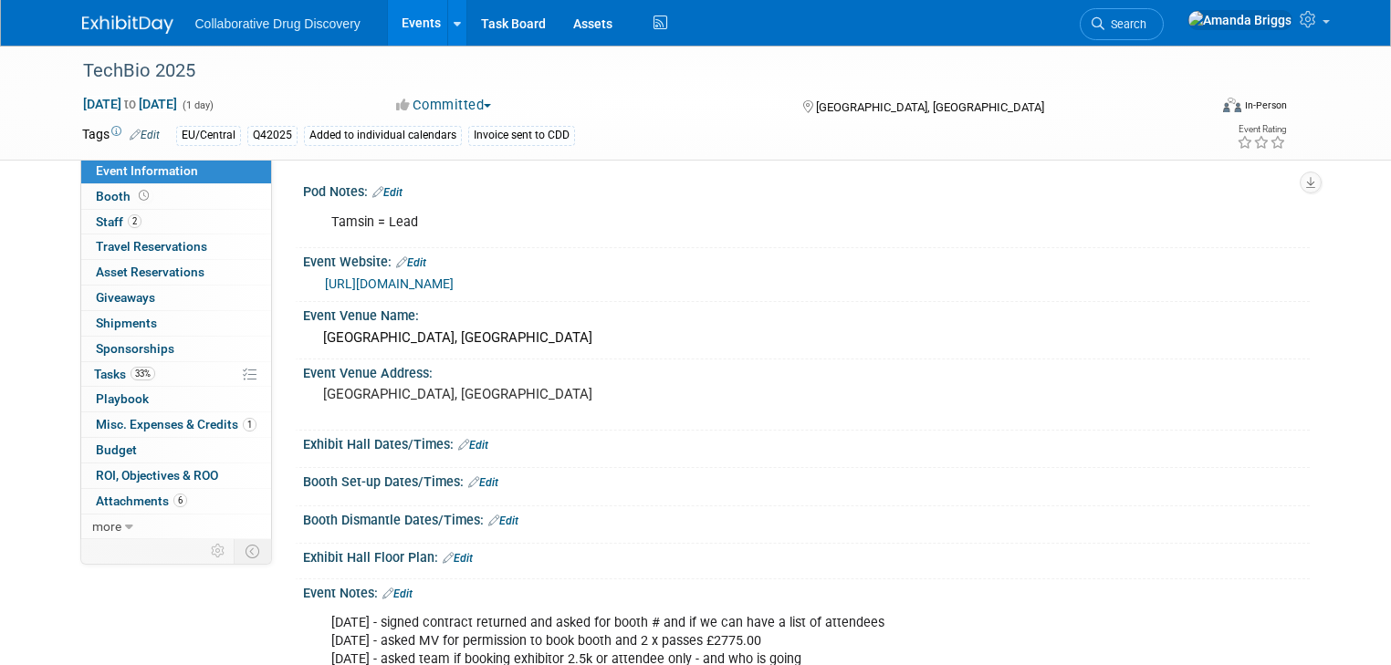
scroll to position [0, 0]
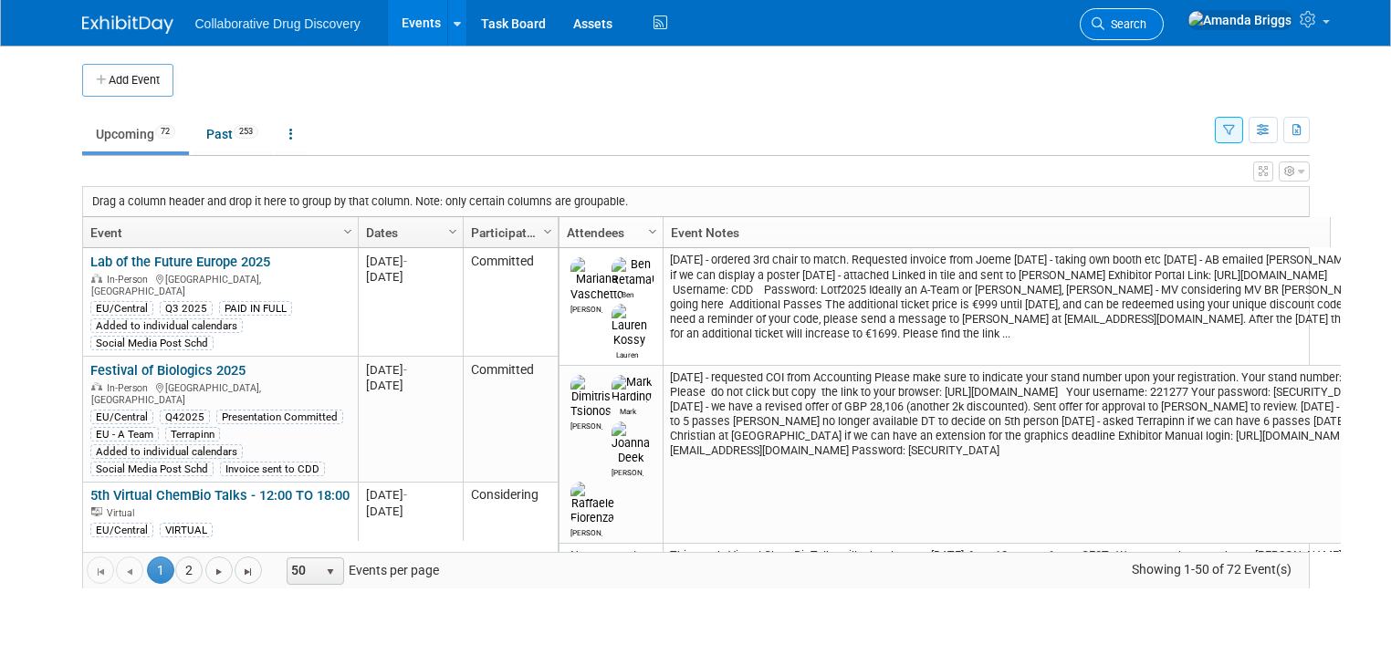
click at [1146, 26] on span "Search" at bounding box center [1125, 24] width 42 height 14
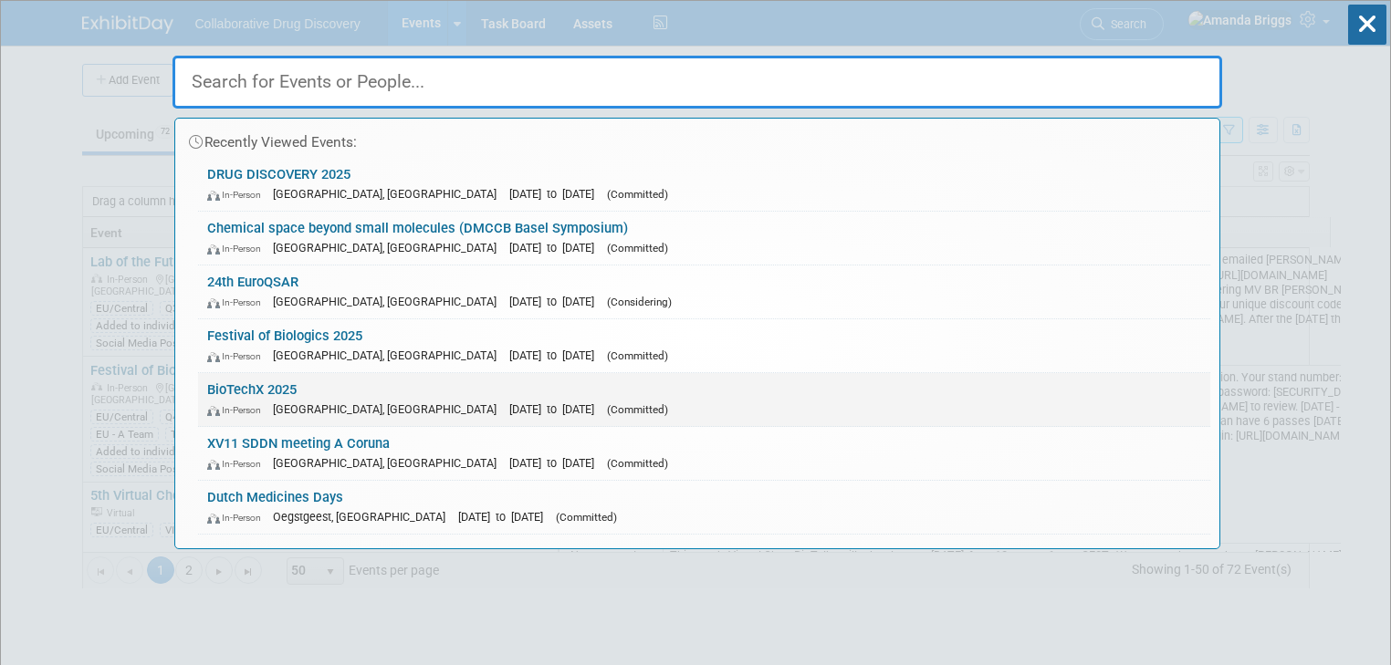
click at [237, 391] on link "BioTechX 2025 In-Person Basel, Switzerland Oct 6, 2025 to Oct 8, 2025 (Committe…" at bounding box center [704, 399] width 1012 height 53
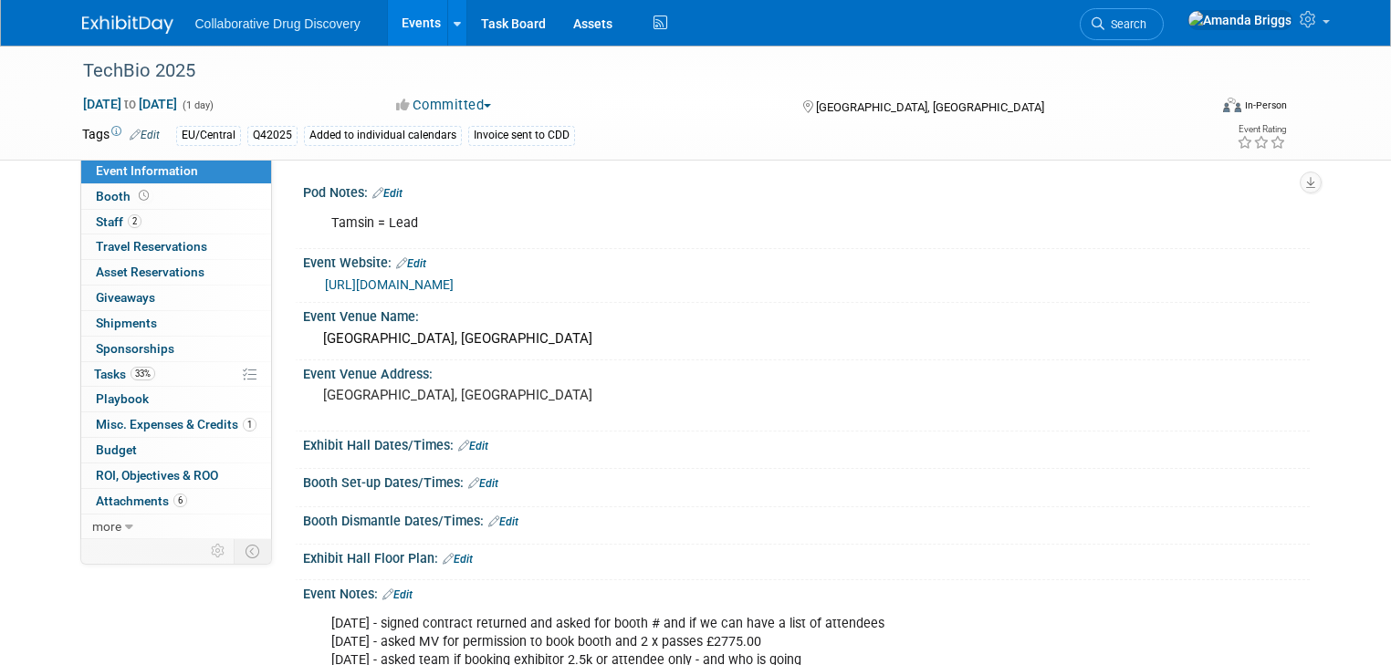
click at [384, 196] on link "Edit" at bounding box center [387, 193] width 30 height 13
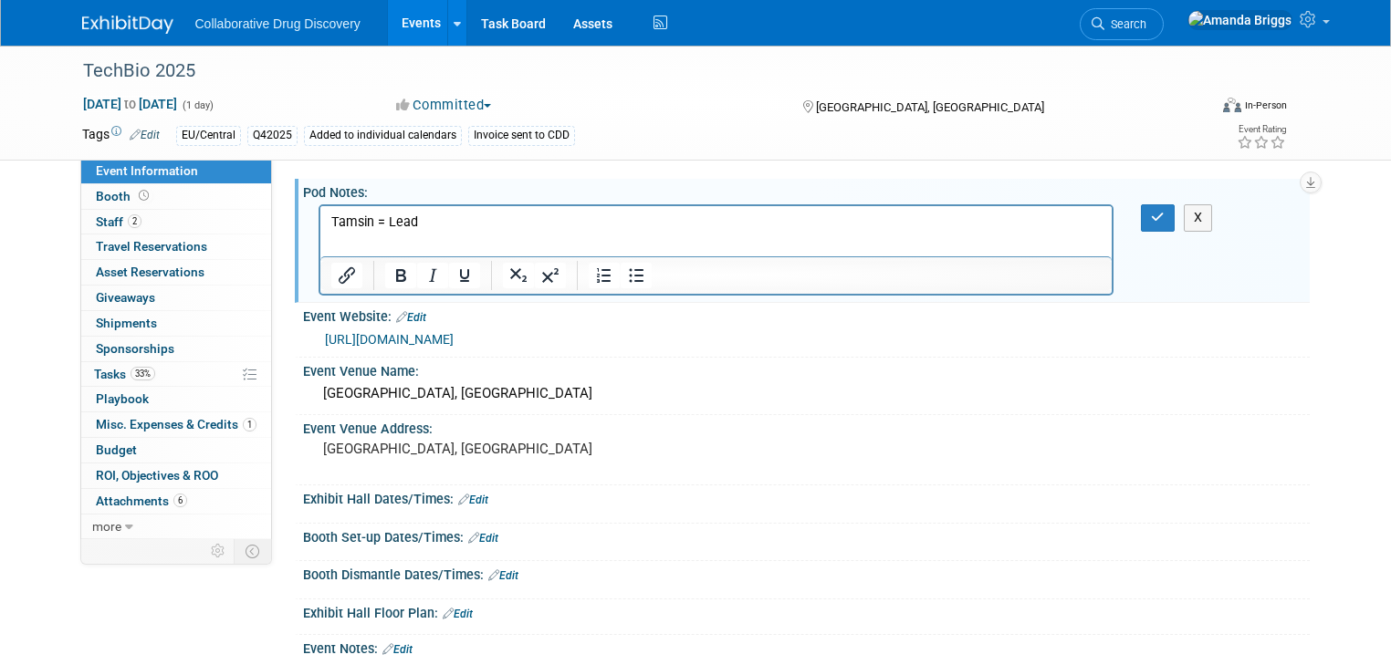
click at [435, 225] on p "Tamsin = Lead" at bounding box center [715, 223] width 771 height 18
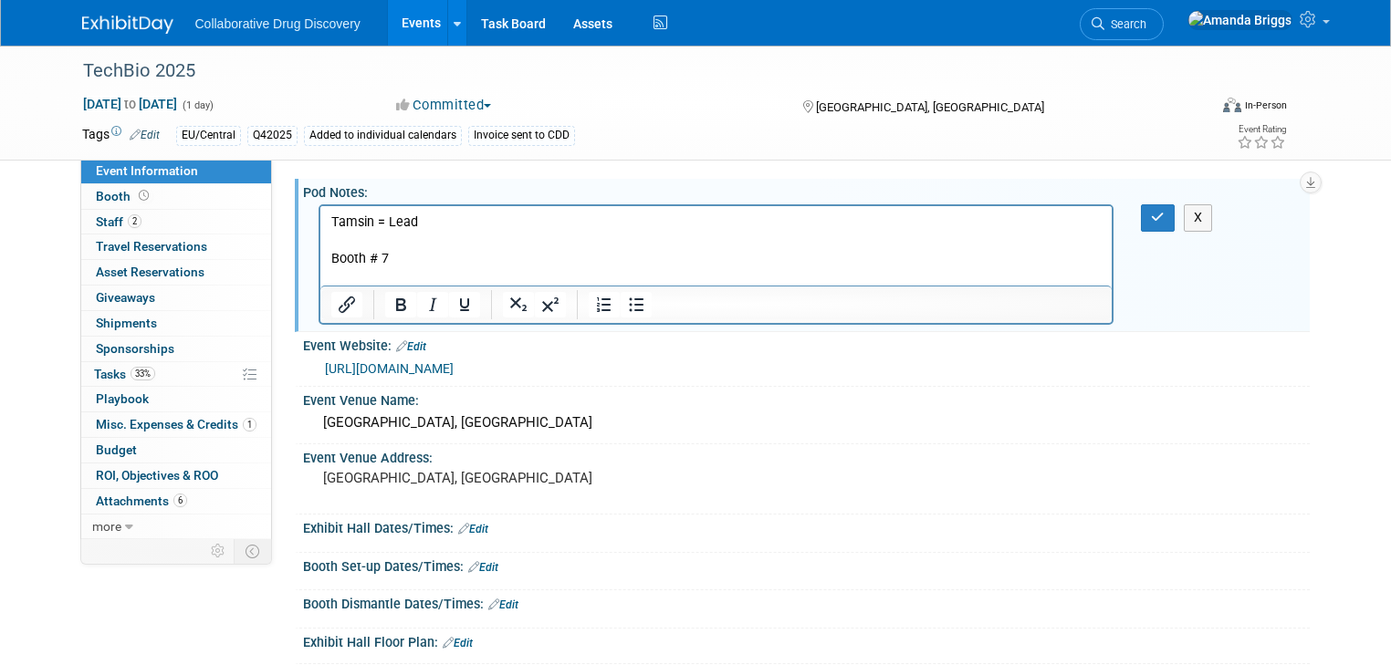
click at [395, 259] on p "Booth # 7" at bounding box center [715, 259] width 771 height 18
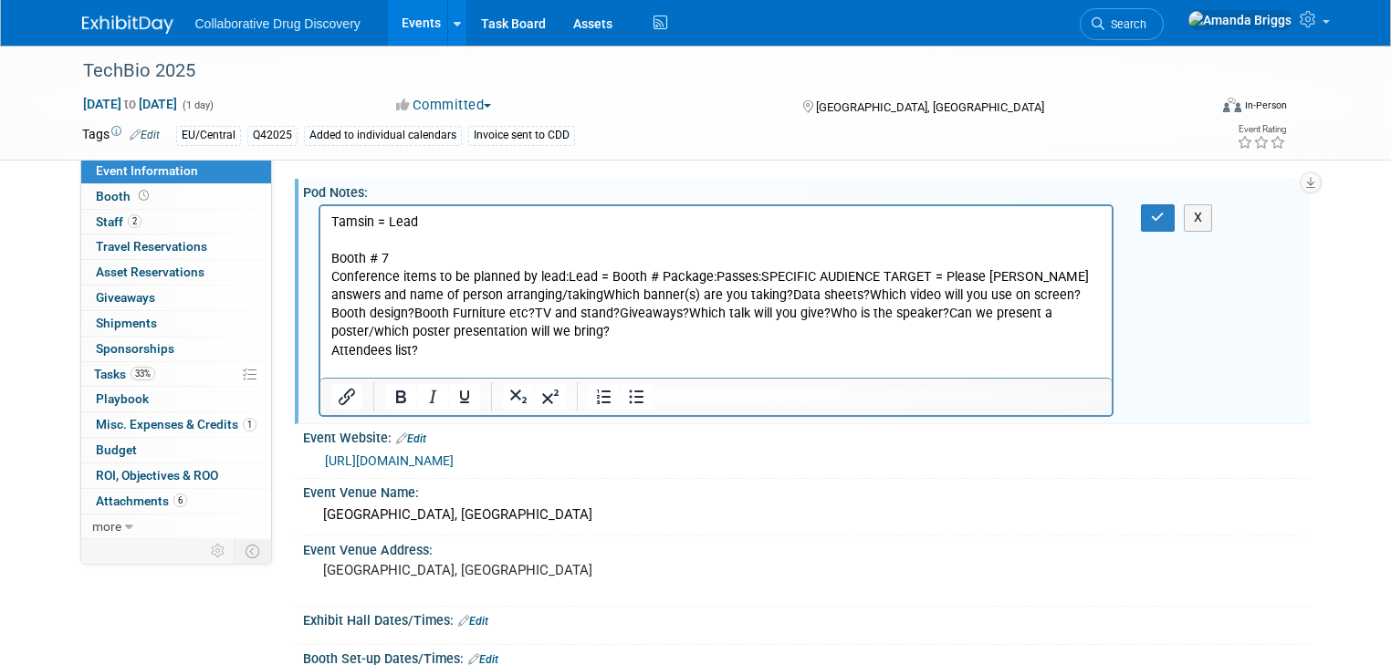
click at [563, 278] on p "Conference items to be planned by lead:Lead = Booth # Package:Passes:SPECIFIC A…" at bounding box center [715, 313] width 771 height 91
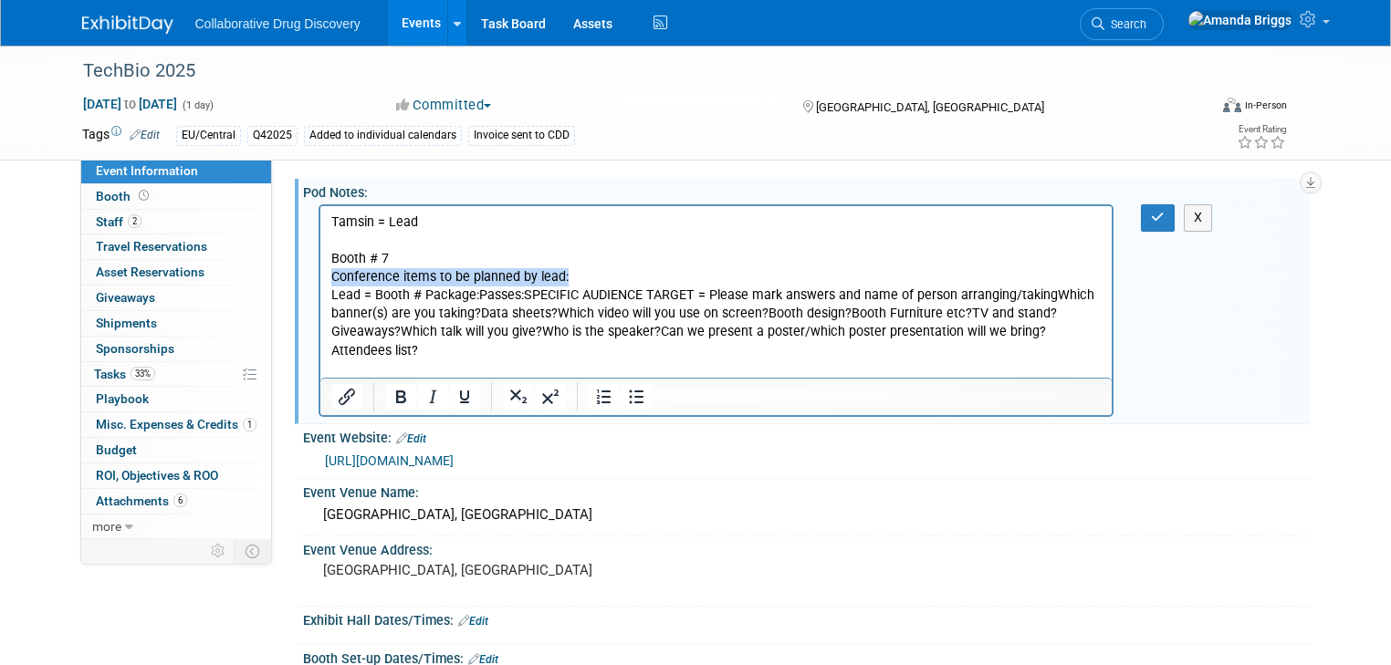
drag, startPoint x: 565, startPoint y: 278, endPoint x: 322, endPoint y: 277, distance: 242.8
click at [322, 277] on html "Tamsin = Lead Booth # 7 Conference items to be planned by lead: Lead = Booth # …" at bounding box center [715, 292] width 792 height 173
drag, startPoint x: 372, startPoint y: 297, endPoint x: 330, endPoint y: 296, distance: 42.0
click at [330, 296] on p "Lead = Booth # Package:Passes:SPECIFIC AUDIENCE TARGET = Please mark answers an…" at bounding box center [715, 323] width 771 height 73
drag, startPoint x: 375, startPoint y: 297, endPoint x: 324, endPoint y: 297, distance: 51.1
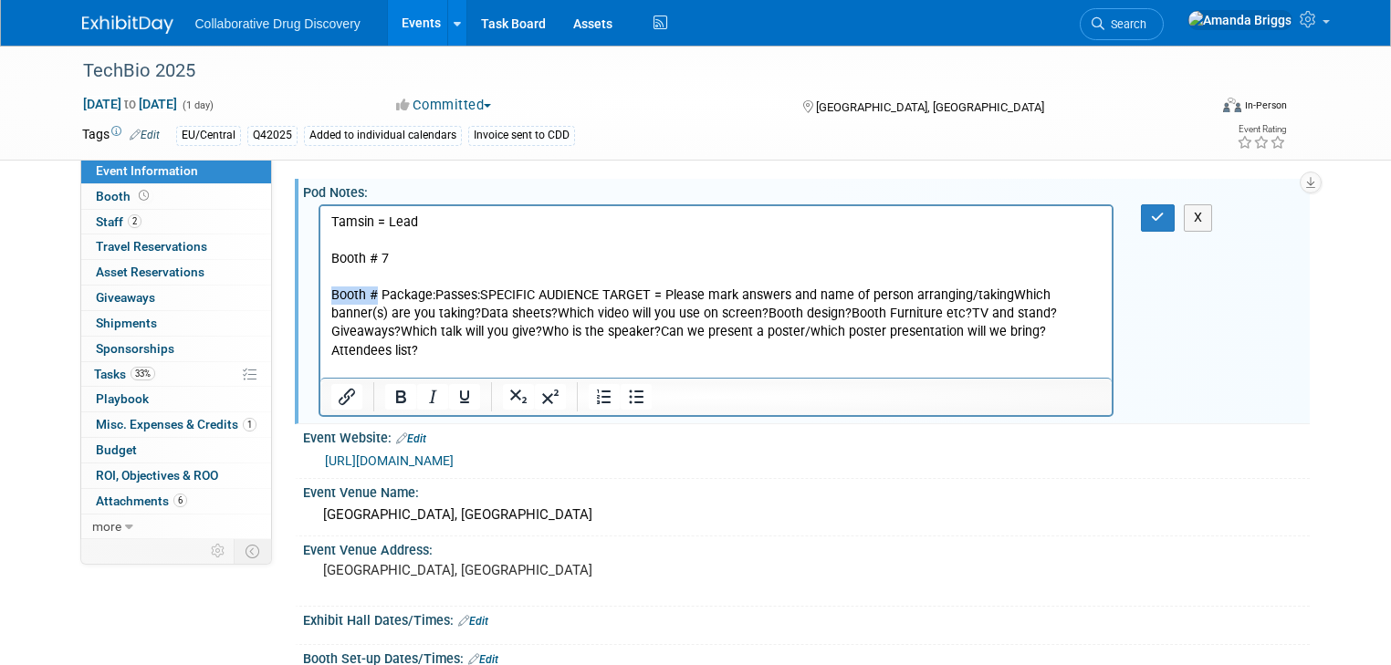
click at [324, 297] on html "Tamsin = Lead Booth # 7 Booth # Package:Passes:SPECIFIC AUDIENCE TARGET = Pleas…" at bounding box center [715, 292] width 792 height 173
click at [382, 297] on p "Package:Passes:SPECIFIC AUDIENCE TARGET = Please mark answers and name of perso…" at bounding box center [715, 323] width 771 height 73
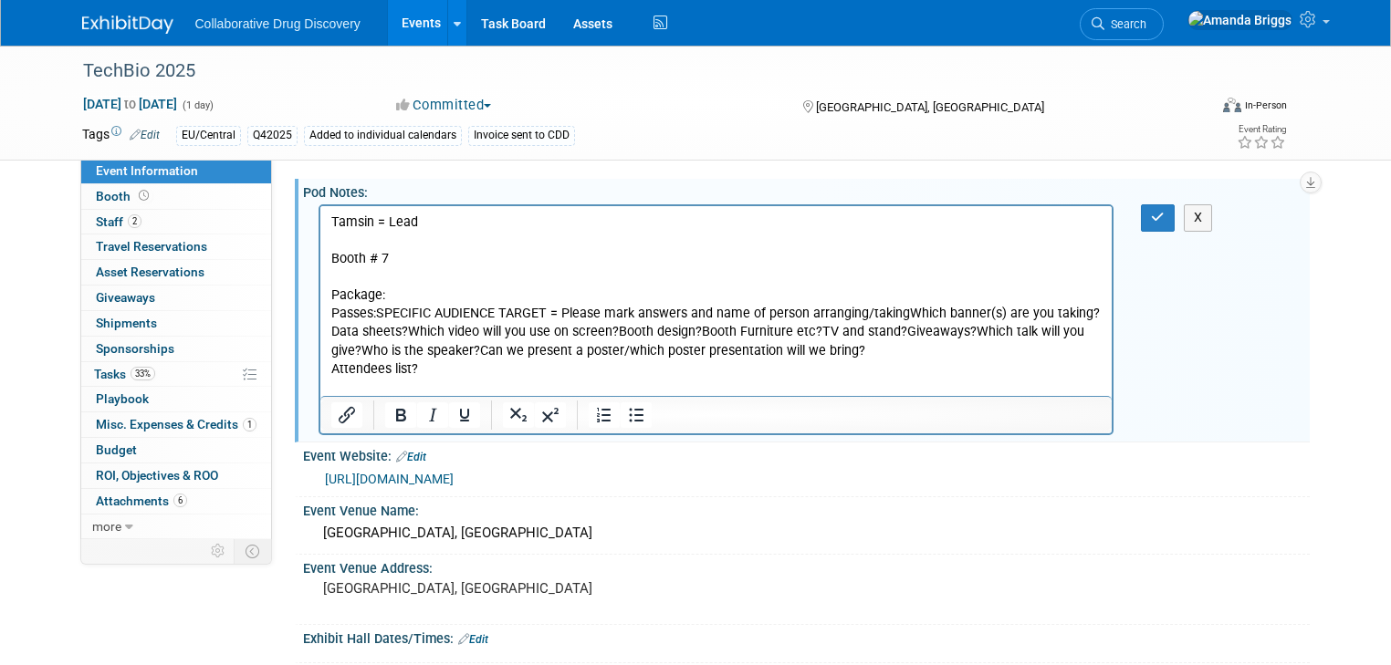
click at [377, 312] on p "Passes:SPECIFIC AUDIENCE TARGET = Please mark answers and name of person arrang…" at bounding box center [715, 341] width 771 height 73
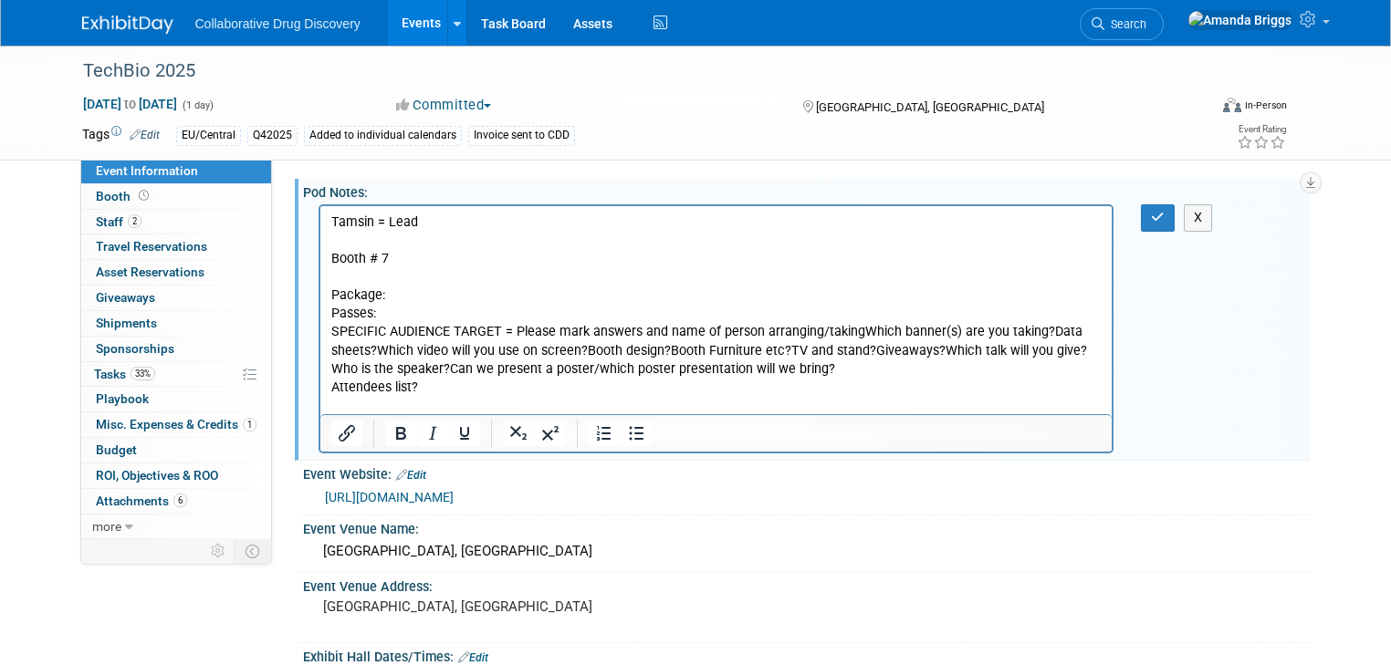
click at [513, 330] on p "SPECIFIC AUDIENCE TARGET = Please mark answers and name of person arranging/tak…" at bounding box center [715, 359] width 771 height 73
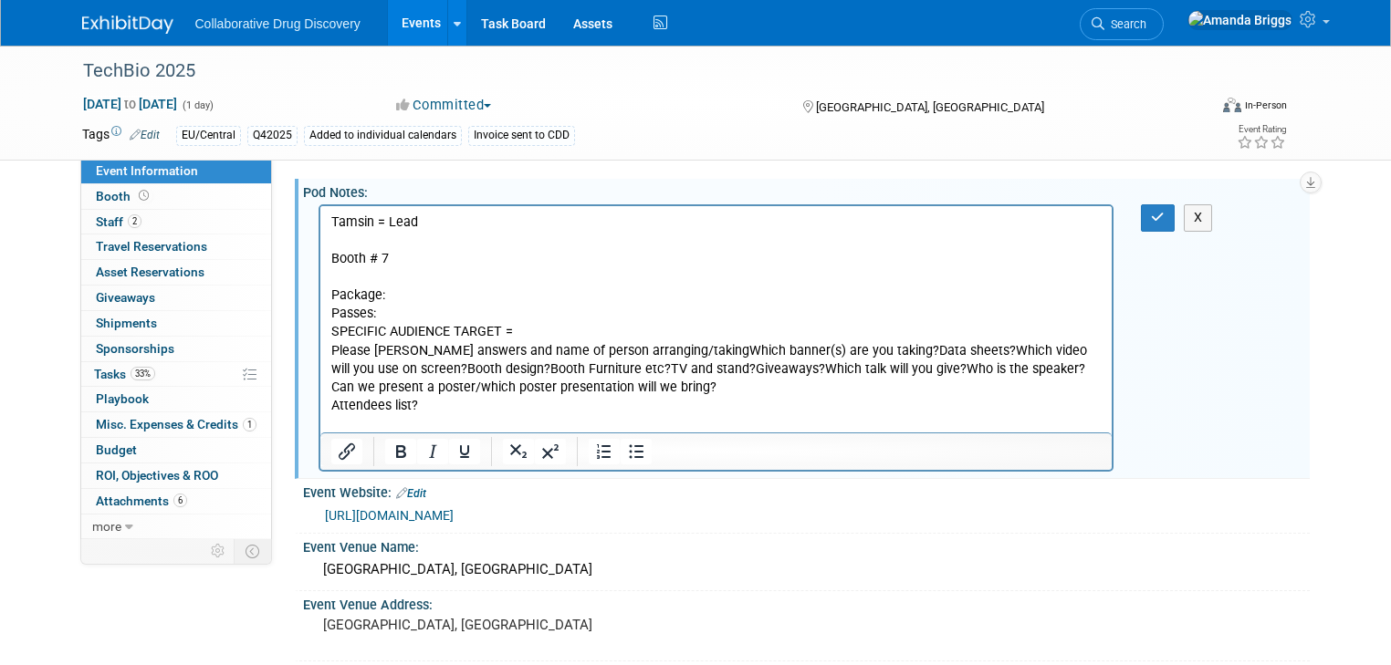
click at [673, 351] on p "Please [PERSON_NAME] answers and name of person arranging/takingWhich banner(s)…" at bounding box center [715, 378] width 771 height 73
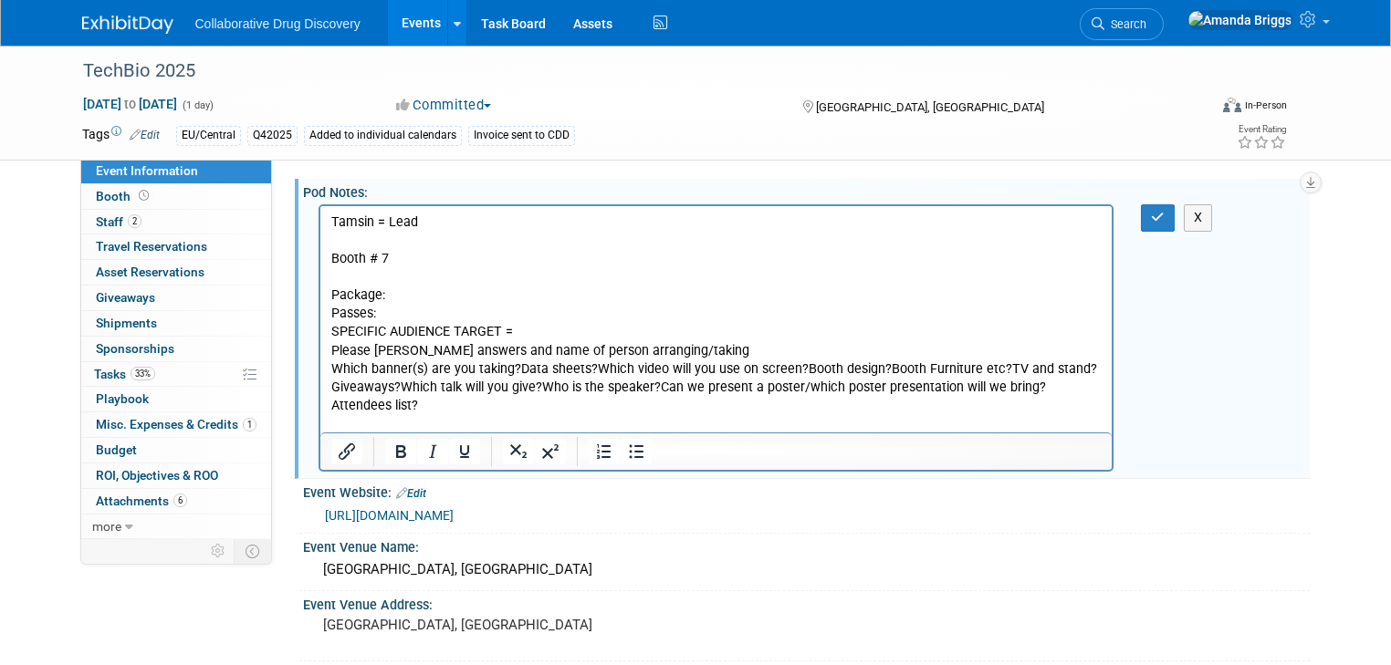
click at [518, 370] on p "Which banner(s) are you taking?Data sheets?Which video will you use on screen?B…" at bounding box center [715, 388] width 771 height 55
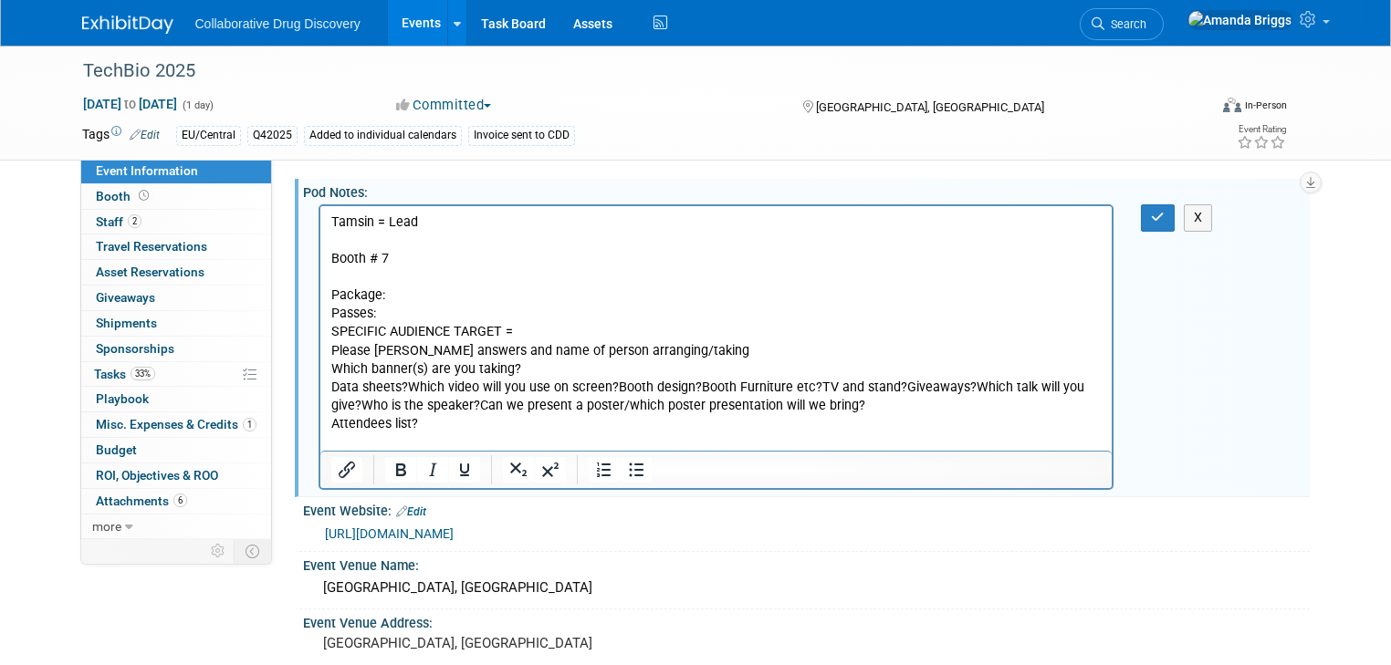
click at [409, 388] on p "Data sheets?Which video will you use on screen?Booth design?Booth Furniture etc…" at bounding box center [715, 406] width 771 height 55
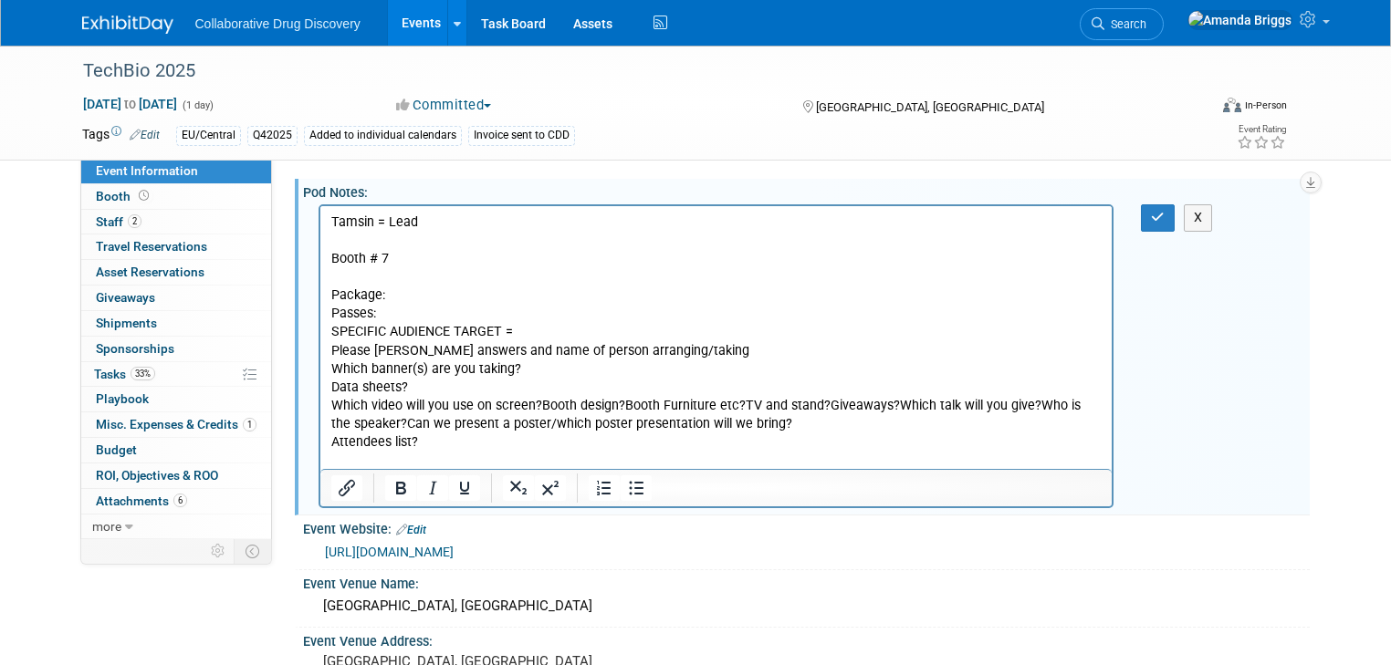
click at [538, 407] on p "Which video will you use on screen?Booth design?Booth Furniture etc?TV and stan…" at bounding box center [715, 424] width 771 height 55
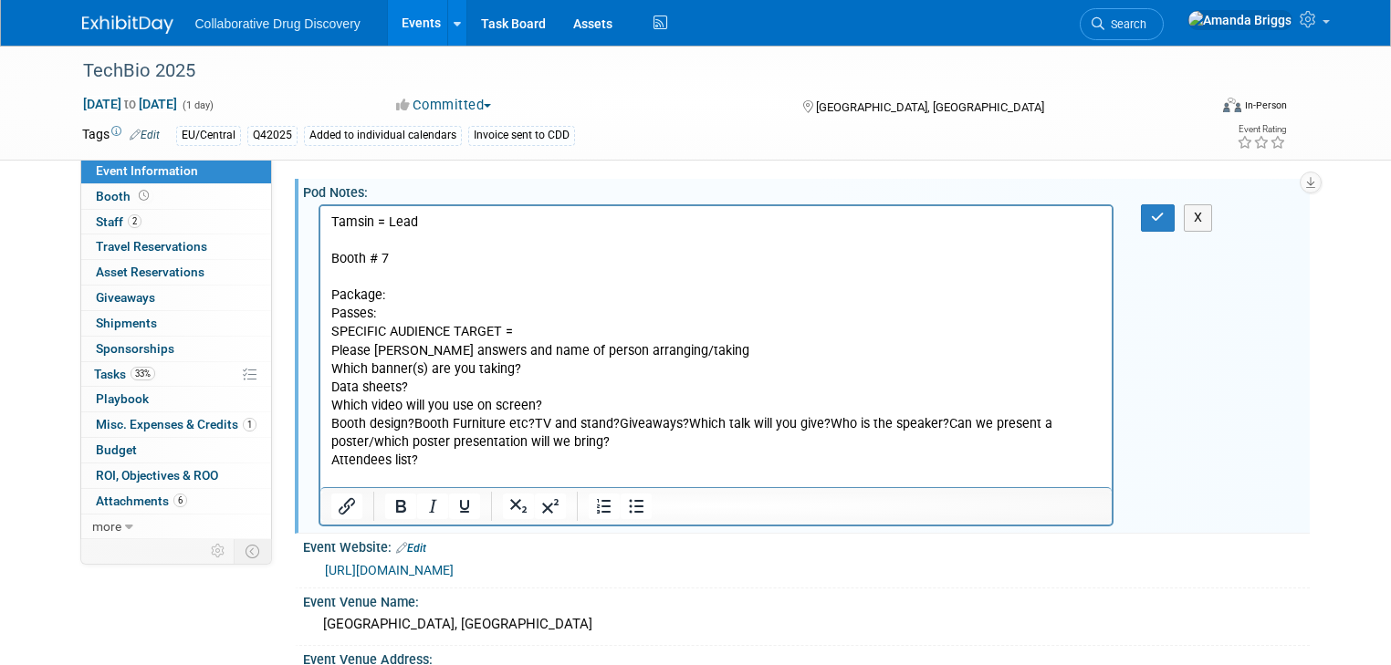
click at [413, 420] on p "Booth design?Booth Furniture etc?TV and stand?Giveaways?Which talk will you giv…" at bounding box center [715, 442] width 771 height 55
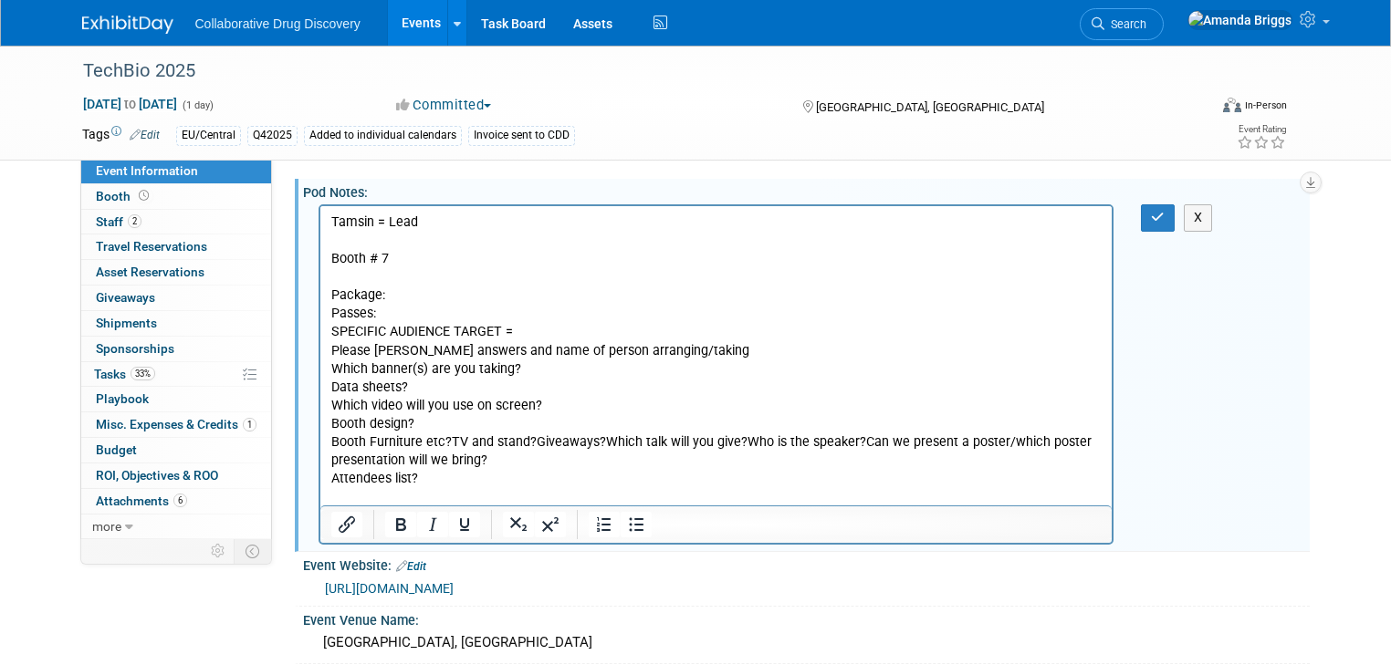
click at [450, 439] on p "Booth Furniture etc?TV and stand?Giveaways?Which talk will you give?Who is the …" at bounding box center [715, 461] width 771 height 55
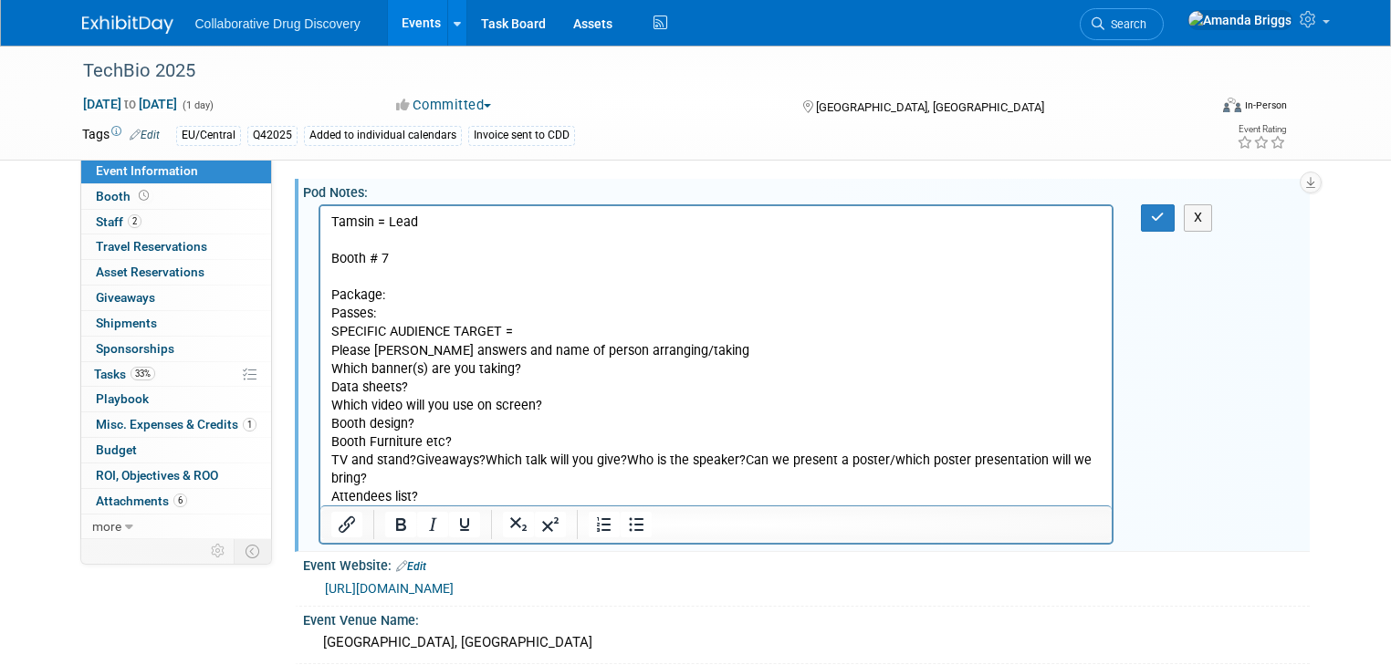
click at [417, 462] on p "TV and stand?Giveaways?Which talk will you give?Who is the speaker?Can we prese…" at bounding box center [715, 479] width 771 height 55
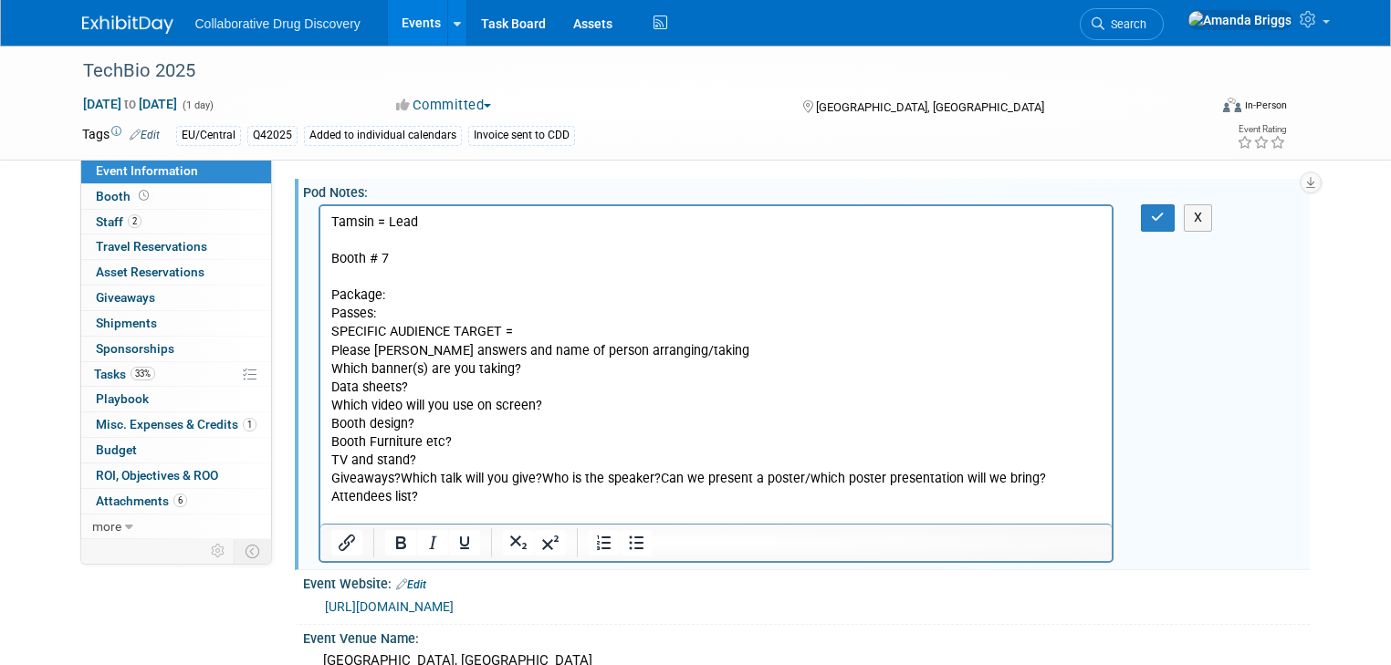
click at [400, 479] on p "Giveaways?Which talk will you give?Who is the speaker?Can we present a poster/w…" at bounding box center [715, 488] width 771 height 37
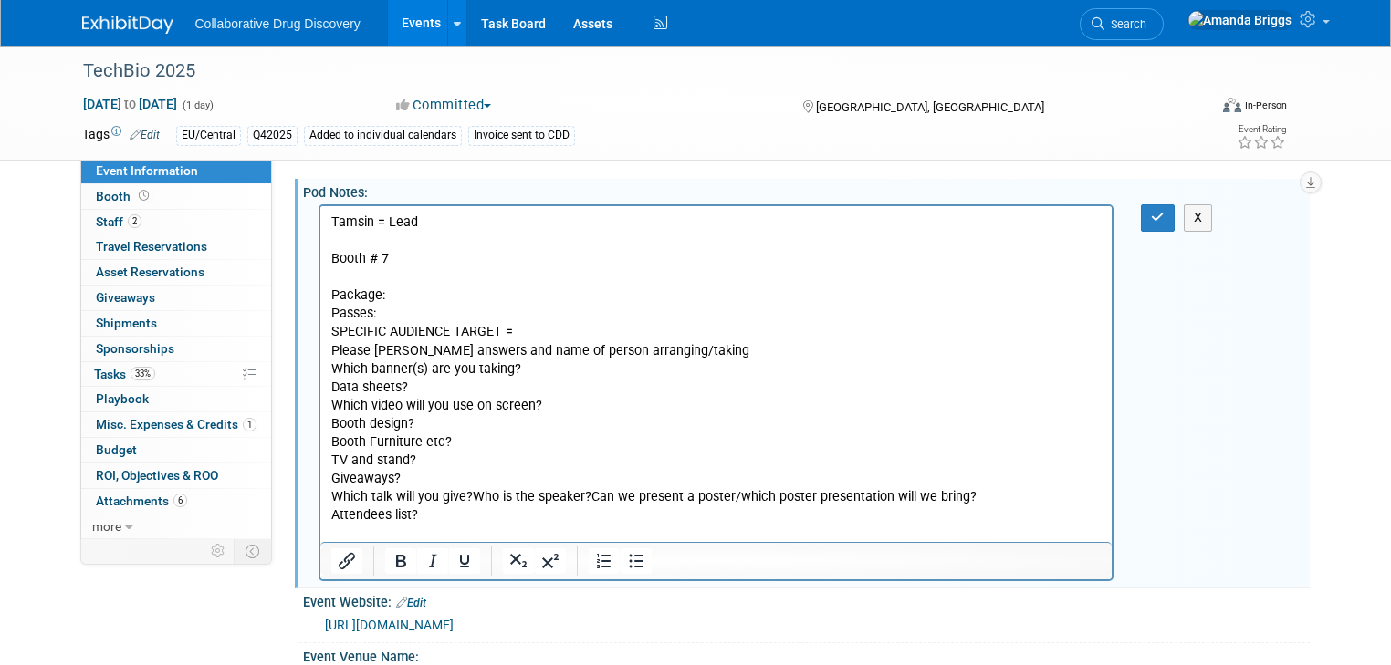
click at [472, 497] on p "Which talk will you give?Who is the speaker?Can we present a poster/which poste…" at bounding box center [715, 506] width 771 height 37
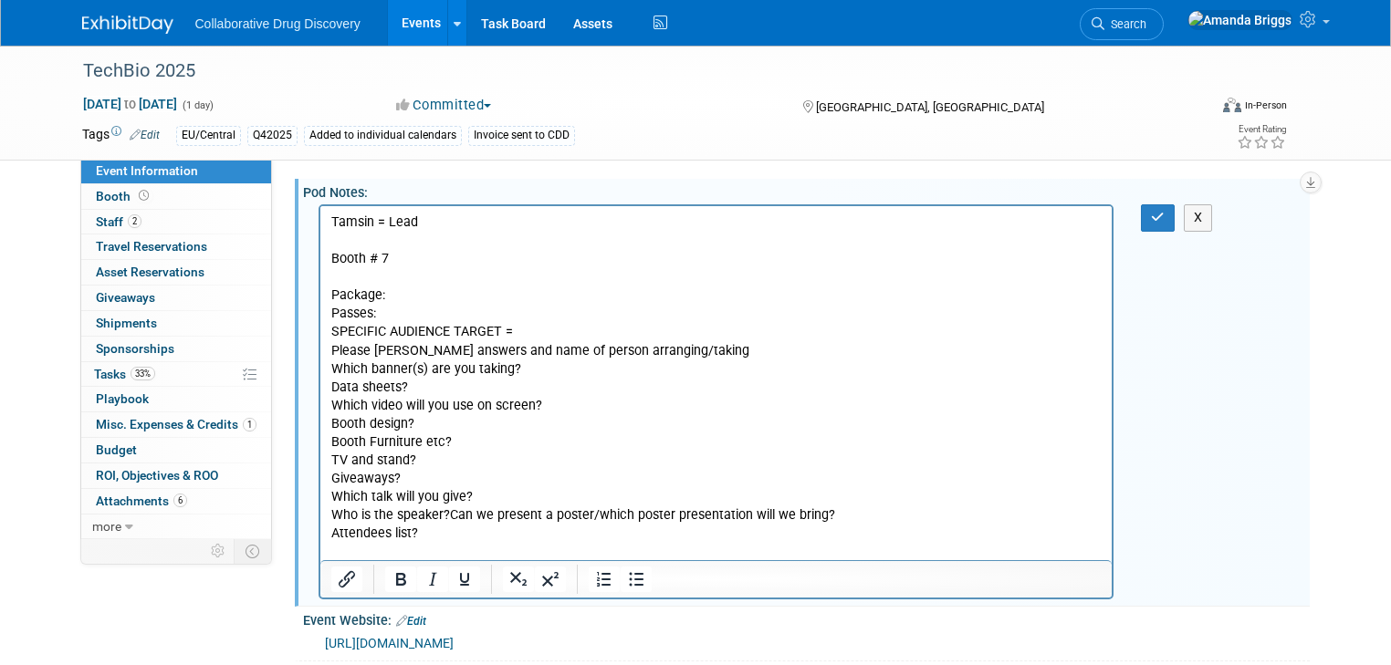
click at [446, 516] on p "Who is the speaker?Can we present a poster/which poster presentation will we br…" at bounding box center [715, 525] width 771 height 37
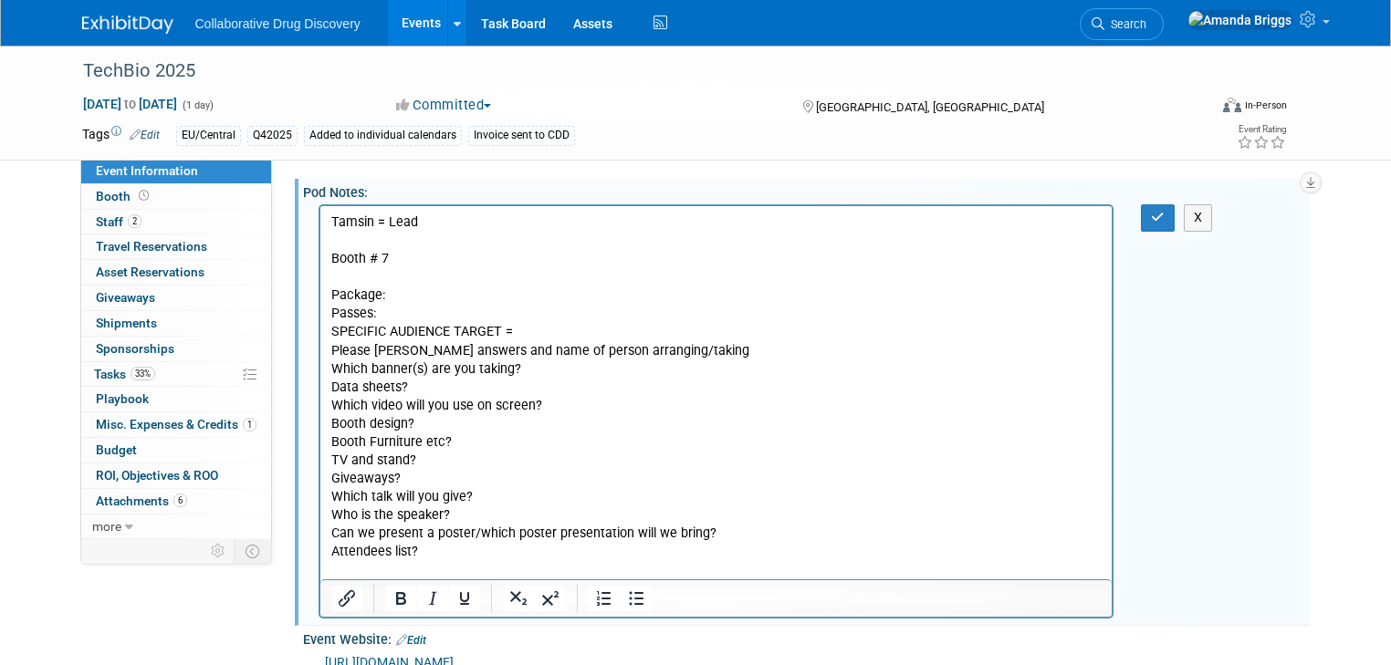
click at [512, 558] on p "Can we present a poster/which poster presentation will we bring? Attendees list?" at bounding box center [715, 543] width 771 height 37
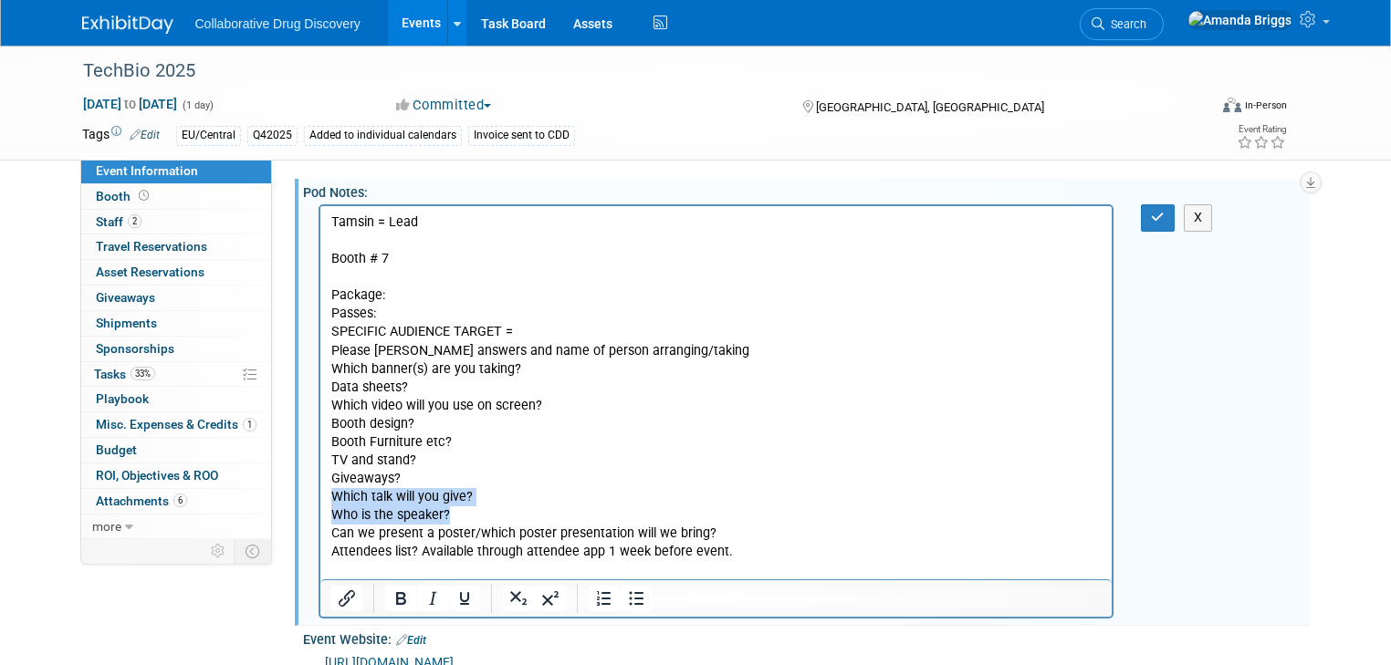
drag, startPoint x: 476, startPoint y: 515, endPoint x: 330, endPoint y: 497, distance: 146.2
click at [330, 497] on body "Tamsin = Lead Booth # 7 Package: Passes: SPECIFIC AUDIENCE TARGET = Please mark…" at bounding box center [715, 397] width 773 height 367
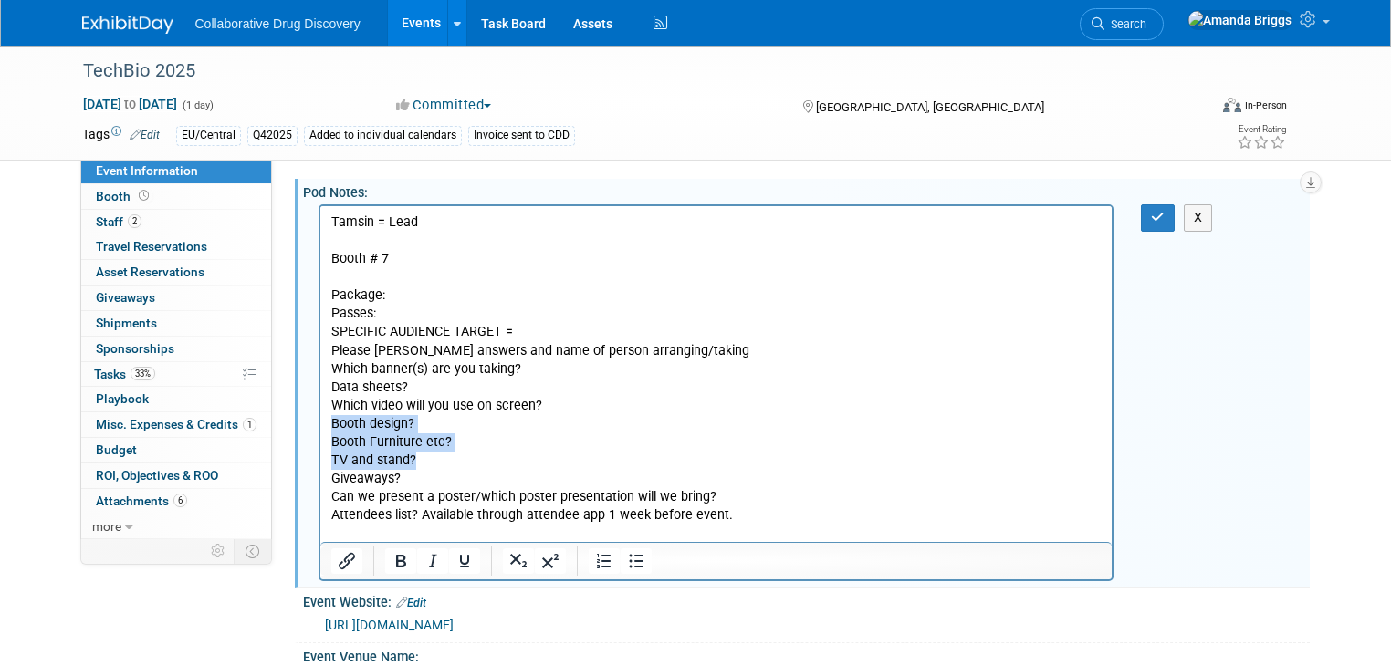
drag, startPoint x: 424, startPoint y: 458, endPoint x: 328, endPoint y: 427, distance: 101.6
click at [328, 427] on html "Tamsin = Lead Booth # 7 Package: Passes: SPECIFIC AUDIENCE TARGET = Please mark…" at bounding box center [715, 374] width 792 height 337
click at [413, 459] on p "TV and stand?" at bounding box center [715, 461] width 771 height 18
drag, startPoint x: 413, startPoint y: 459, endPoint x: 328, endPoint y: 461, distance: 85.8
click at [328, 461] on html "Tamsin = Lead Booth # 7 Package: Passes: SPECIFIC AUDIENCE TARGET = Please mark…" at bounding box center [715, 374] width 792 height 337
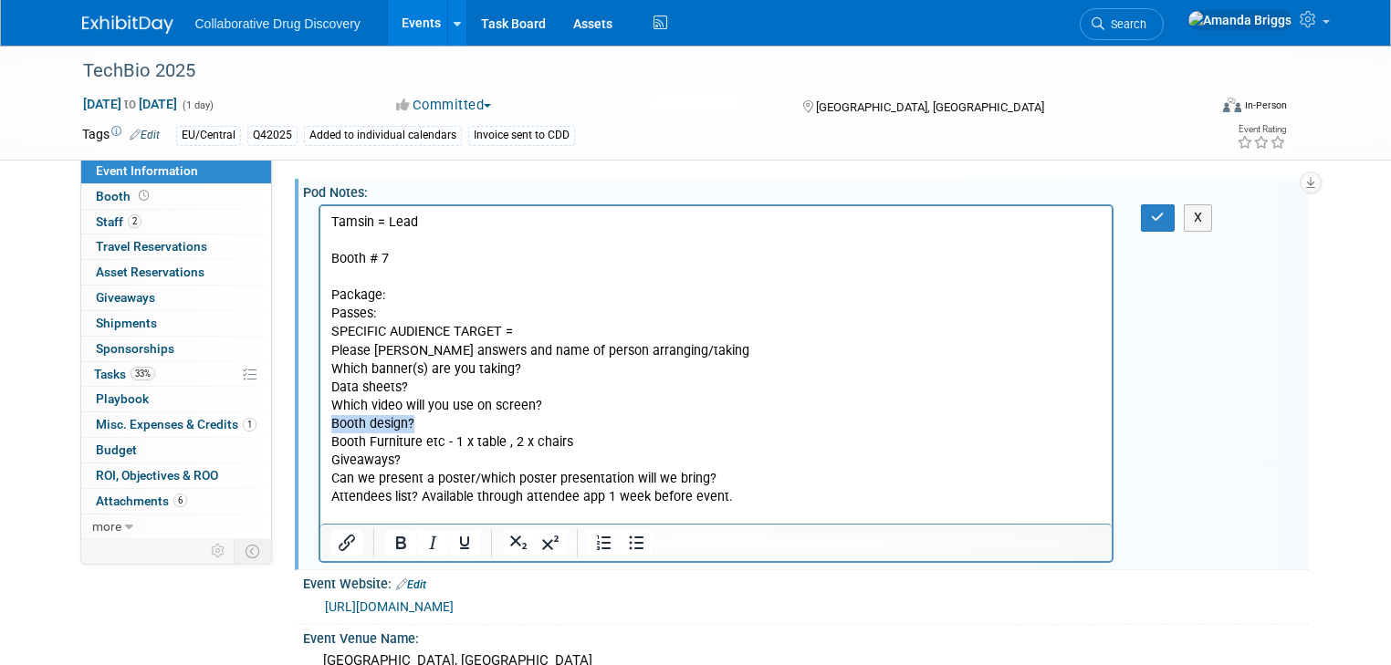
drag, startPoint x: 426, startPoint y: 428, endPoint x: 615, endPoint y: 630, distance: 276.4
click at [319, 424] on html "Tamsin = Lead Booth # 7 Package: Passes: SPECIFIC AUDIENCE TARGET = Please mark…" at bounding box center [715, 365] width 792 height 319
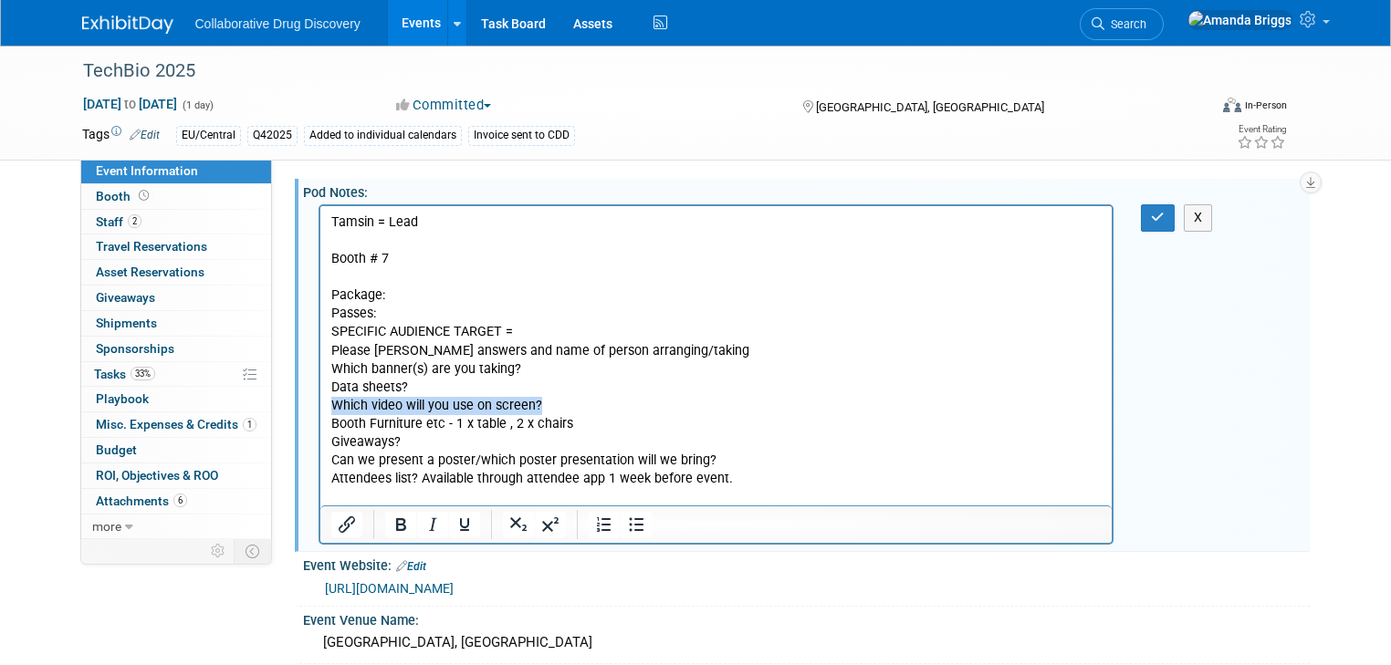
drag, startPoint x: 539, startPoint y: 407, endPoint x: 318, endPoint y: 404, distance: 220.9
click at [319, 404] on html "Tamsin = Lead Booth # 7 Package: Passes: SPECIFIC AUDIENCE TARGET = Please mark…" at bounding box center [715, 356] width 792 height 300
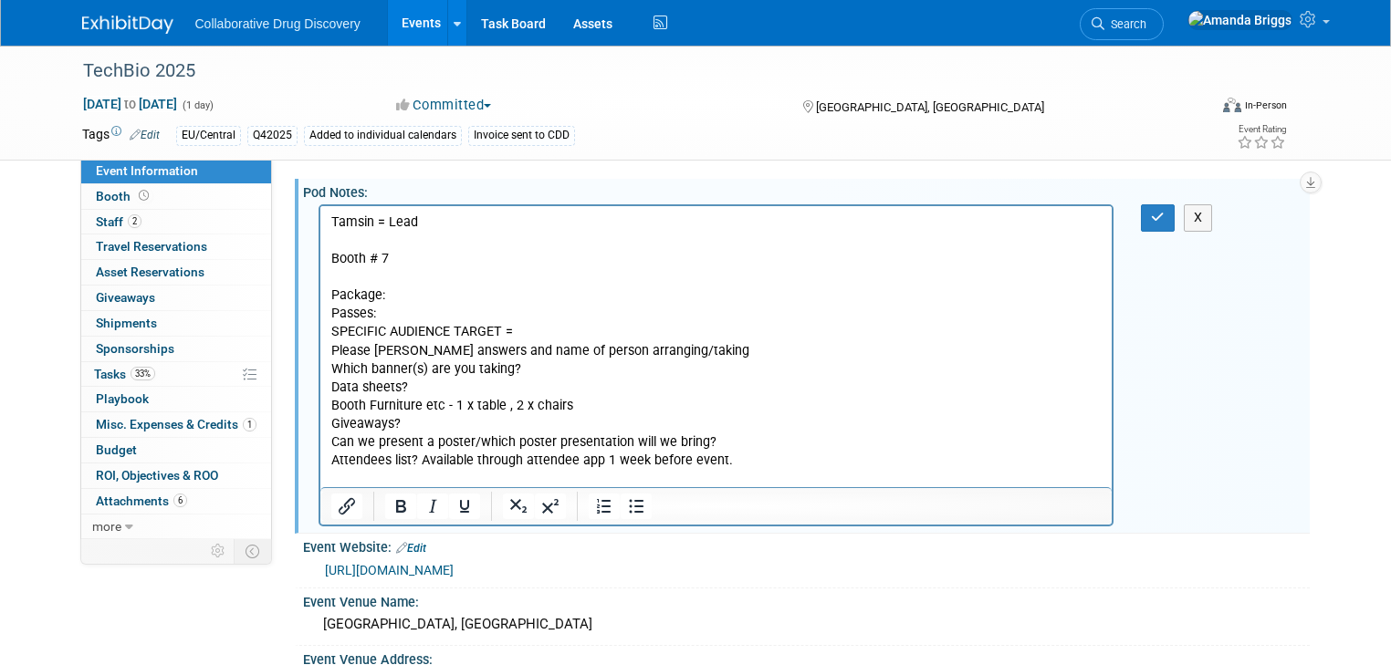
click at [392, 296] on p "Package:" at bounding box center [715, 296] width 771 height 18
click at [387, 316] on p "Passes:" at bounding box center [715, 314] width 771 height 18
click at [401, 311] on p "Passes: 2 x Lauren & [PERSON_NAME]" at bounding box center [715, 314] width 771 height 18
click at [505, 308] on p "Passes: 2 x ([PERSON_NAME] & [PERSON_NAME]" at bounding box center [715, 314] width 771 height 18
click at [1165, 217] on icon "button" at bounding box center [1158, 217] width 14 height 13
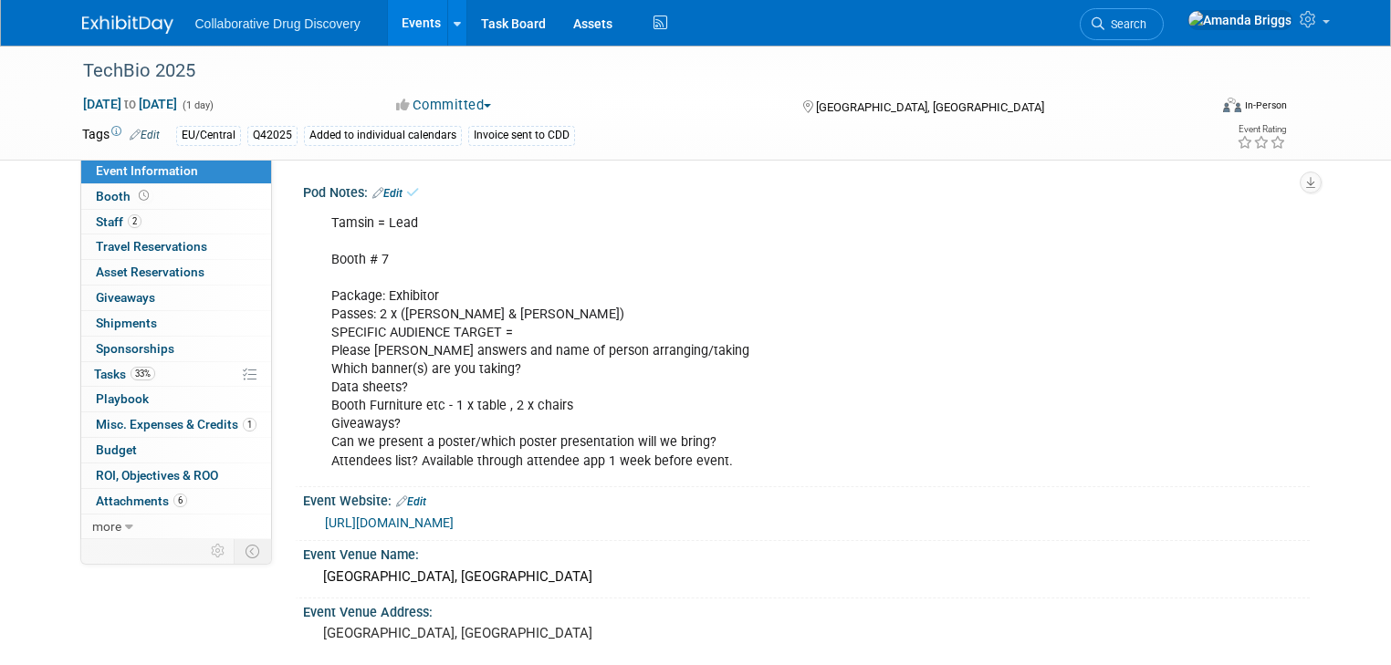
click at [943, 330] on div "Tamsin = Lead Booth # 7 Package: Exhibitor Passes: 2 x ([PERSON_NAME] & [PERSON…" at bounding box center [717, 342] width 796 height 275
click at [94, 371] on span "Tasks 33%" at bounding box center [124, 374] width 61 height 15
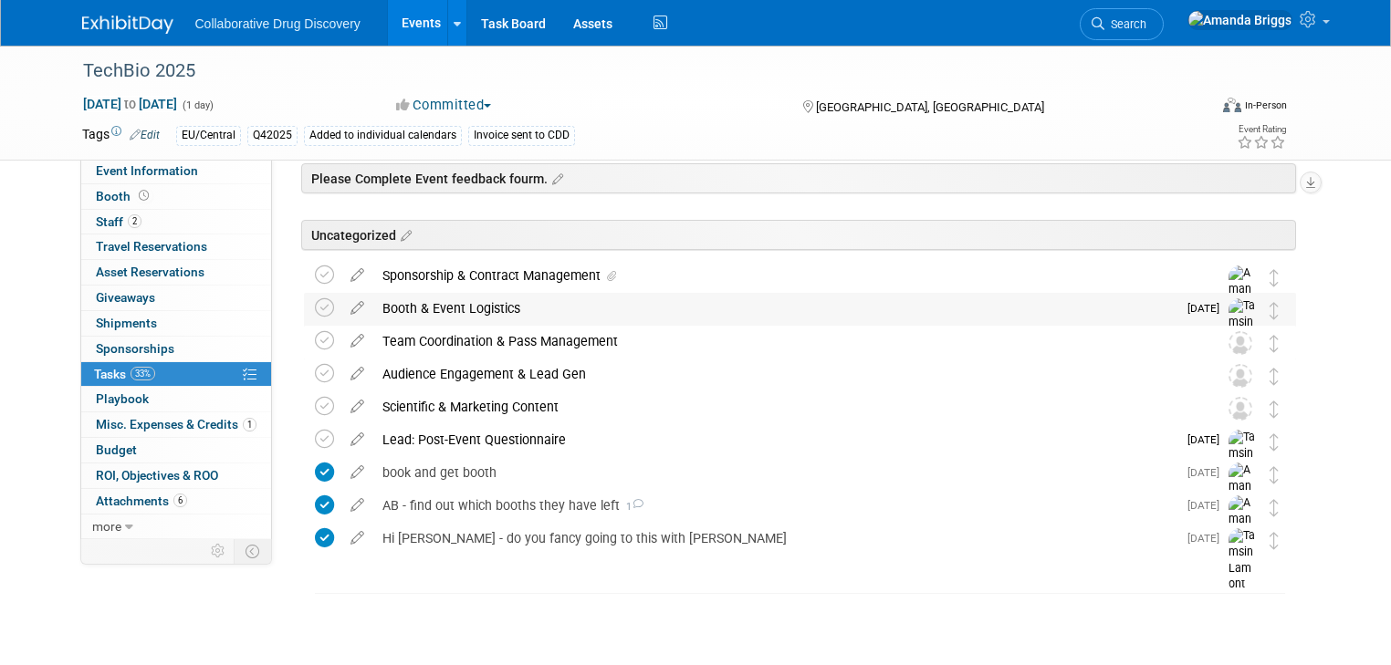
scroll to position [73, 0]
click at [315, 472] on icon at bounding box center [324, 471] width 19 height 19
click at [315, 500] on icon at bounding box center [324, 504] width 19 height 19
click at [315, 535] on icon at bounding box center [324, 537] width 19 height 19
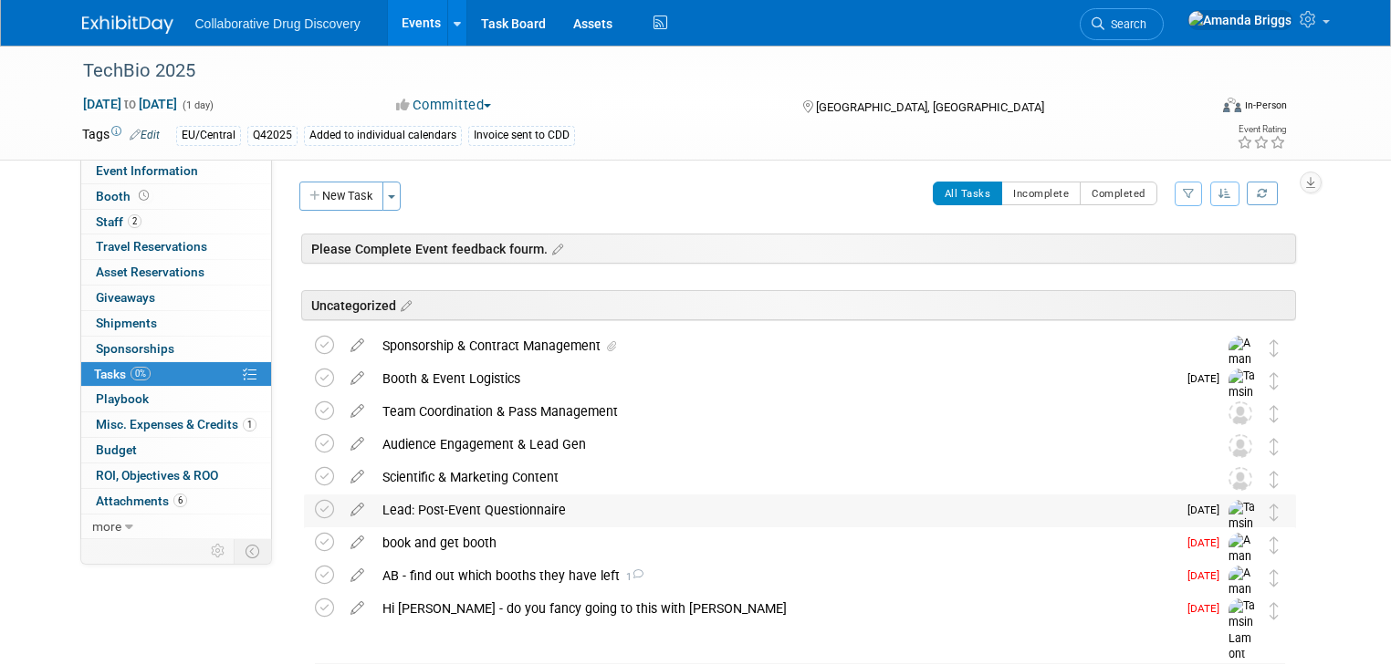
scroll to position [0, 0]
click at [1062, 200] on button "Incomplete" at bounding box center [1040, 195] width 79 height 24
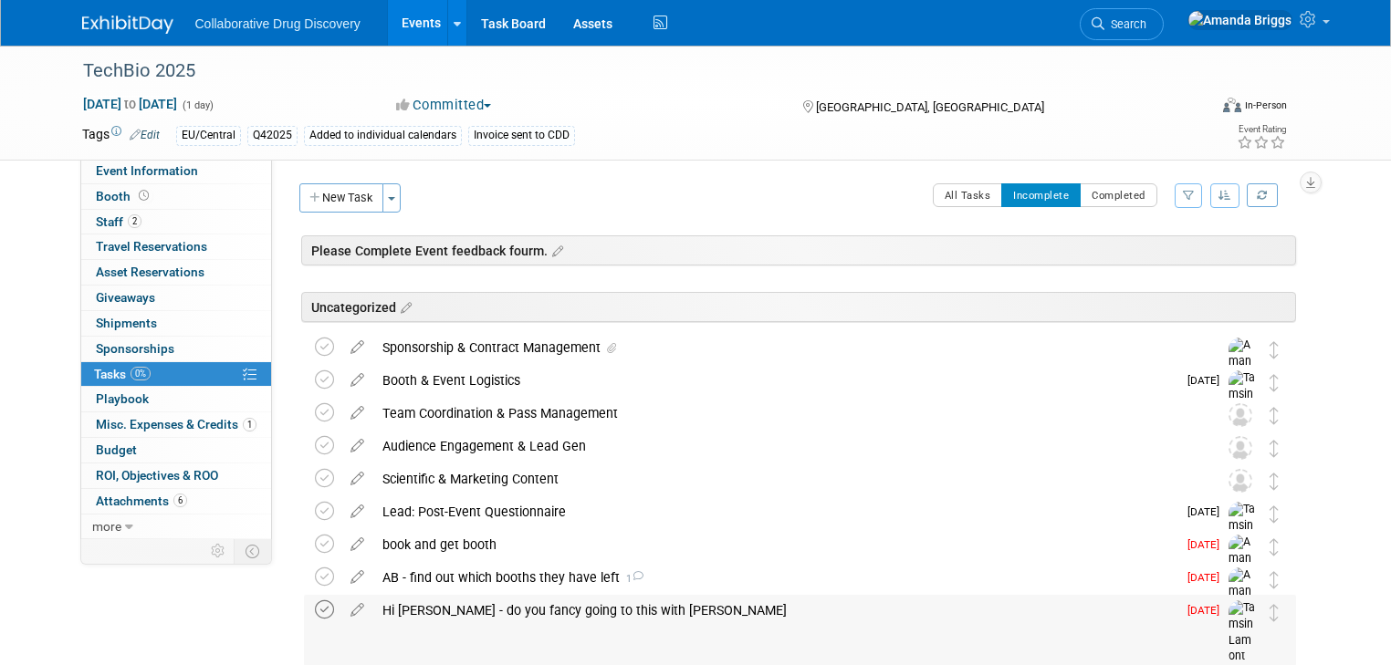
click at [315, 608] on icon at bounding box center [324, 610] width 19 height 19
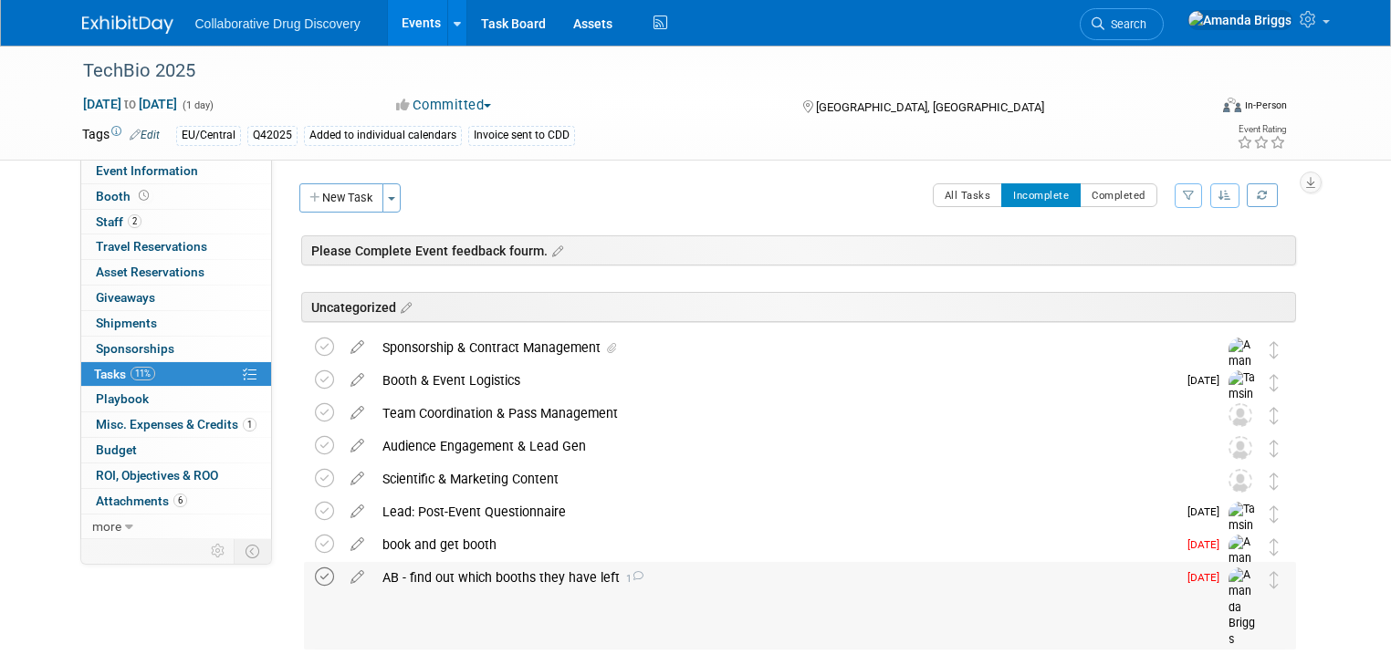
click at [315, 573] on icon at bounding box center [324, 577] width 19 height 19
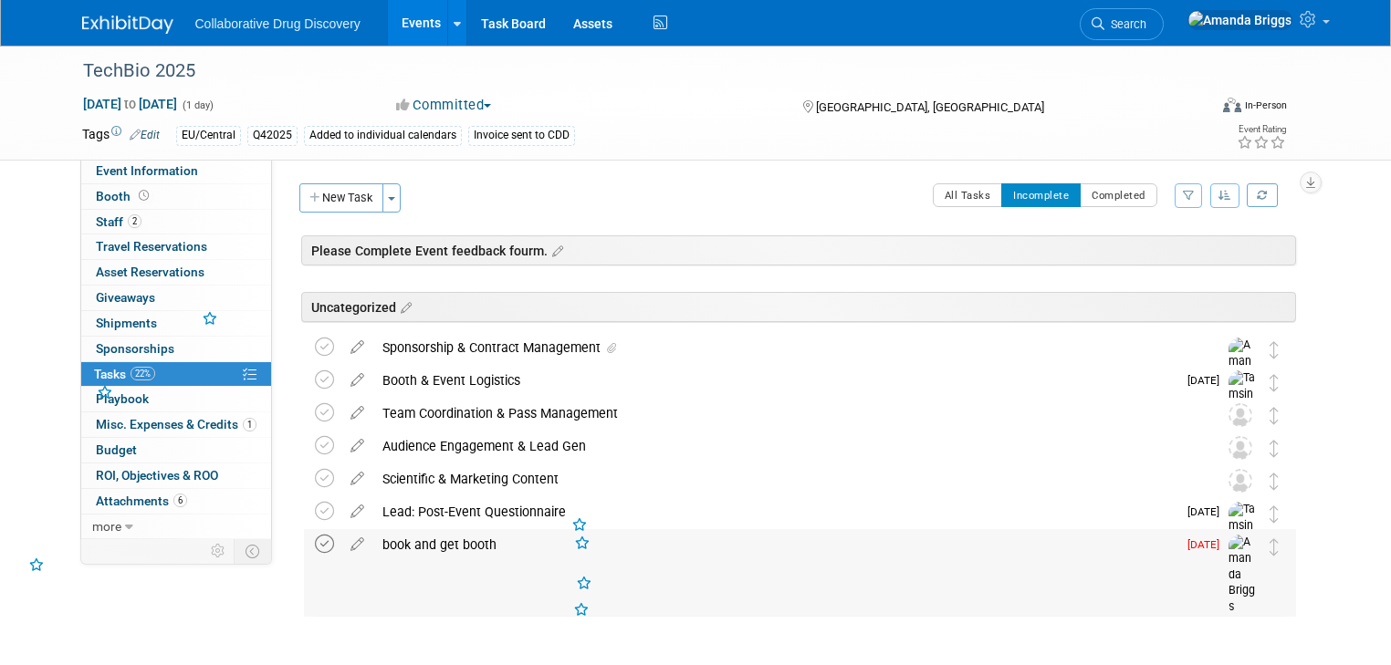
click at [315, 548] on icon at bounding box center [324, 544] width 19 height 19
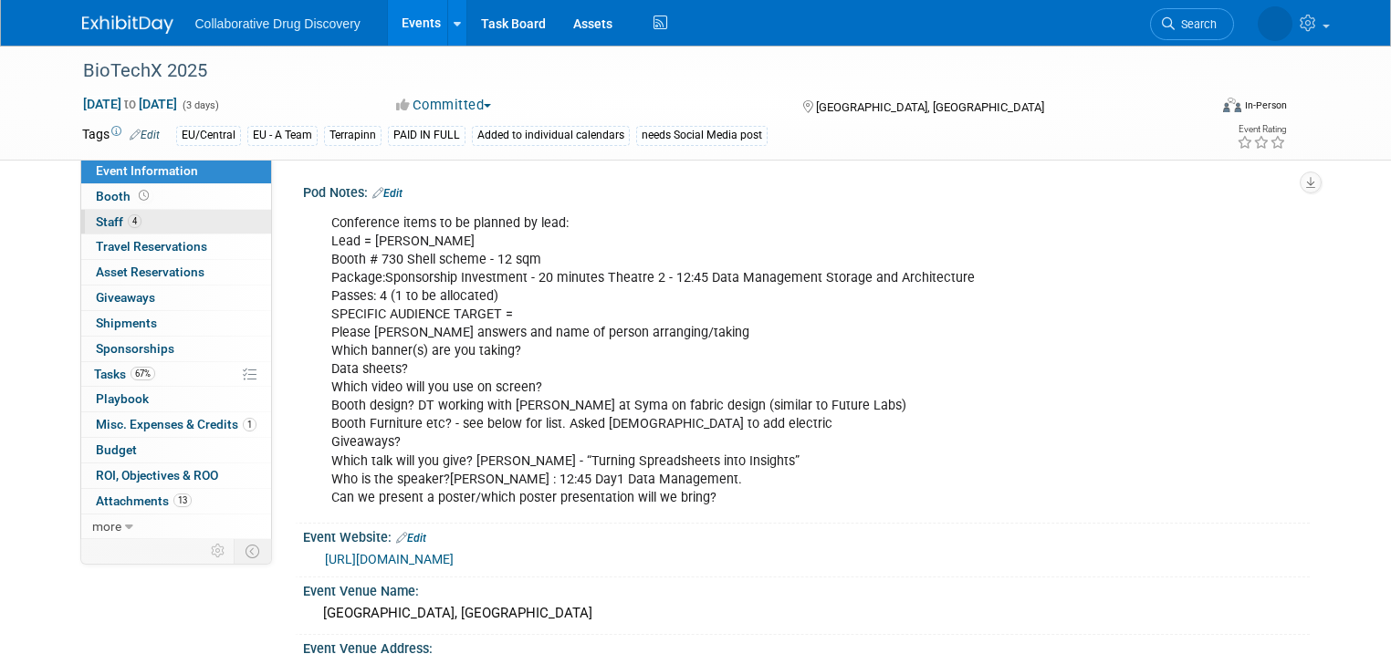
click at [96, 219] on span "Staff 4" at bounding box center [119, 221] width 46 height 15
